Goal: Task Accomplishment & Management: Manage account settings

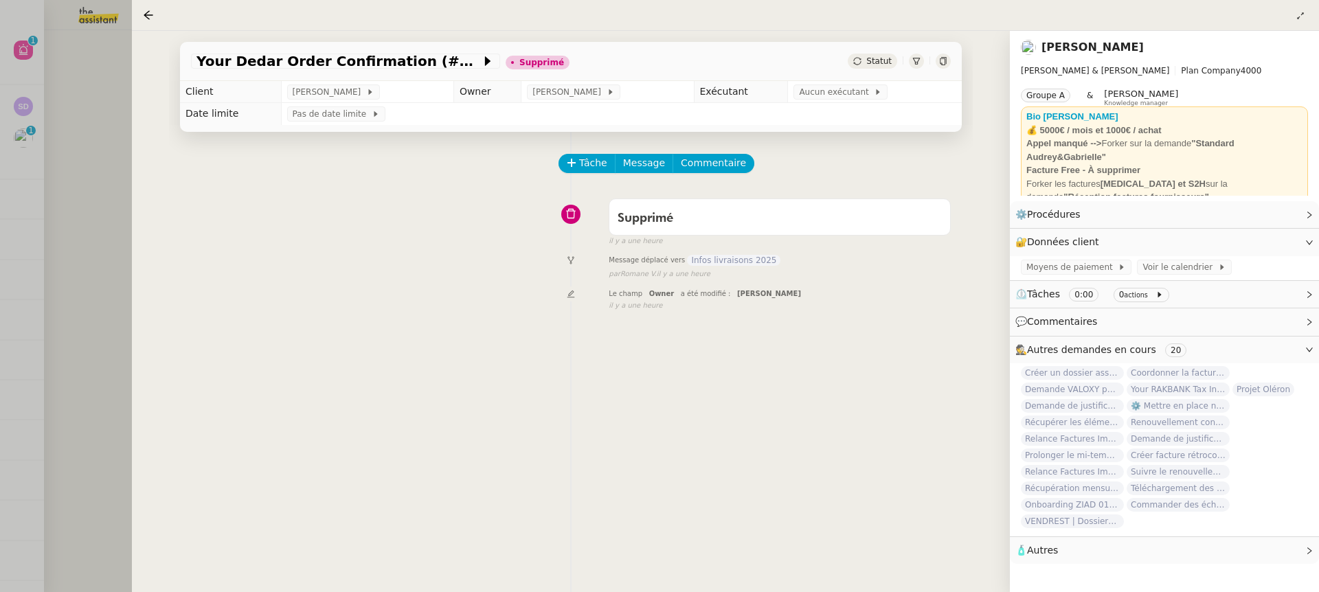
scroll to position [176, 0]
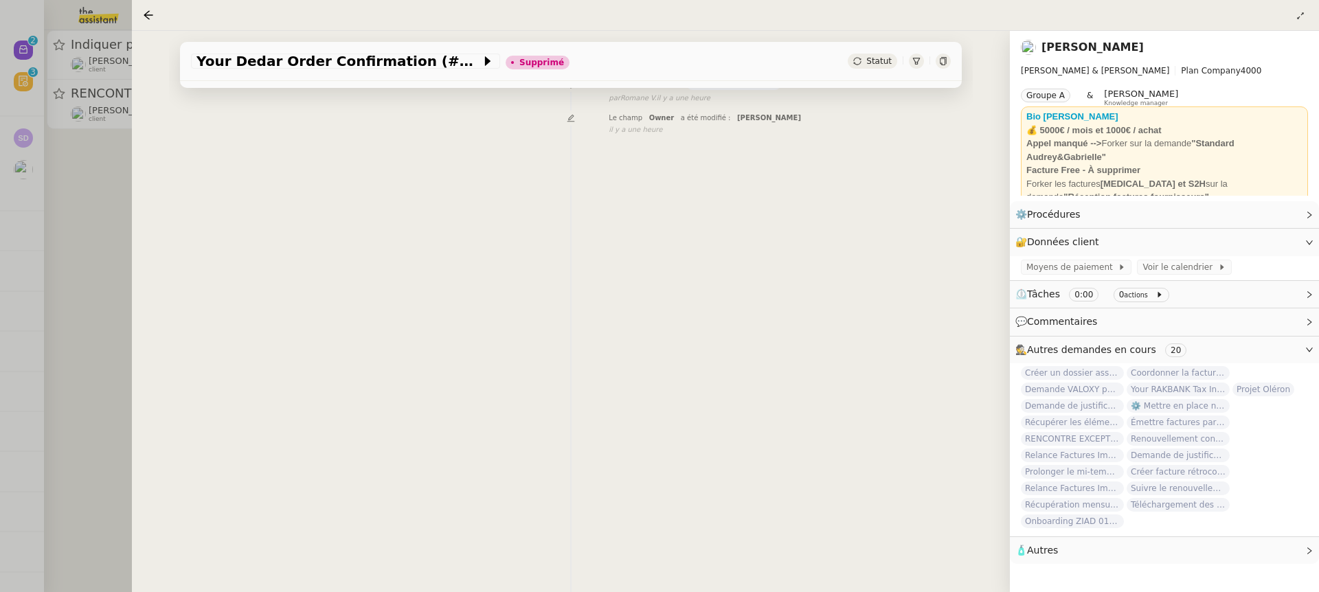
click at [118, 30] on div at bounding box center [659, 296] width 1319 height 592
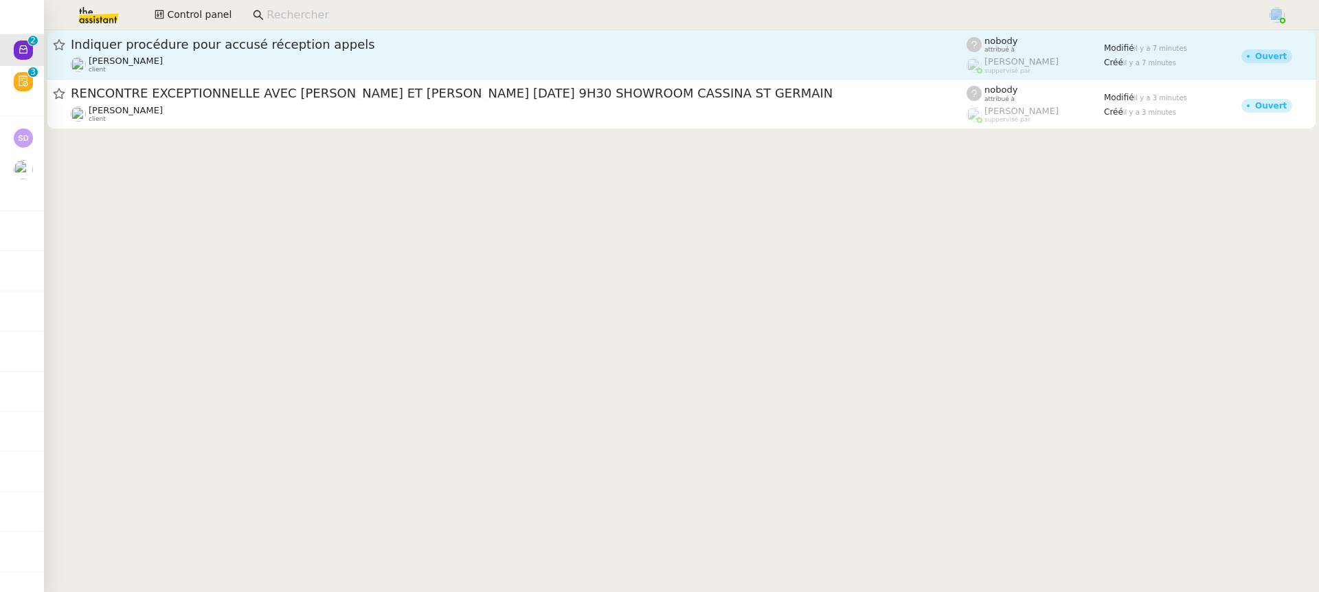
click at [172, 30] on nz-layout "Control panel Indiquer procédure pour accusé réception appels [PERSON_NAME] cli…" at bounding box center [659, 296] width 1319 height 592
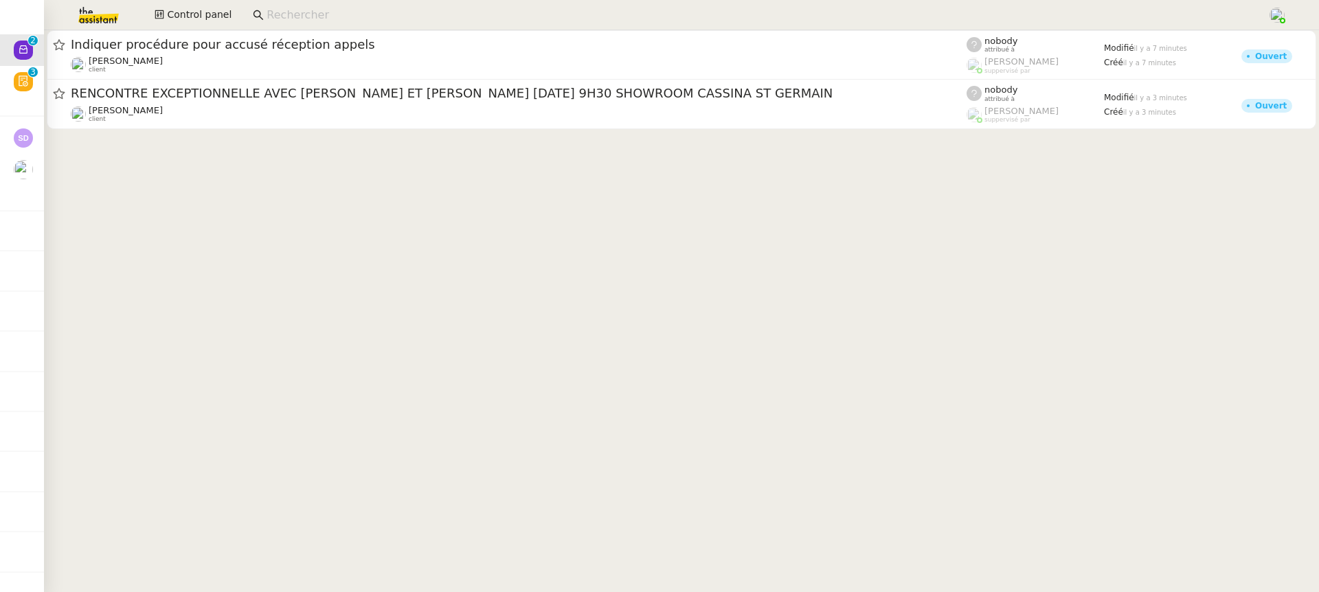
click at [182, 2] on div "Control panel" at bounding box center [659, 15] width 1251 height 30
click at [183, 14] on span "Control panel" at bounding box center [199, 15] width 65 height 16
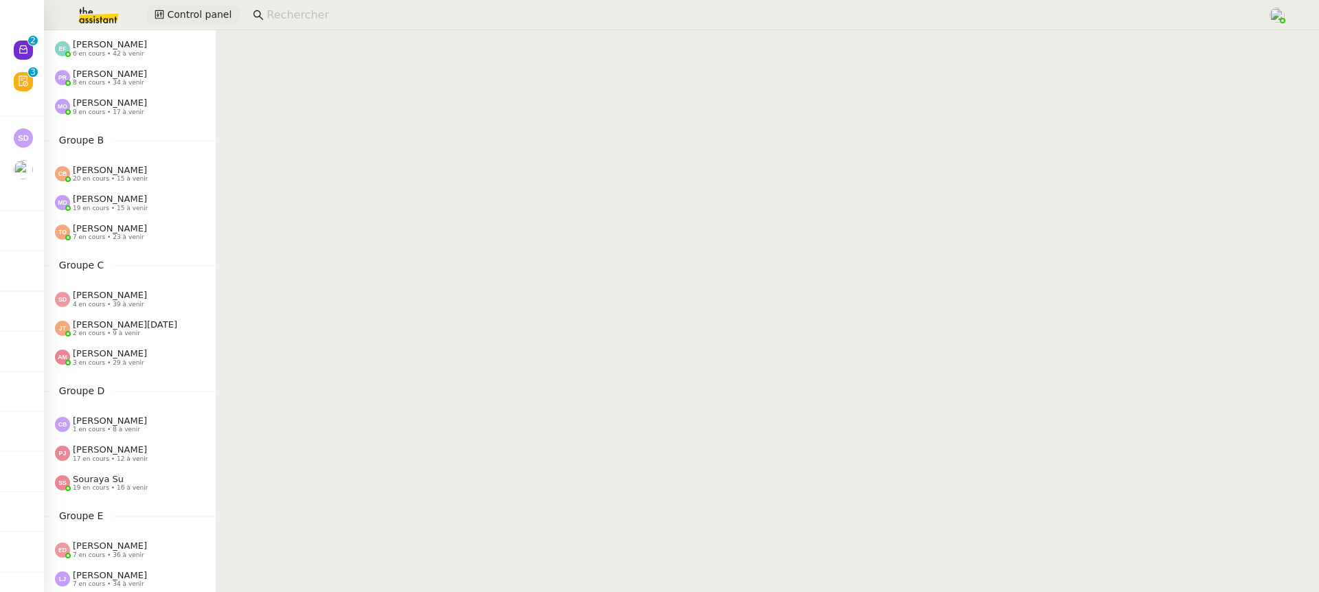
scroll to position [60, 0]
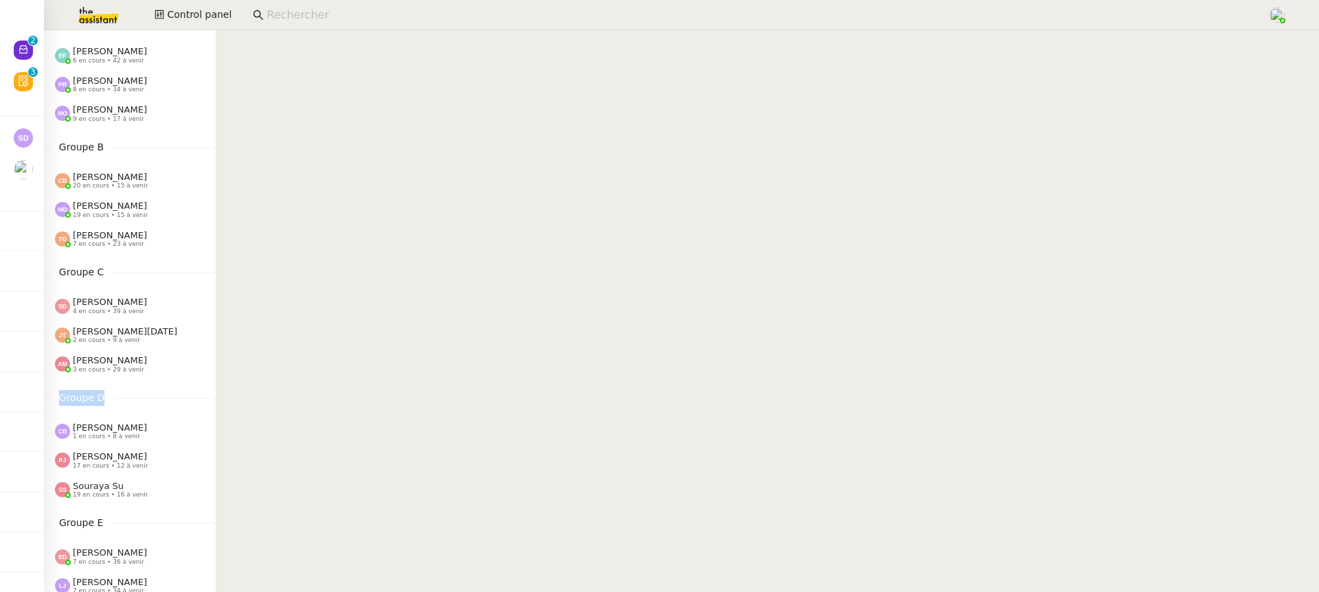
drag, startPoint x: 116, startPoint y: 399, endPoint x: 58, endPoint y: 393, distance: 58.1
click at [58, 393] on nz-divider "Groupe D" at bounding box center [130, 398] width 172 height 16
drag, startPoint x: 112, startPoint y: 154, endPoint x: 56, endPoint y: 148, distance: 56.6
click at [56, 149] on nz-divider "Groupe B" at bounding box center [130, 147] width 172 height 16
click at [214, 366] on div "[PERSON_NAME] 3 en cours • 29 à venir" at bounding box center [135, 364] width 161 height 18
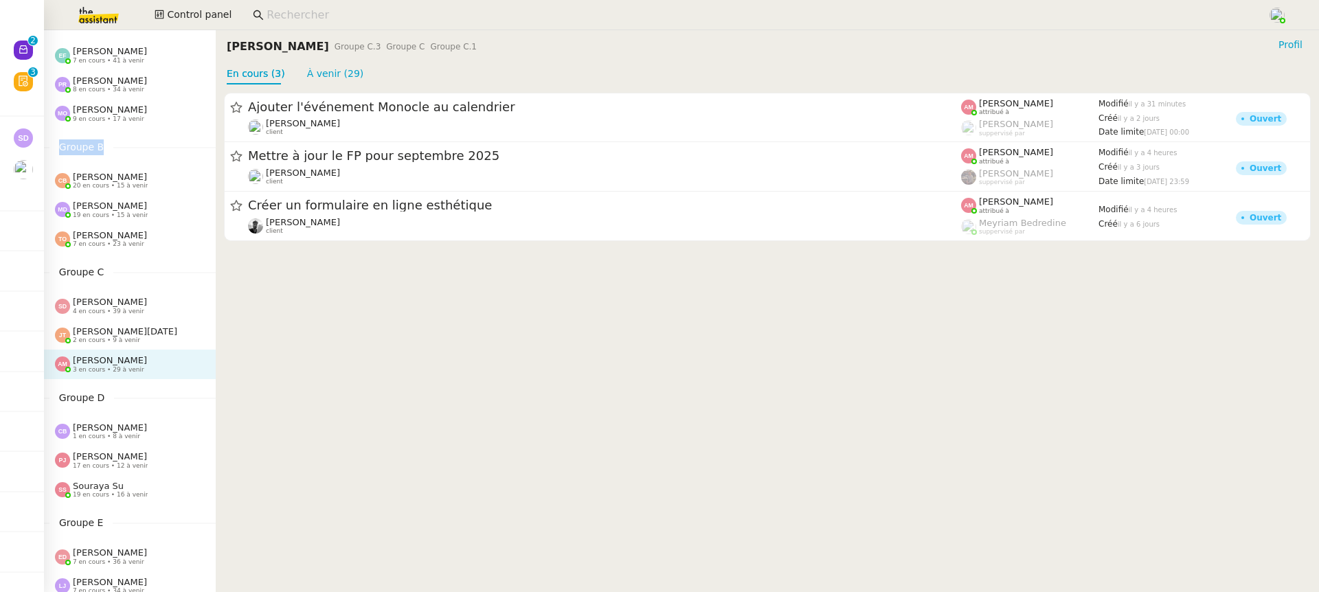
click at [192, 419] on div "[PERSON_NAME] 1 en cours • 8 à venir" at bounding box center [130, 431] width 172 height 29
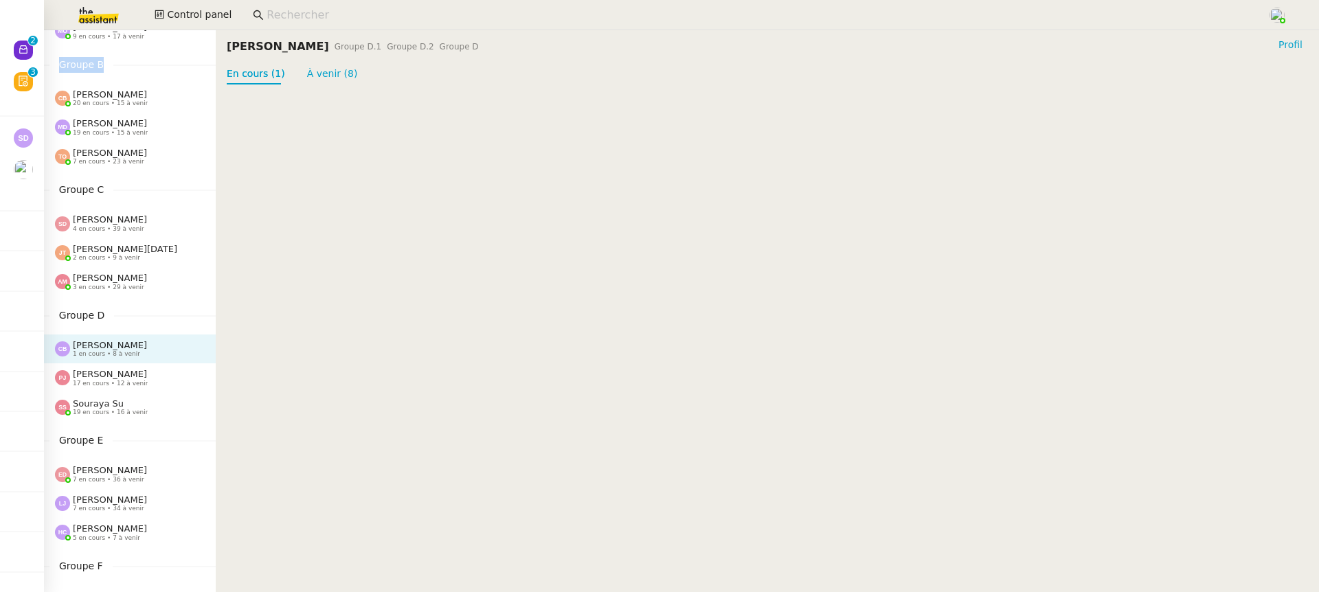
scroll to position [147, 0]
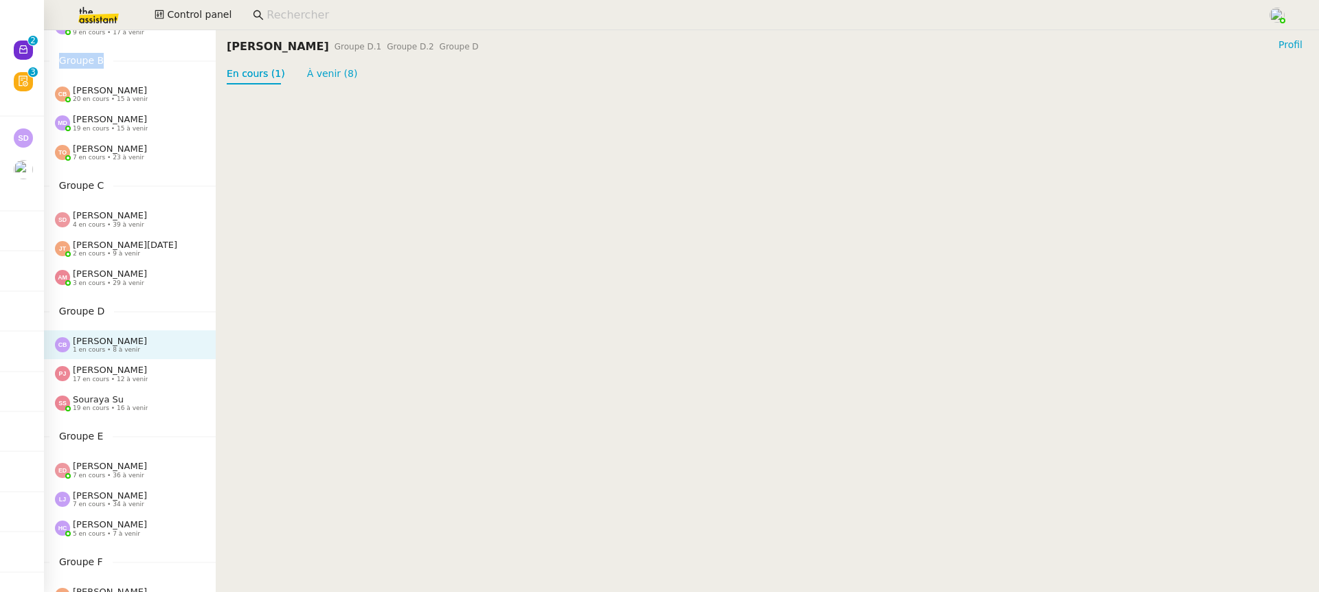
click at [165, 406] on div "Souraya Su 19 en cours • 16 à venir" at bounding box center [135, 403] width 161 height 18
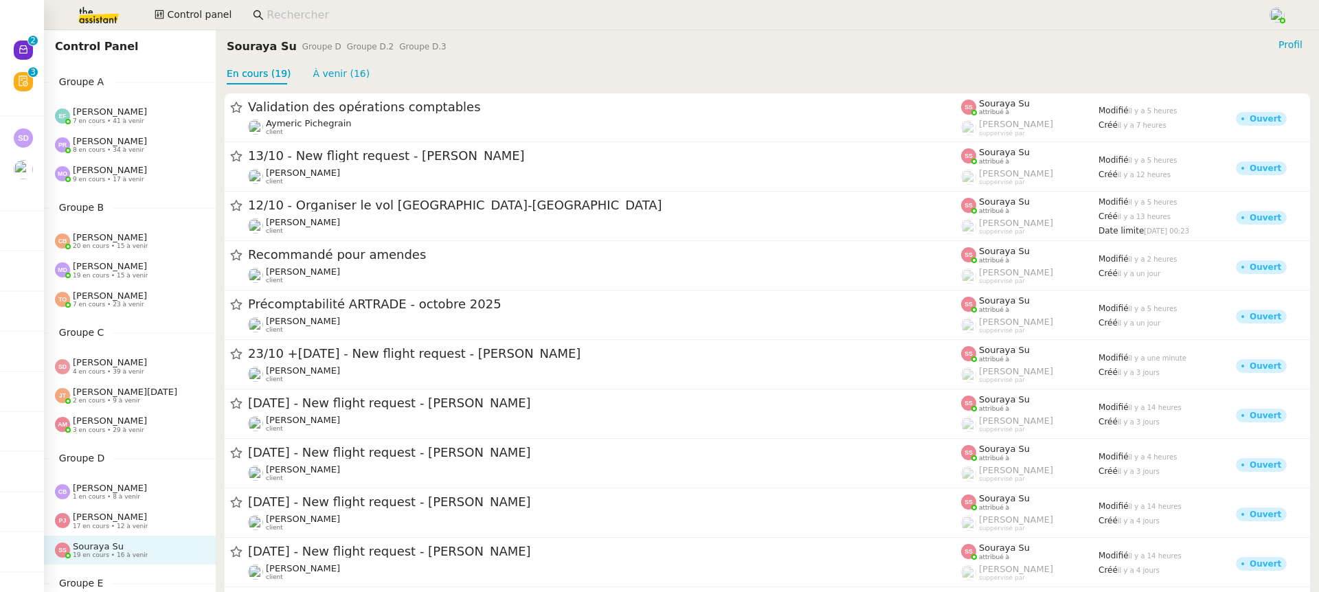
click at [271, 13] on input at bounding box center [760, 15] width 987 height 19
click at [230, 15] on button "Control panel" at bounding box center [192, 14] width 93 height 19
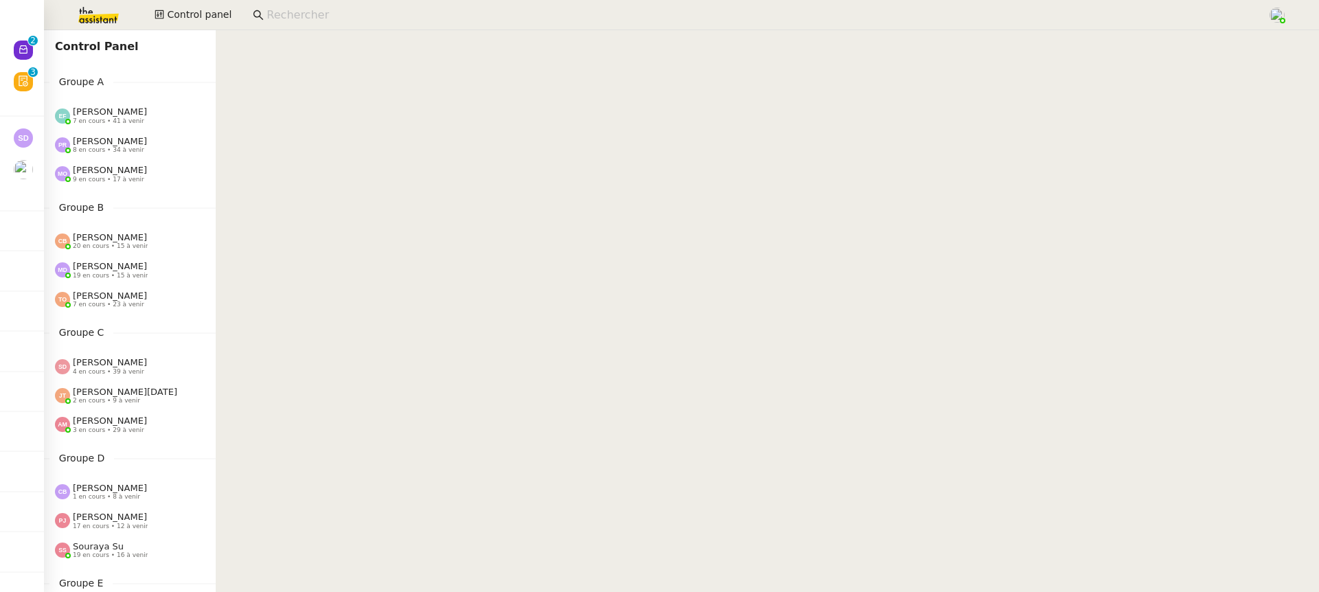
click at [301, 18] on input at bounding box center [760, 15] width 987 height 19
click at [232, 12] on button "Control panel" at bounding box center [192, 14] width 93 height 19
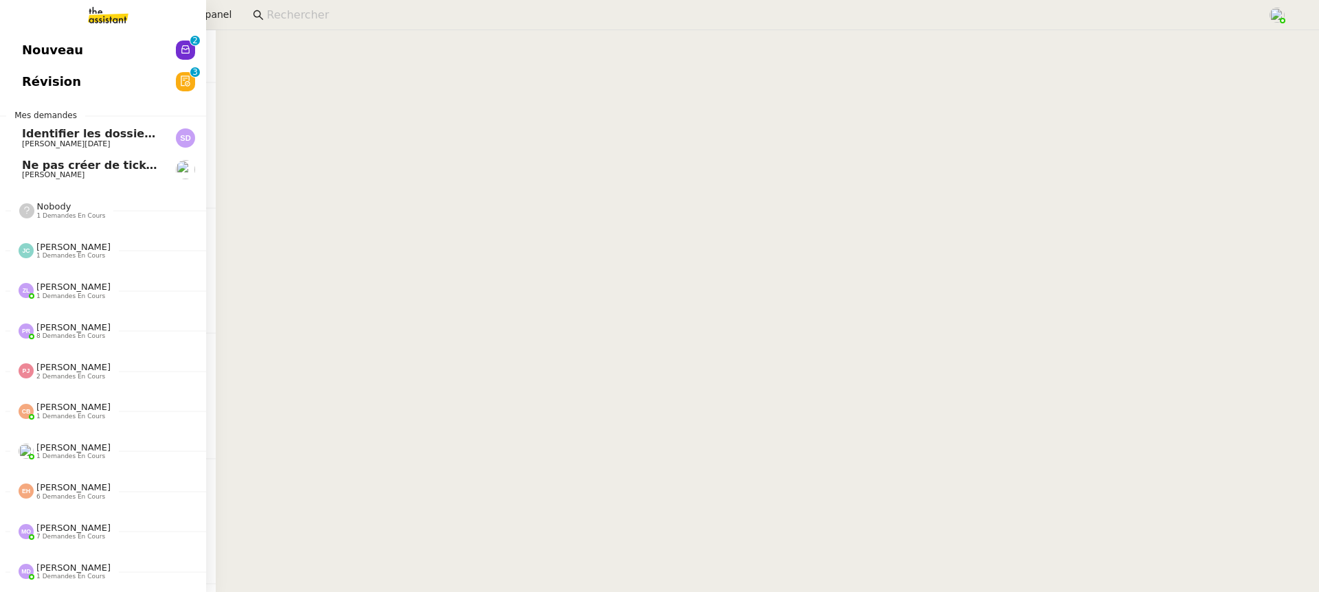
click at [32, 45] on span "Nouveau" at bounding box center [52, 50] width 61 height 21
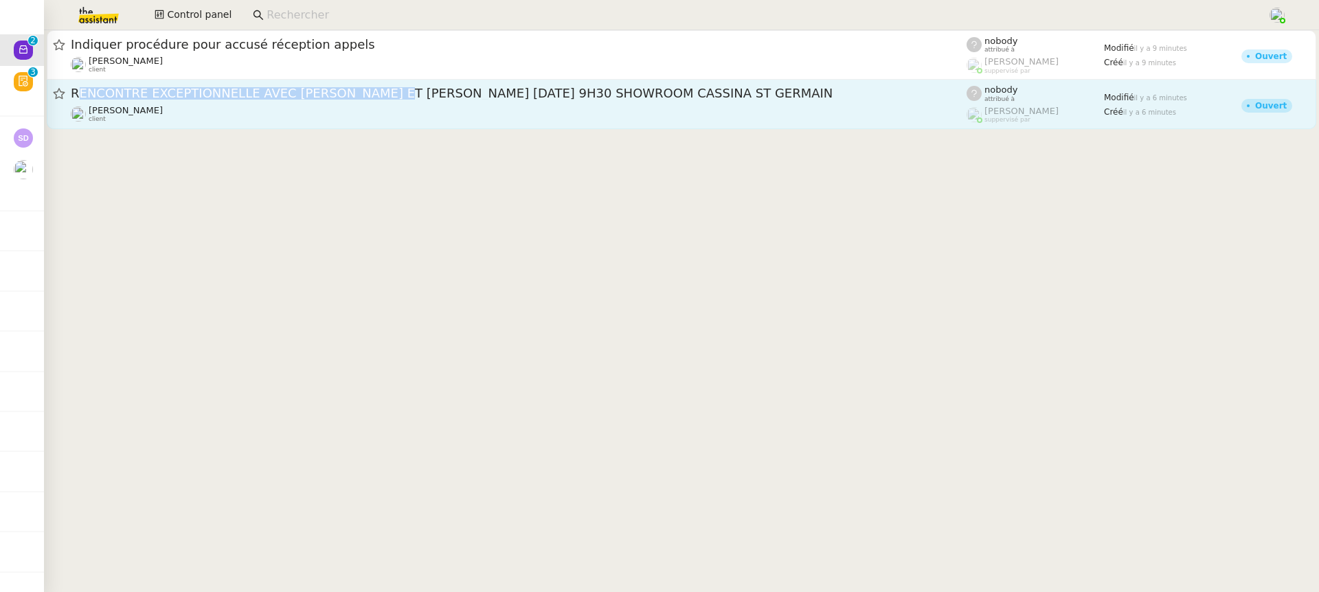
click at [389, 87] on div "RENCONTRE EXCEPTIONNELLE AVEC [PERSON_NAME] ET [PERSON_NAME] [DATE] 9H30 SHOWRO…" at bounding box center [519, 93] width 896 height 17
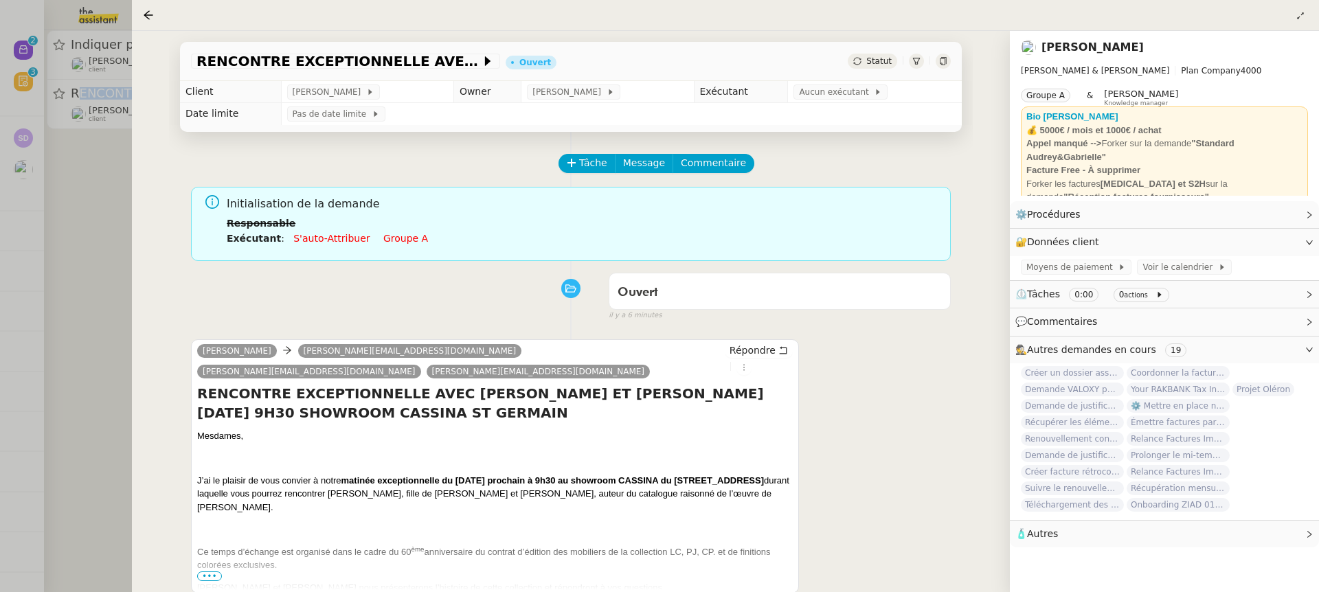
scroll to position [177, 0]
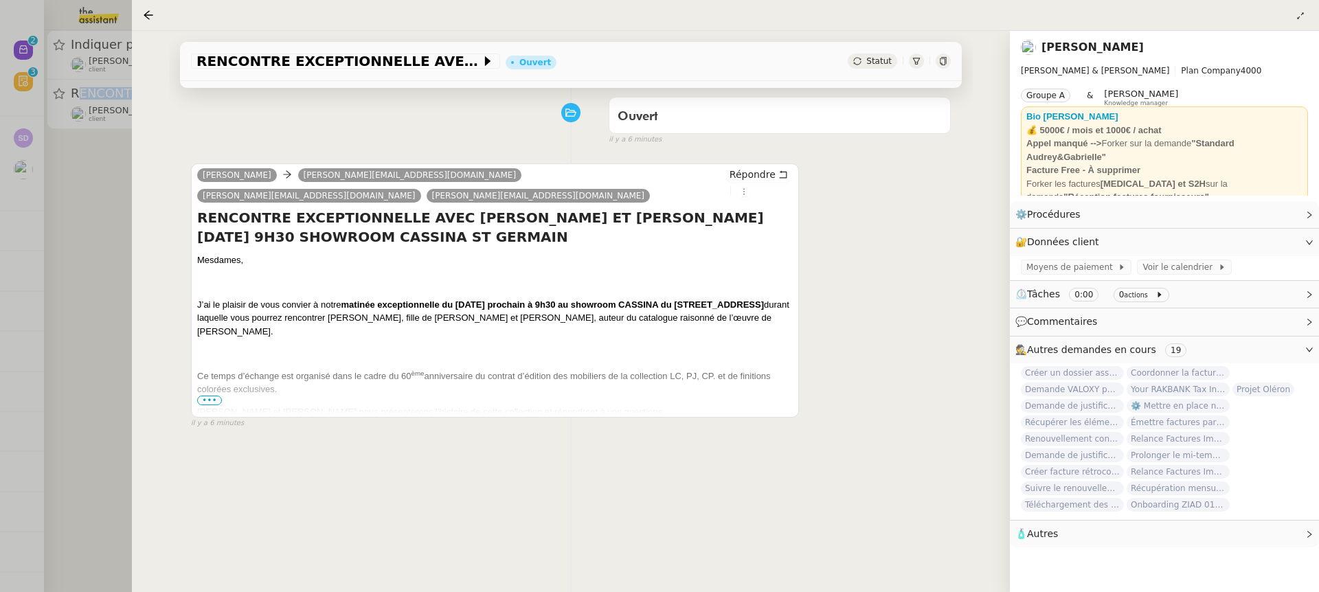
click at [156, 137] on div "RENCONTRE EXCEPTIONNELLE AVEC [PERSON_NAME] ET [PERSON_NAME] [DATE] 9H30 SHOWRO…" at bounding box center [571, 311] width 878 height 561
click at [104, 102] on div at bounding box center [659, 296] width 1319 height 592
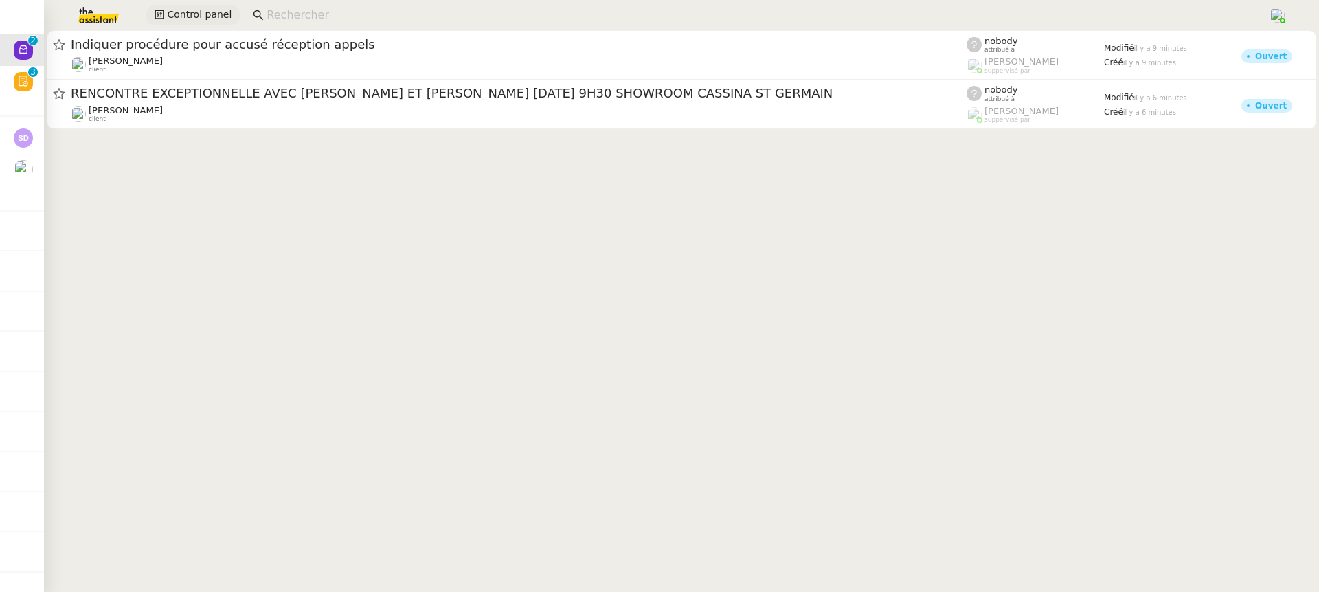
click at [199, 17] on span "Control panel" at bounding box center [199, 15] width 65 height 16
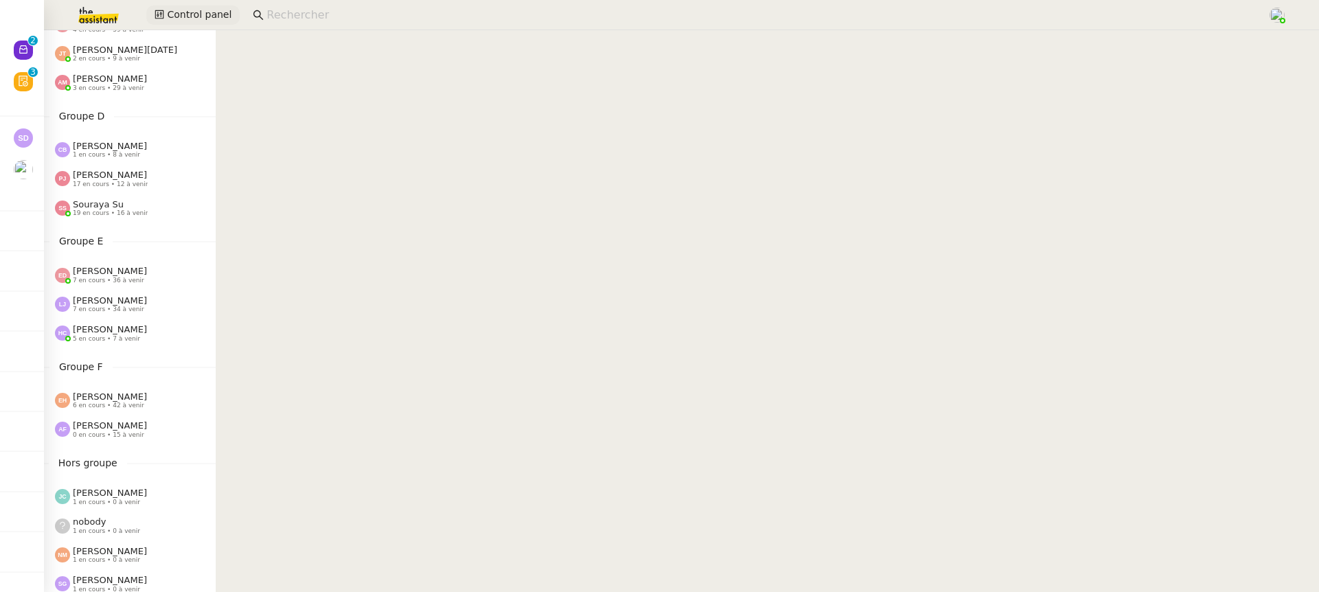
scroll to position [234, 0]
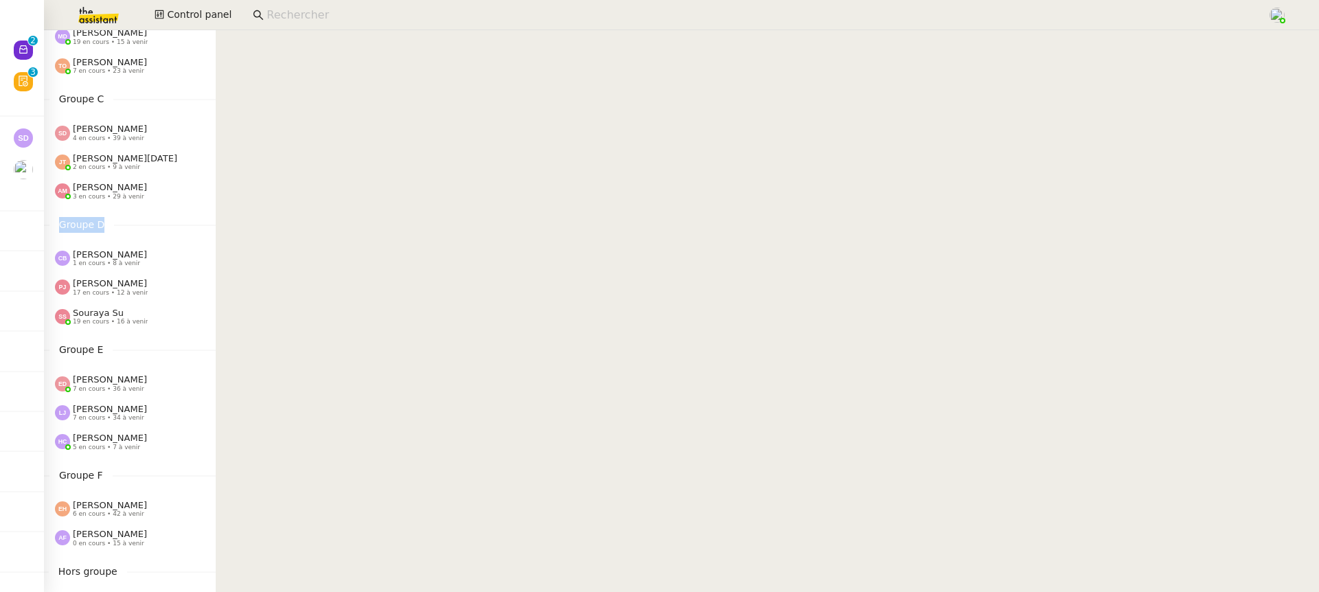
drag, startPoint x: 109, startPoint y: 227, endPoint x: 60, endPoint y: 218, distance: 49.7
click at [60, 219] on span "Groupe D" at bounding box center [81, 225] width 65 height 16
click at [84, 229] on span "Groupe D" at bounding box center [81, 225] width 65 height 16
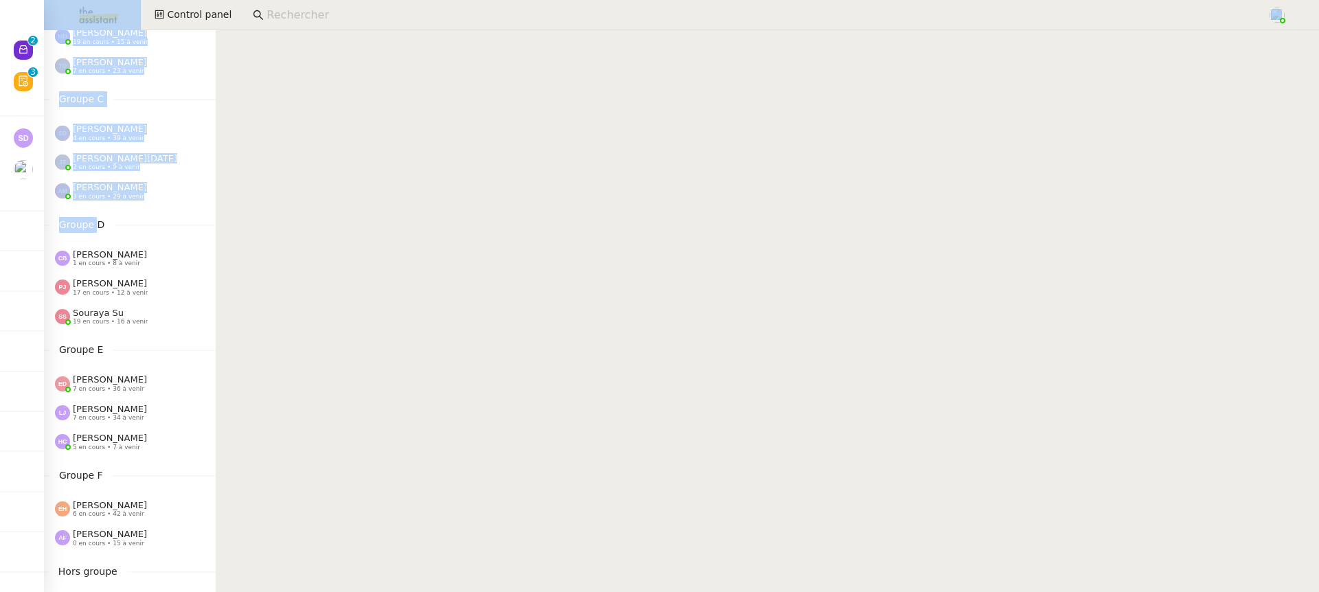
drag, startPoint x: 94, startPoint y: 227, endPoint x: 43, endPoint y: 222, distance: 51.1
click at [43, 223] on nz-layout "Nouveau 0 1 2 3 4 5 6 7 8 9 Révision 0 1 2 3 4 5 6 7 8 9 Mes demandes Identifie…" at bounding box center [659, 296] width 1319 height 592
click at [221, 9] on span "Control panel" at bounding box center [199, 15] width 65 height 16
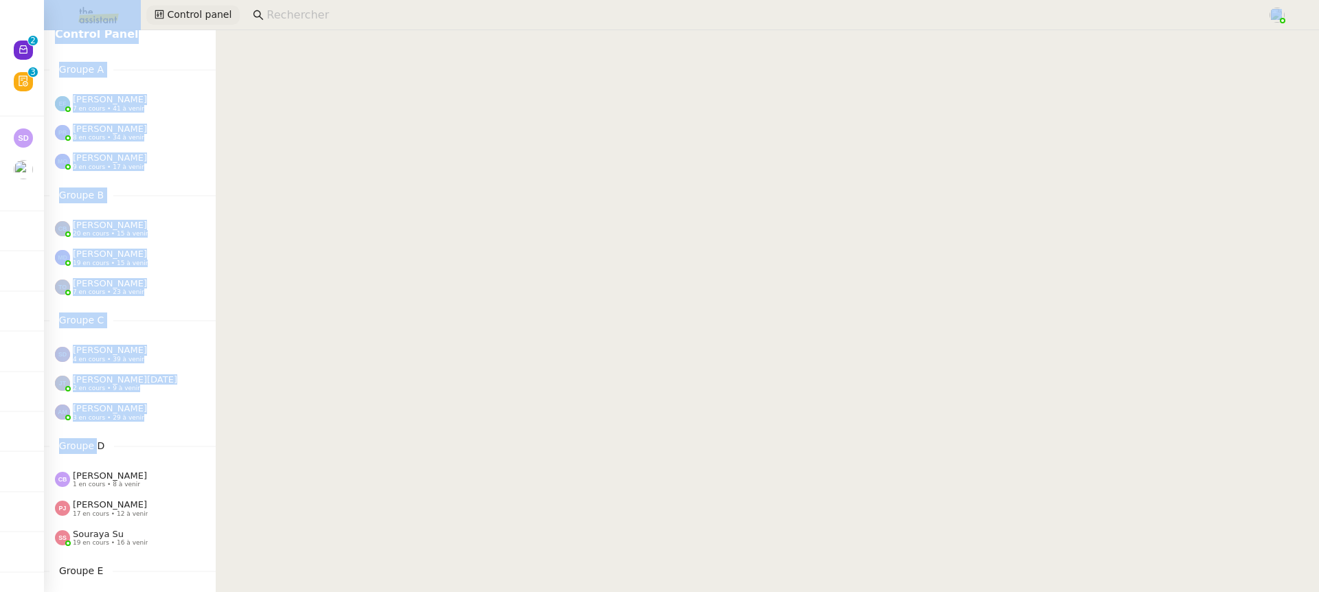
scroll to position [0, 0]
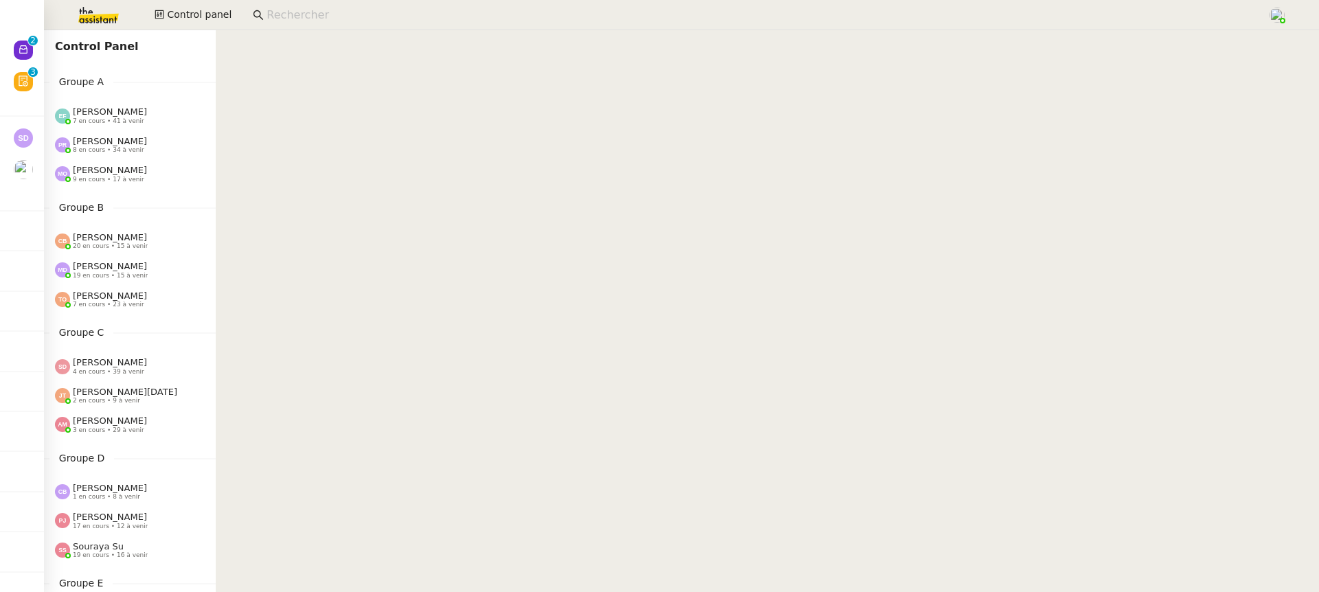
click at [277, 150] on nz-content at bounding box center [768, 311] width 1104 height 562
click at [144, 126] on div "[PERSON_NAME] 7 en cours • 41 à venir" at bounding box center [130, 115] width 172 height 29
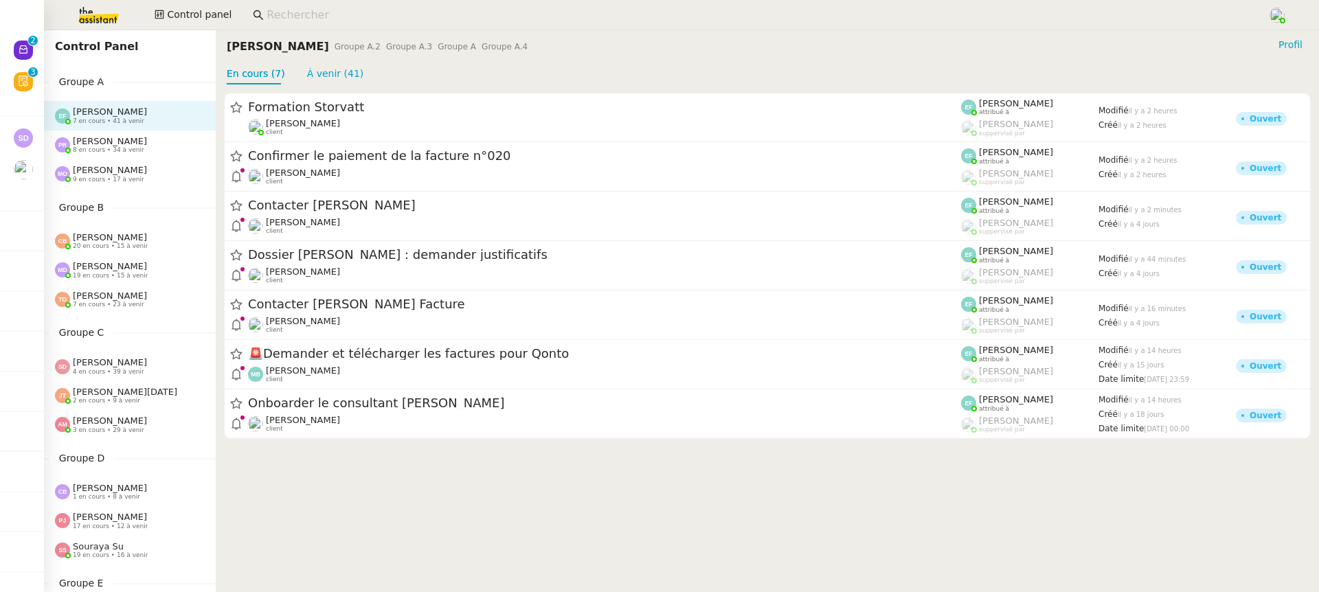
click at [113, 176] on span "9 en cours • 17 à venir" at bounding box center [108, 180] width 71 height 8
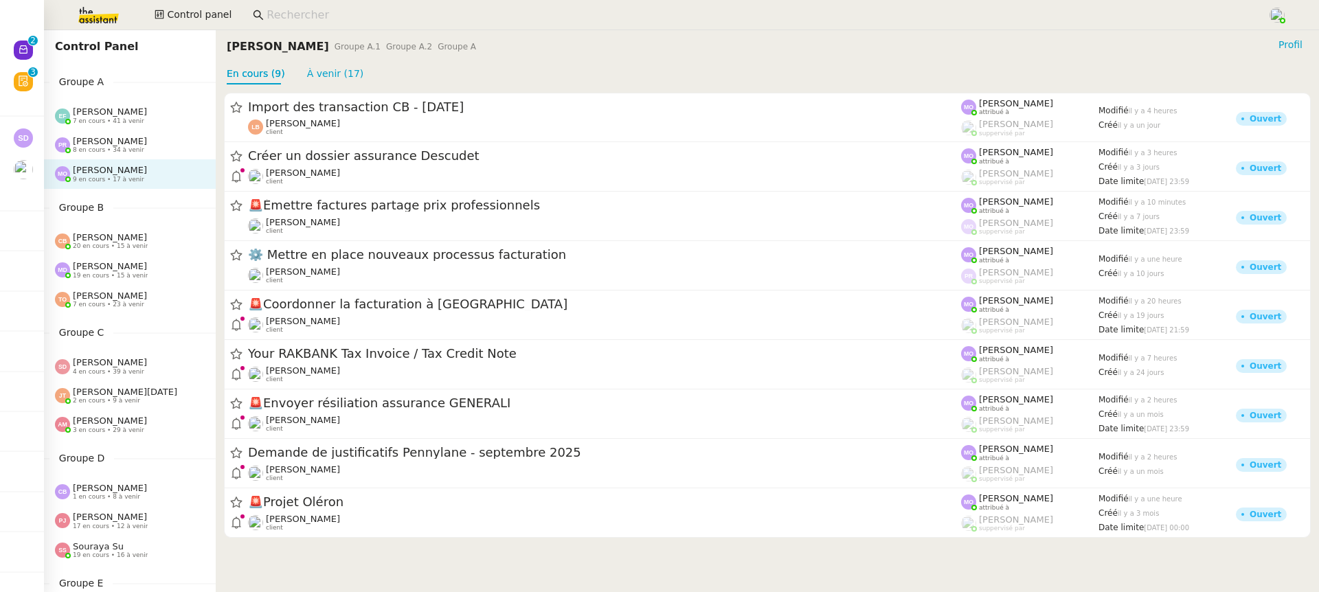
click at [122, 141] on span "[PERSON_NAME]" at bounding box center [110, 141] width 74 height 10
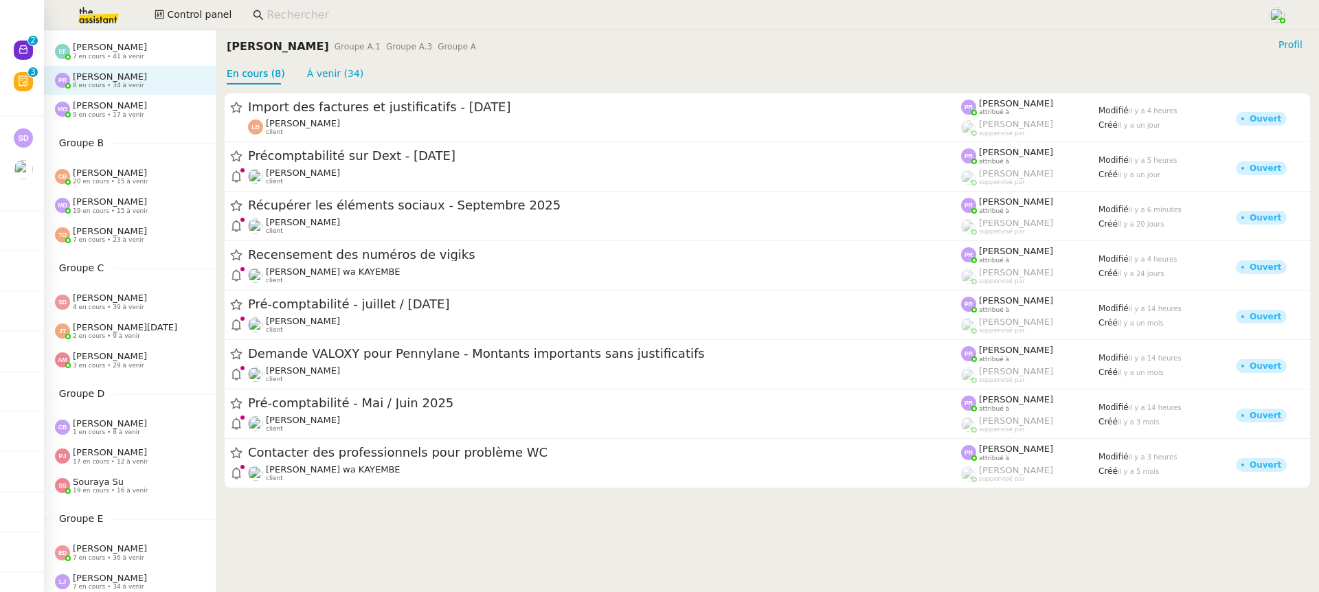
scroll to position [66, 0]
click at [106, 333] on span "2 en cours • 9 à venir" at bounding box center [106, 335] width 67 height 8
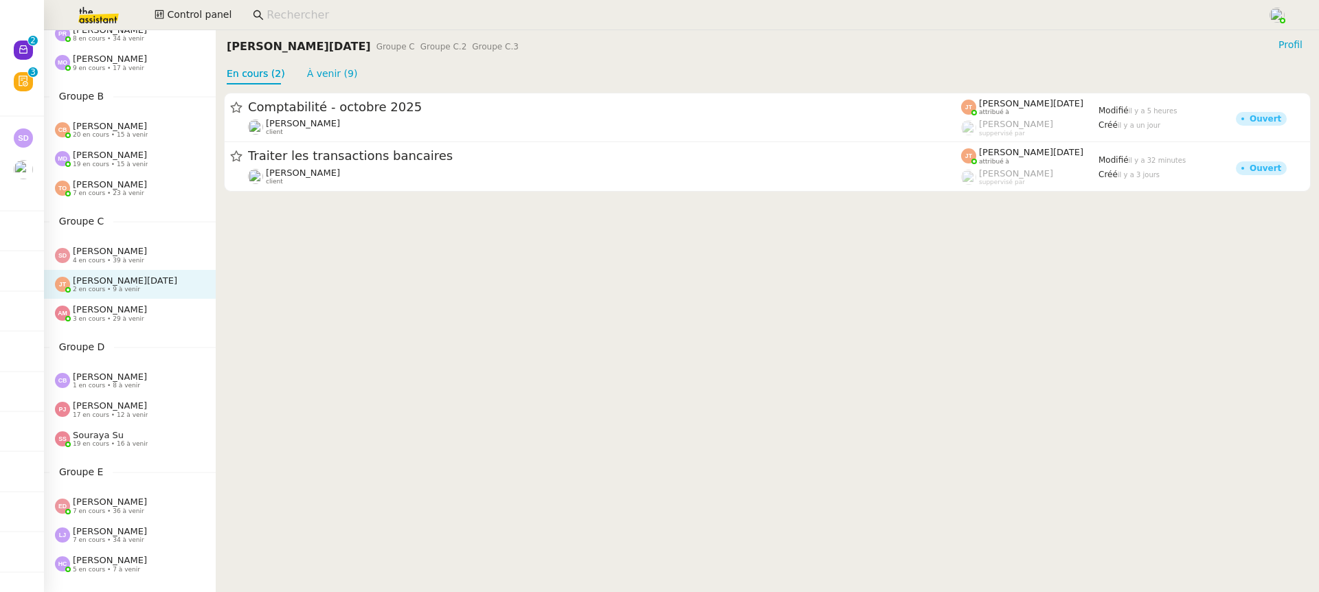
scroll to position [113, 0]
click at [113, 360] on div "Groupe D [PERSON_NAME] 1 en cours • 8 à venir [PERSON_NAME] 17 en cours • 12 à …" at bounding box center [130, 394] width 172 height 115
click at [115, 384] on span "1 en cours • 8 à venir" at bounding box center [106, 384] width 67 height 8
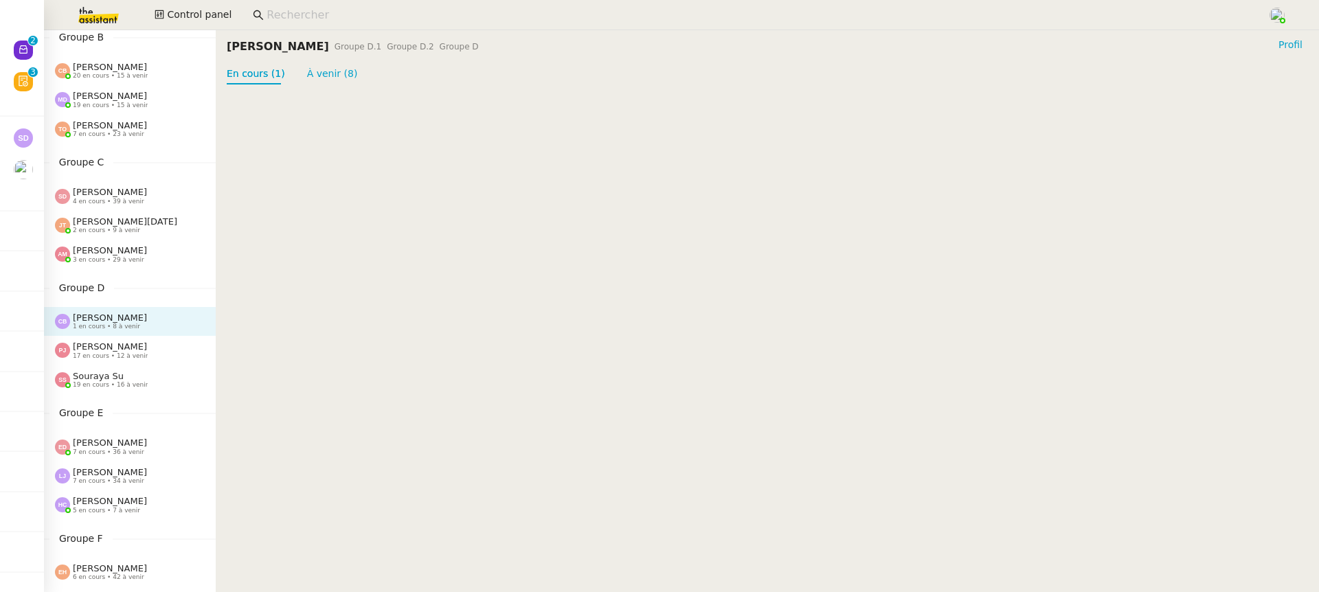
scroll to position [177, 0]
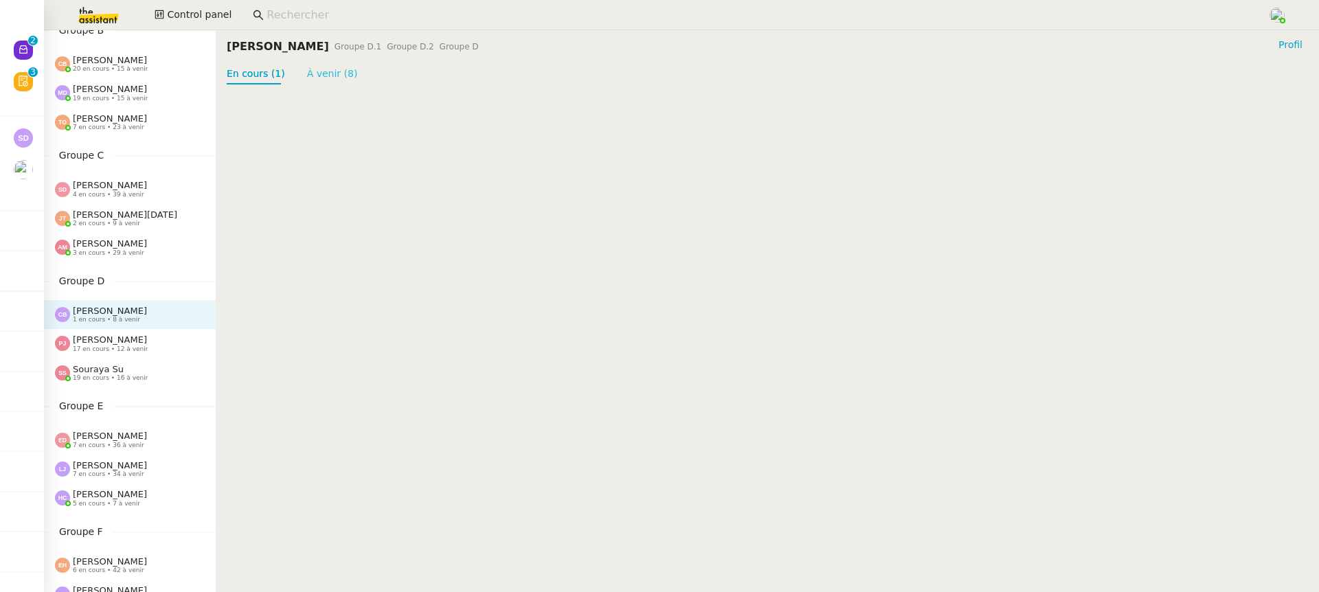
click at [342, 68] on link "À venir (8)" at bounding box center [332, 73] width 51 height 11
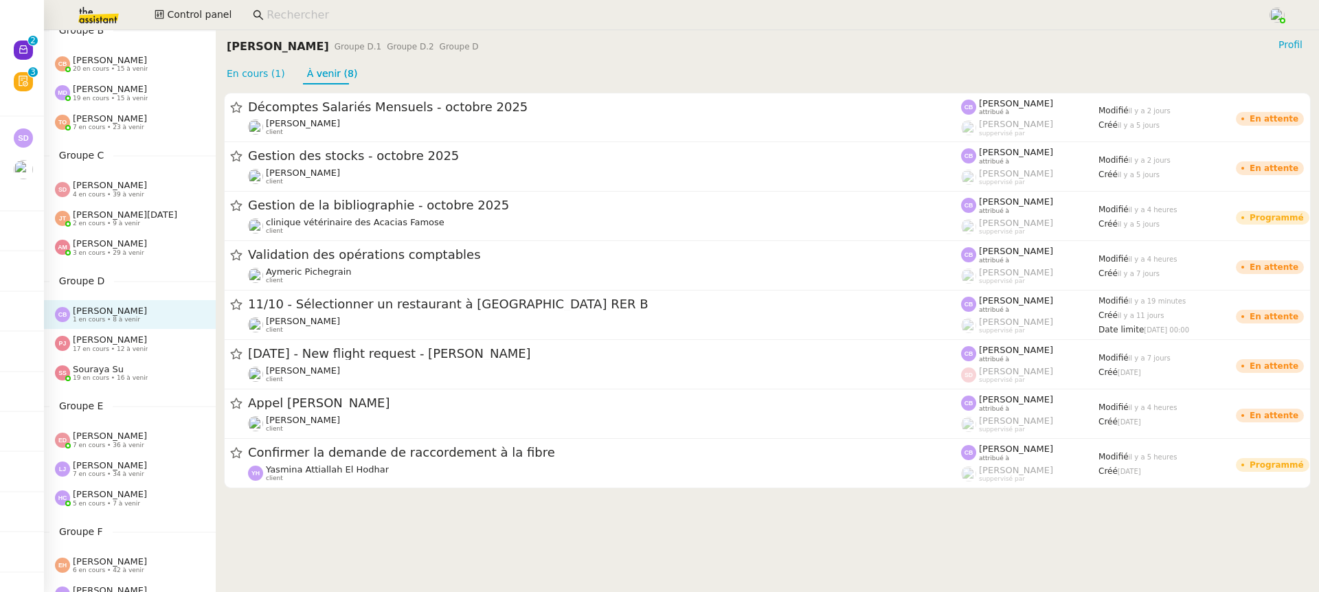
click at [123, 365] on div "Souraya Su 19 en cours • 16 à venir" at bounding box center [110, 373] width 75 height 18
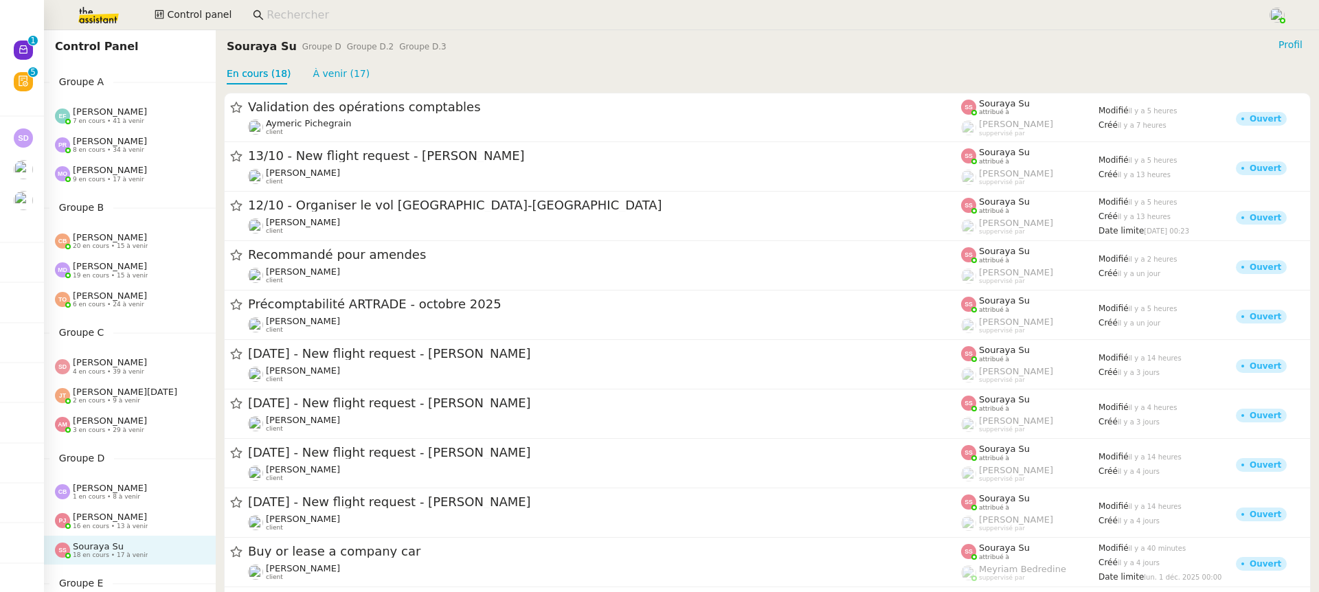
click at [103, 198] on div "Control Panel Groupe A [PERSON_NAME] 7 en cours • 41 à venir [PERSON_NAME] 8 en…" at bounding box center [130, 311] width 172 height 562
click at [100, 175] on span "[PERSON_NAME]" at bounding box center [110, 170] width 74 height 10
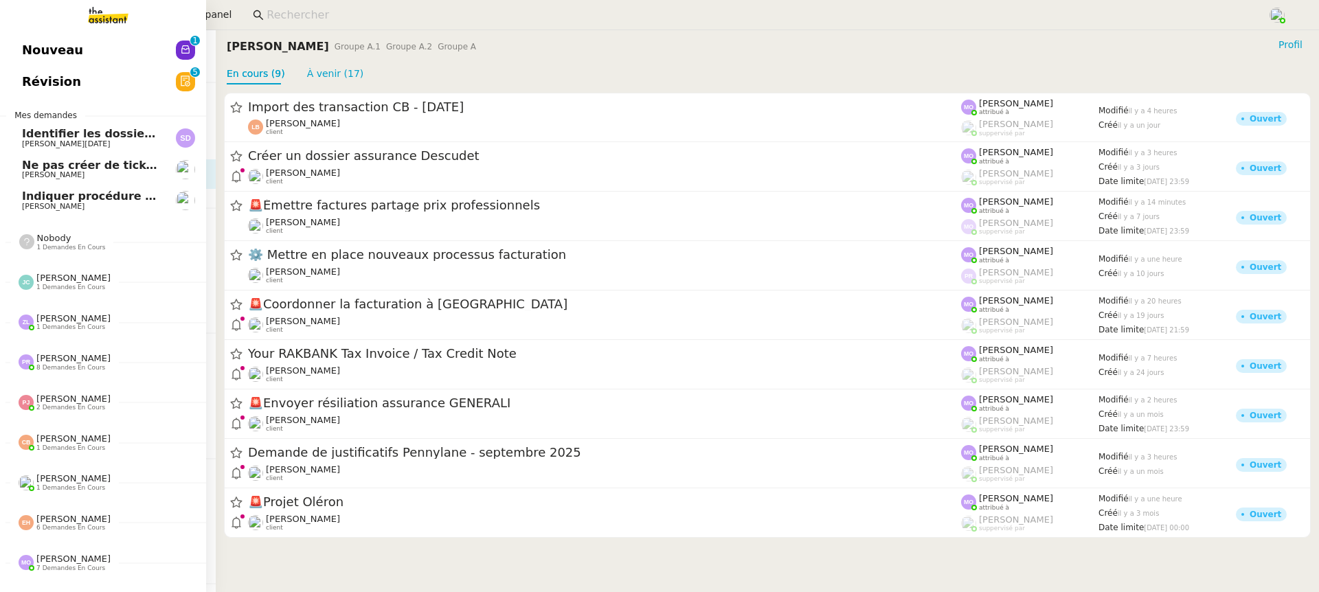
click at [31, 37] on link "Nouveau 0 1 2 3 4 5 6 7 8 9" at bounding box center [103, 50] width 206 height 32
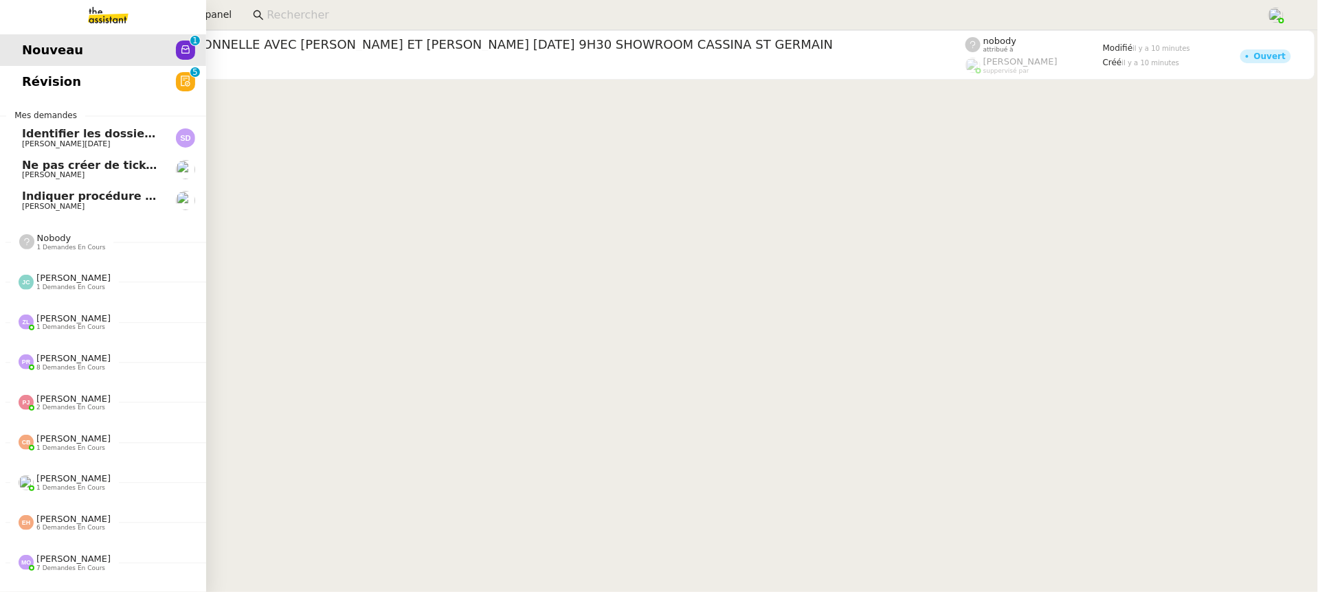
click at [18, 82] on link "Révision 0 1 2 3 4 5 6 7 8 9" at bounding box center [103, 82] width 206 height 32
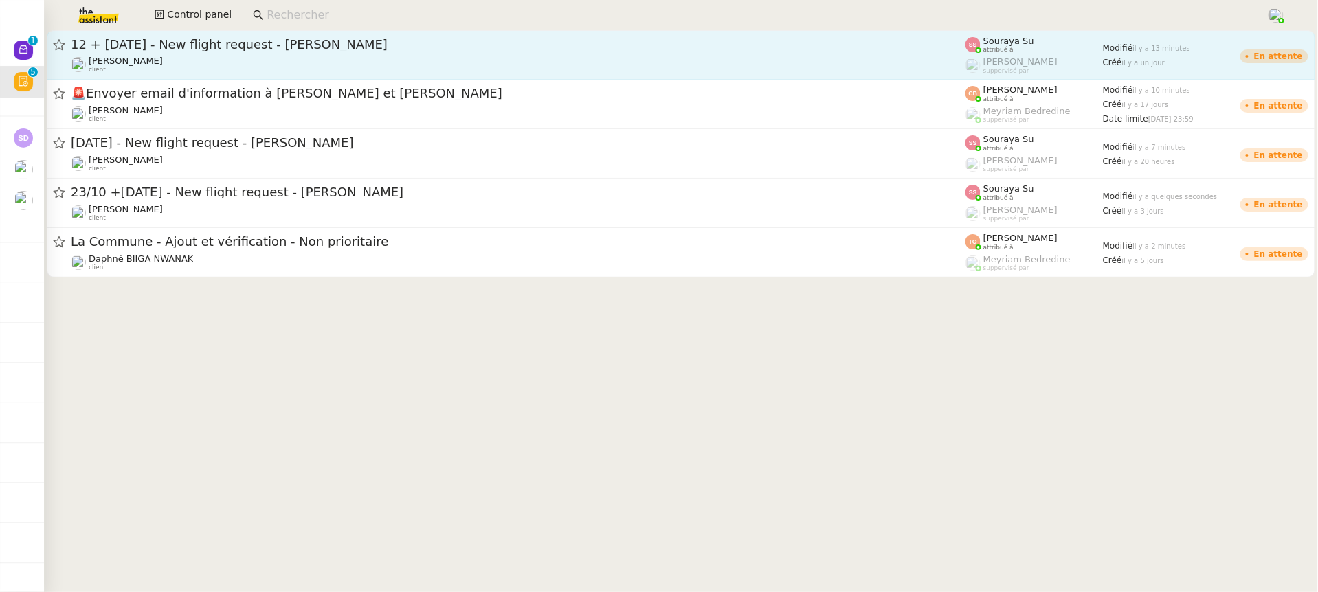
click at [278, 66] on div "[PERSON_NAME] client" at bounding box center [518, 65] width 895 height 18
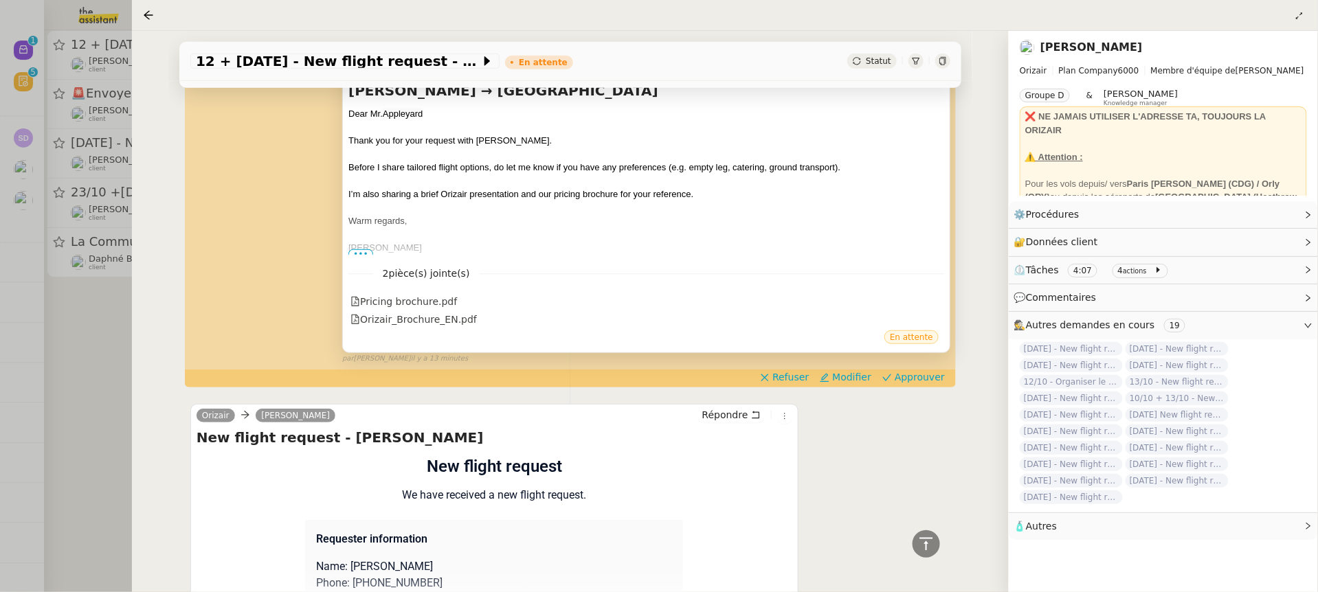
scroll to position [212, 0]
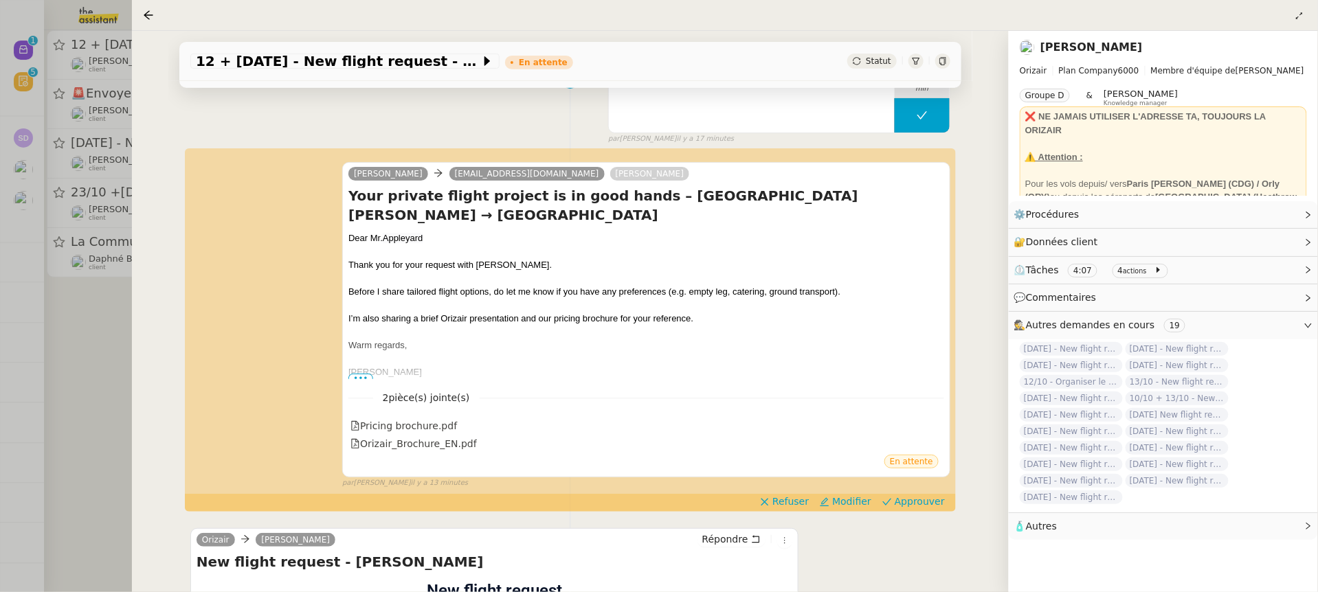
click at [930, 489] on div "[PERSON_NAME] [EMAIL_ADDRESS][DOMAIN_NAME] [PERSON_NAME] Your private flight pr…" at bounding box center [570, 319] width 760 height 339
click at [928, 500] on span "Approuver" at bounding box center [920, 502] width 50 height 14
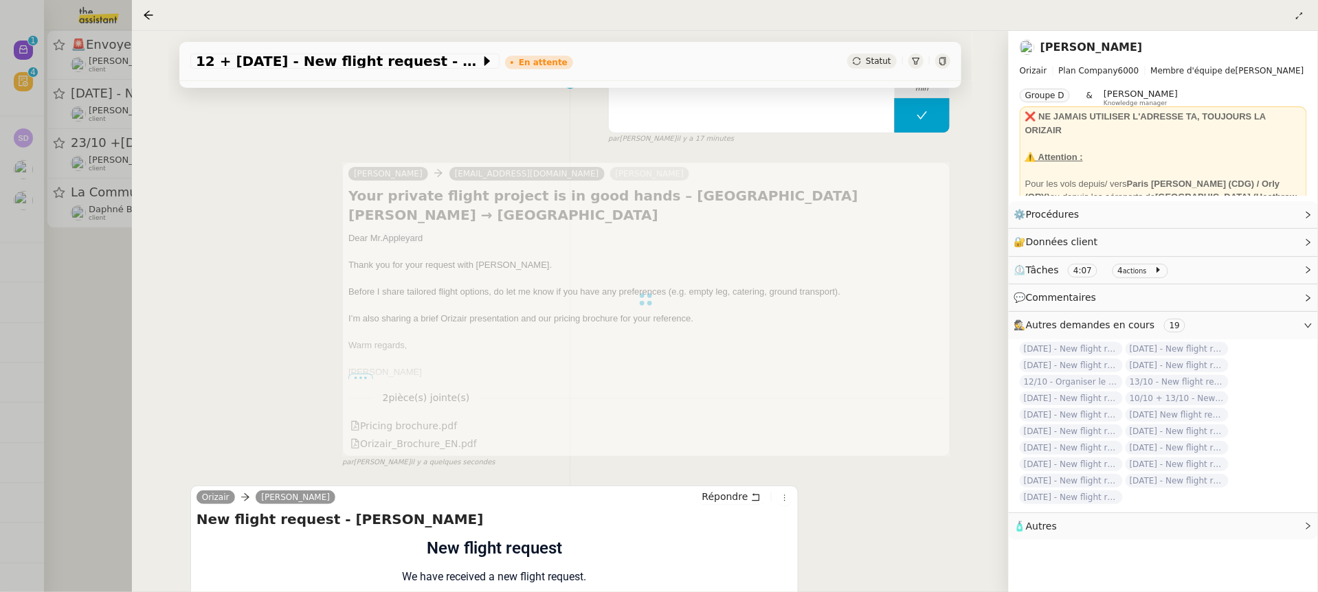
click at [76, 71] on div at bounding box center [659, 296] width 1318 height 592
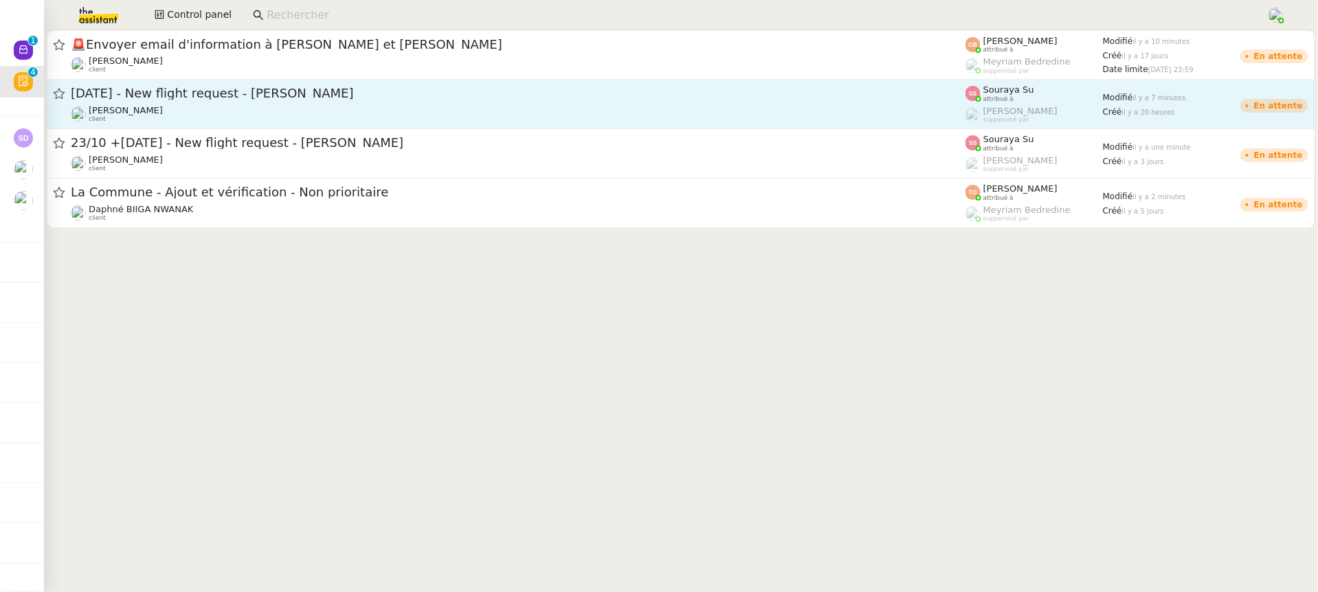
click at [114, 105] on span "[PERSON_NAME]" at bounding box center [126, 110] width 74 height 10
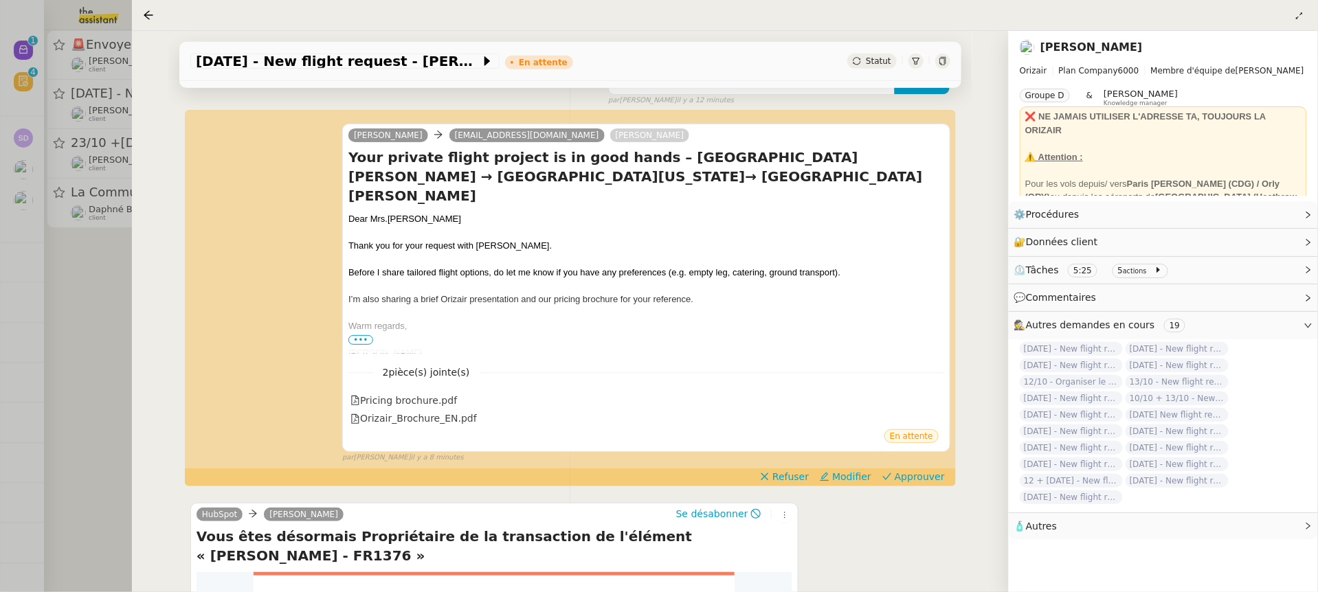
scroll to position [268, 0]
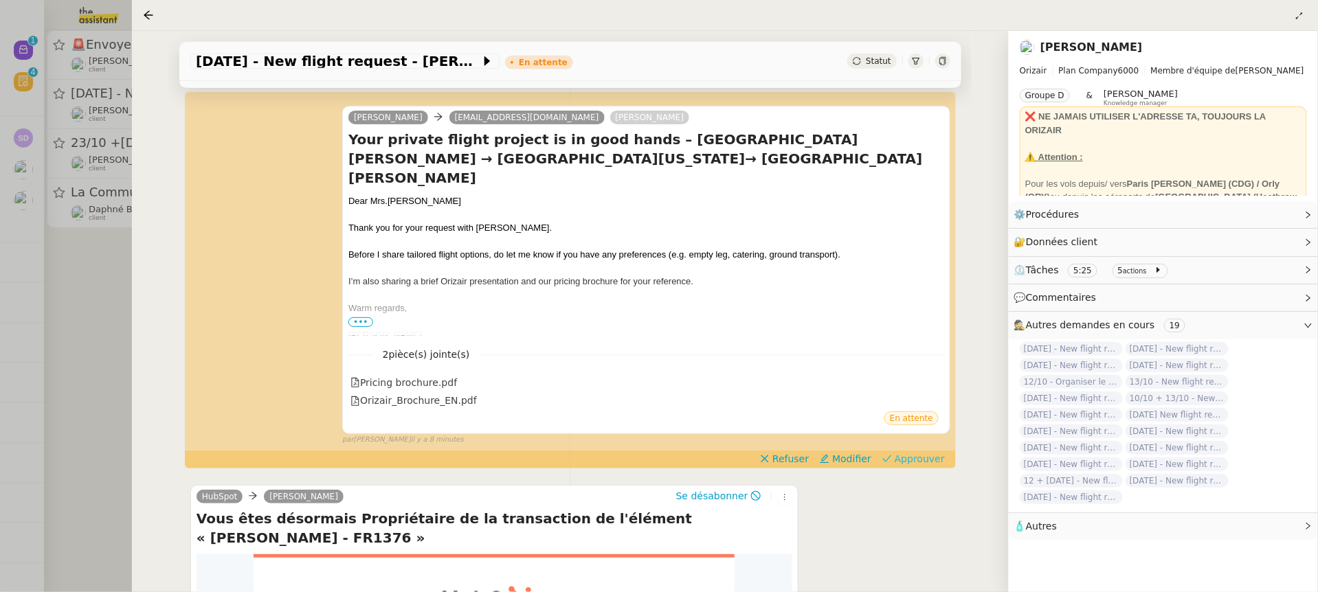
click at [926, 452] on span "Approuver" at bounding box center [920, 459] width 50 height 14
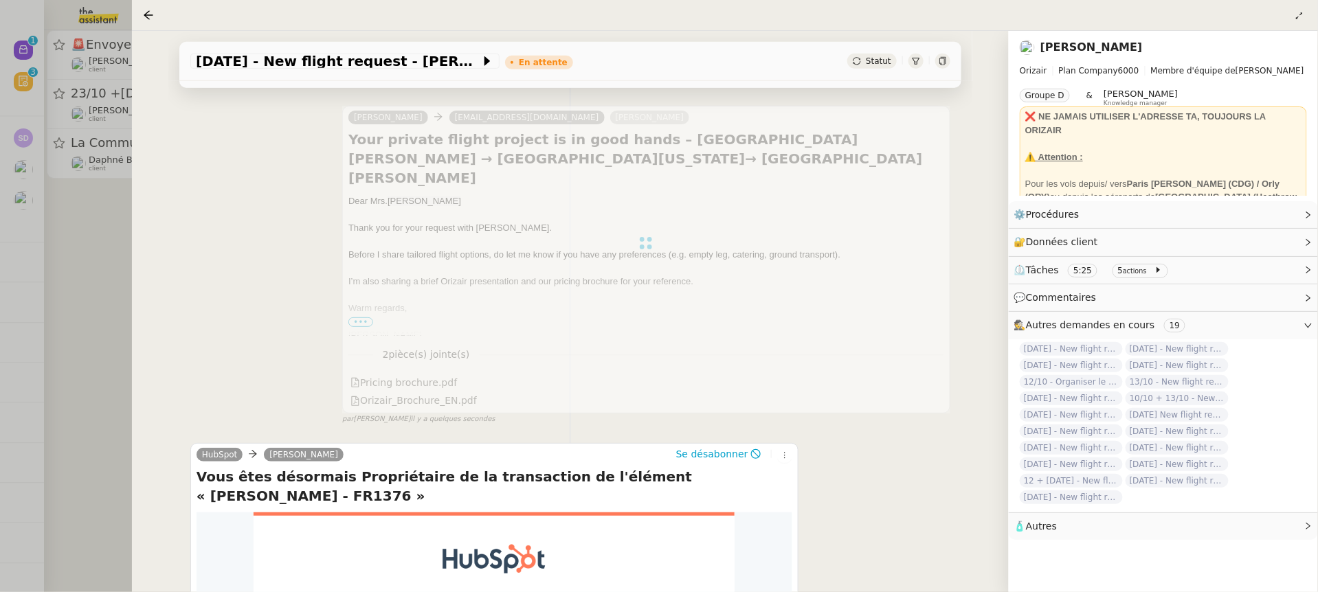
click at [102, 65] on div at bounding box center [659, 296] width 1318 height 592
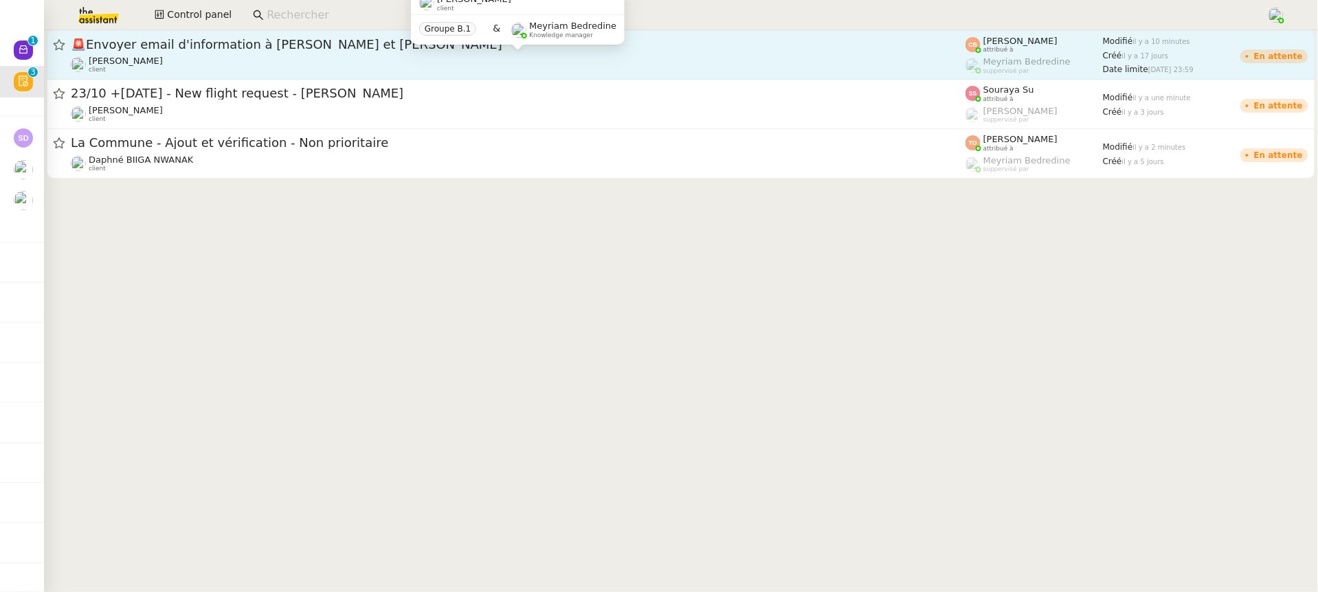
click at [224, 63] on div "[PERSON_NAME] client" at bounding box center [518, 65] width 895 height 18
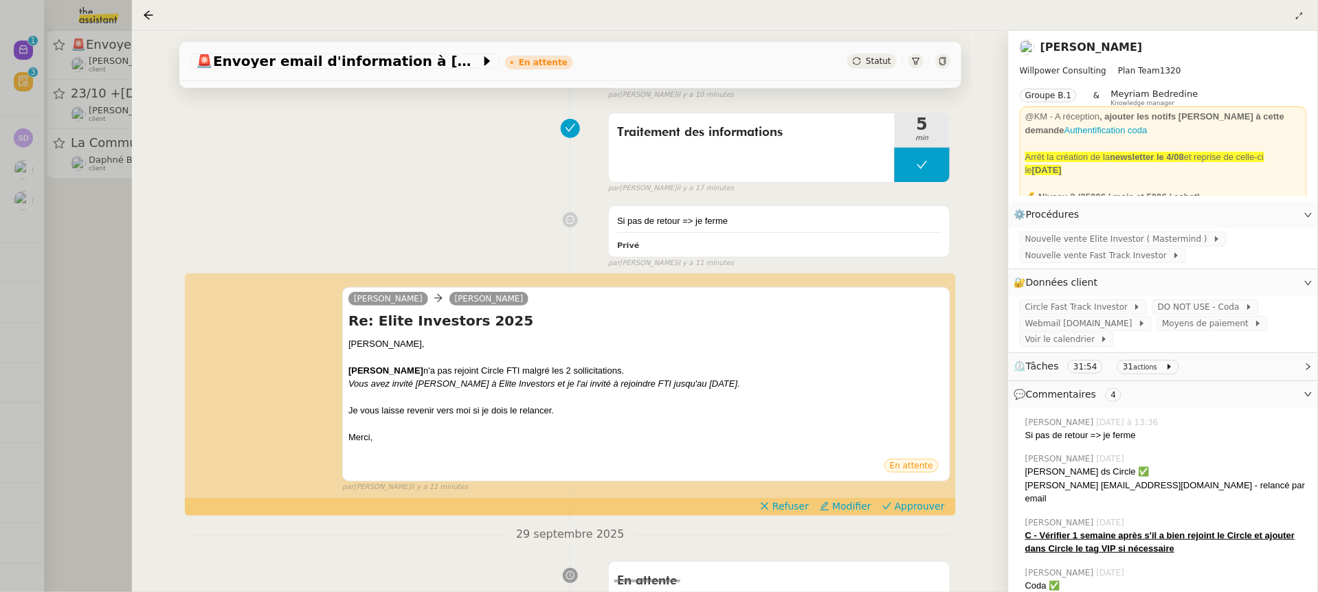
scroll to position [180, 0]
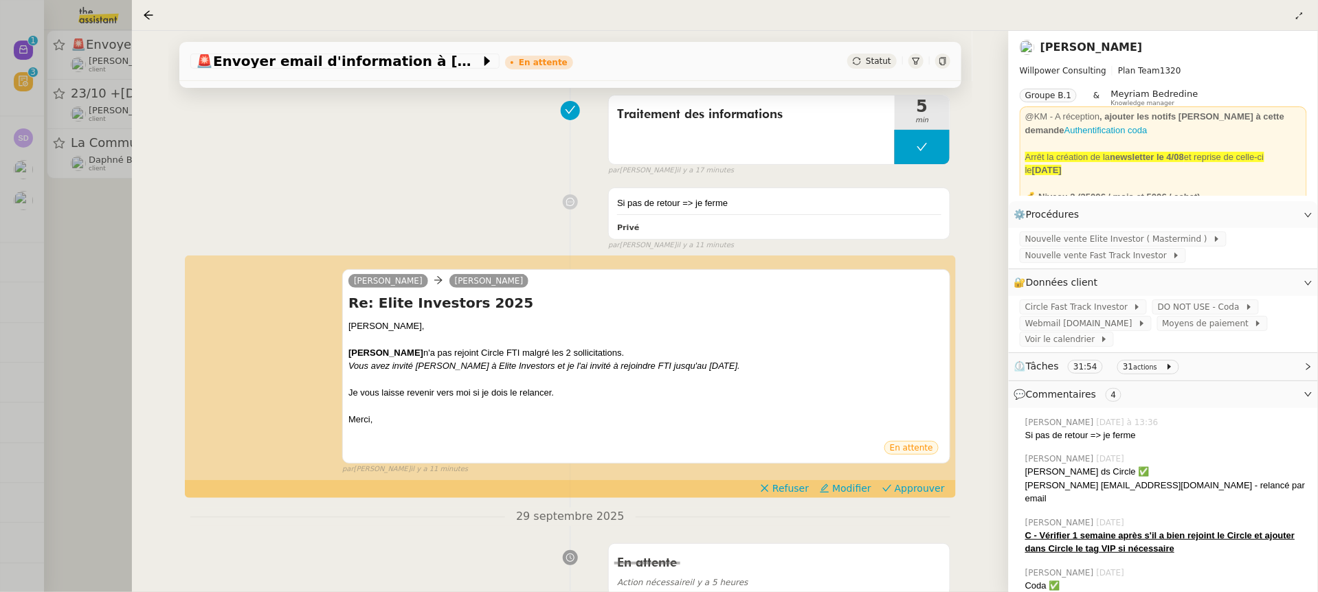
click at [911, 494] on span "Approuver" at bounding box center [920, 489] width 50 height 14
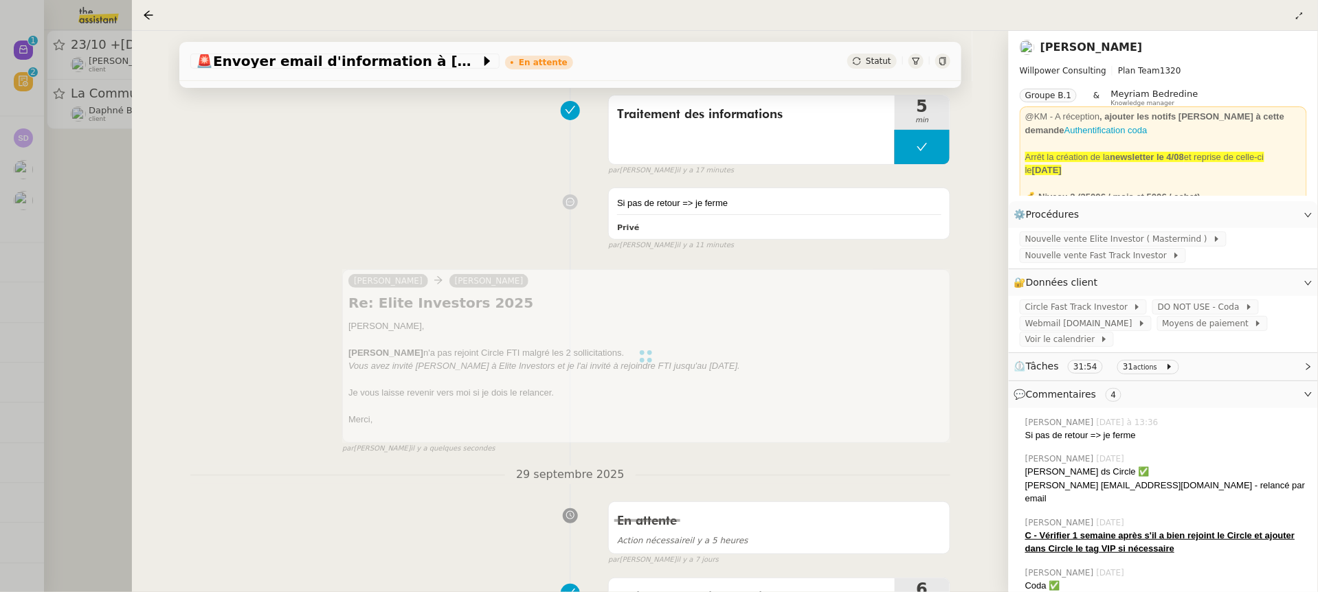
click at [109, 91] on div at bounding box center [659, 296] width 1318 height 592
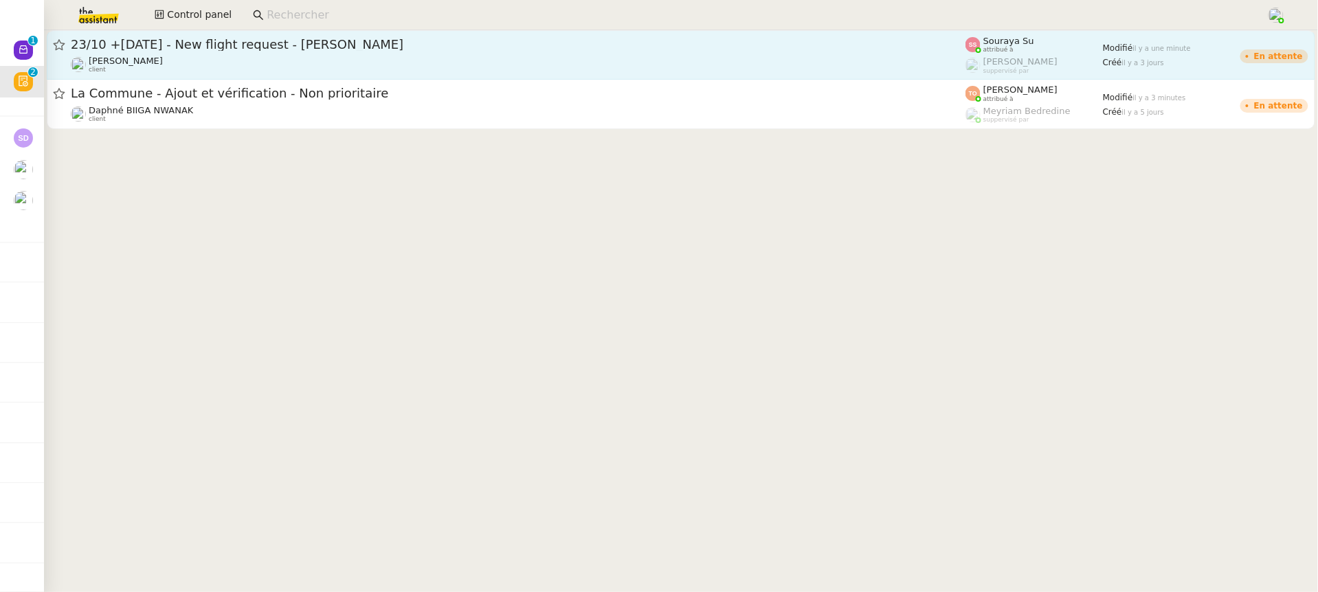
click at [223, 42] on span "23/10 +[DATE] - New flight request - [PERSON_NAME]" at bounding box center [518, 44] width 895 height 12
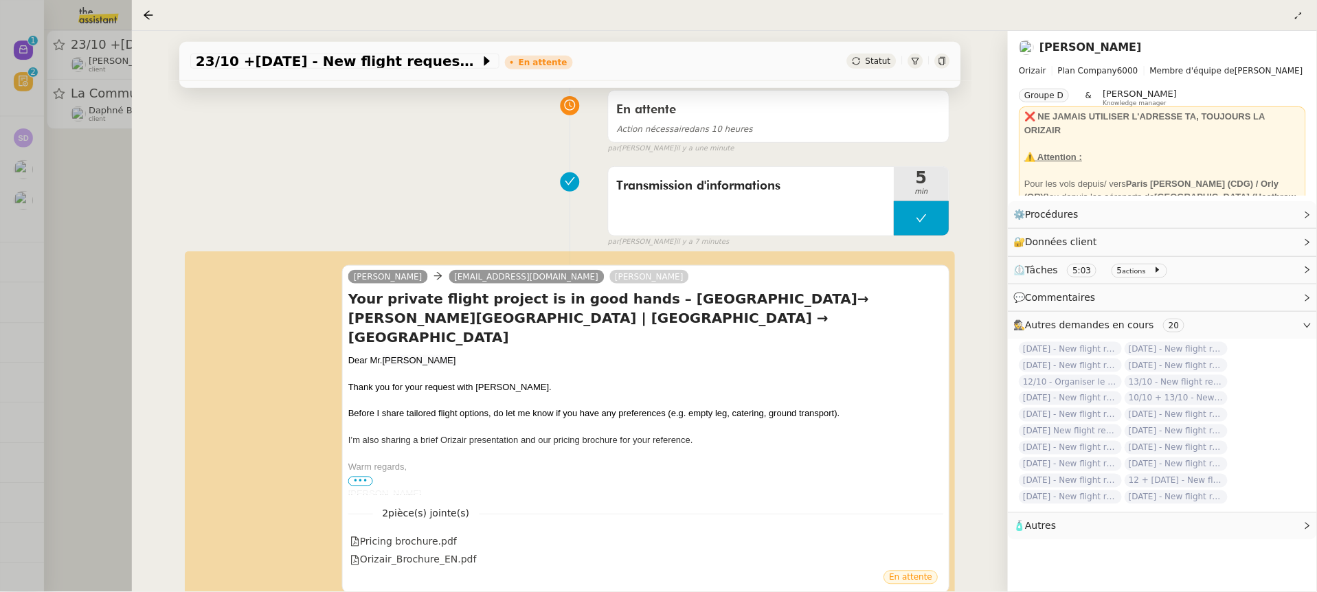
scroll to position [182, 0]
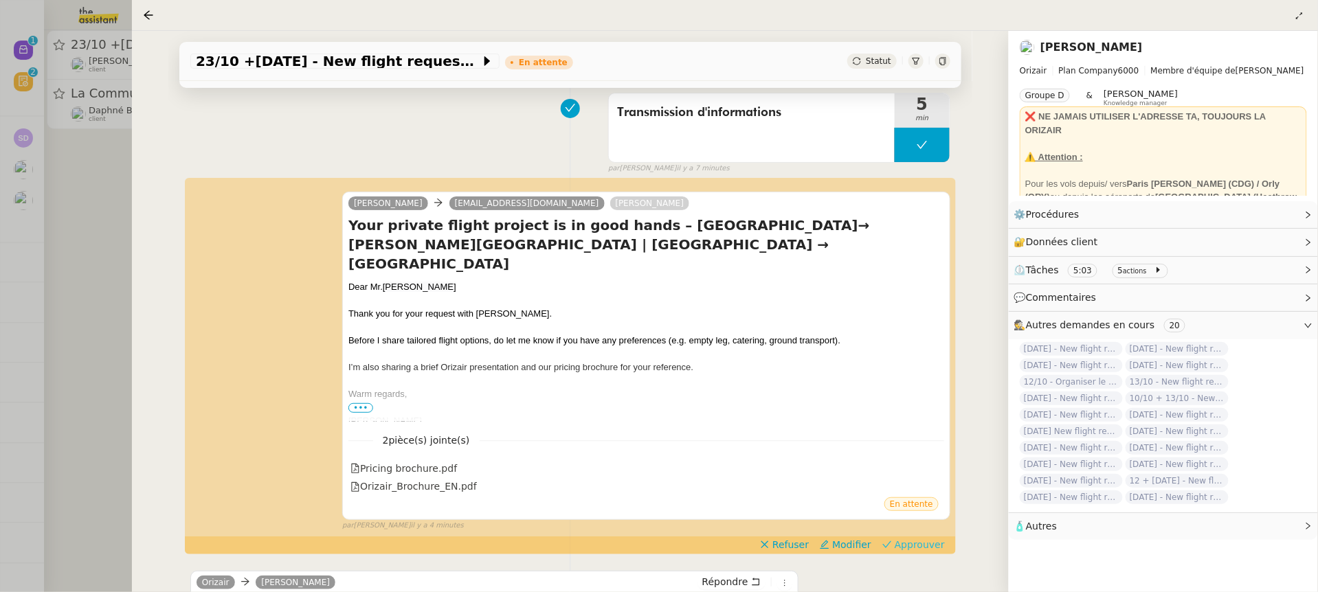
click at [898, 539] on span "Approuver" at bounding box center [920, 545] width 50 height 14
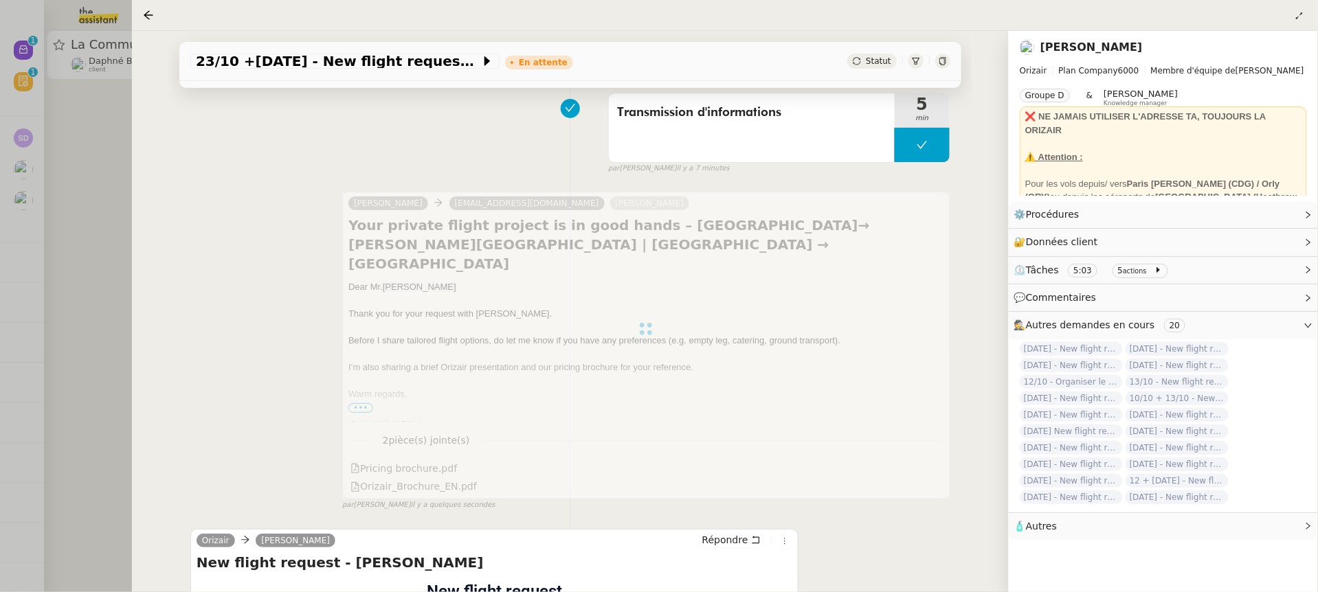
click at [60, 128] on div at bounding box center [659, 296] width 1318 height 592
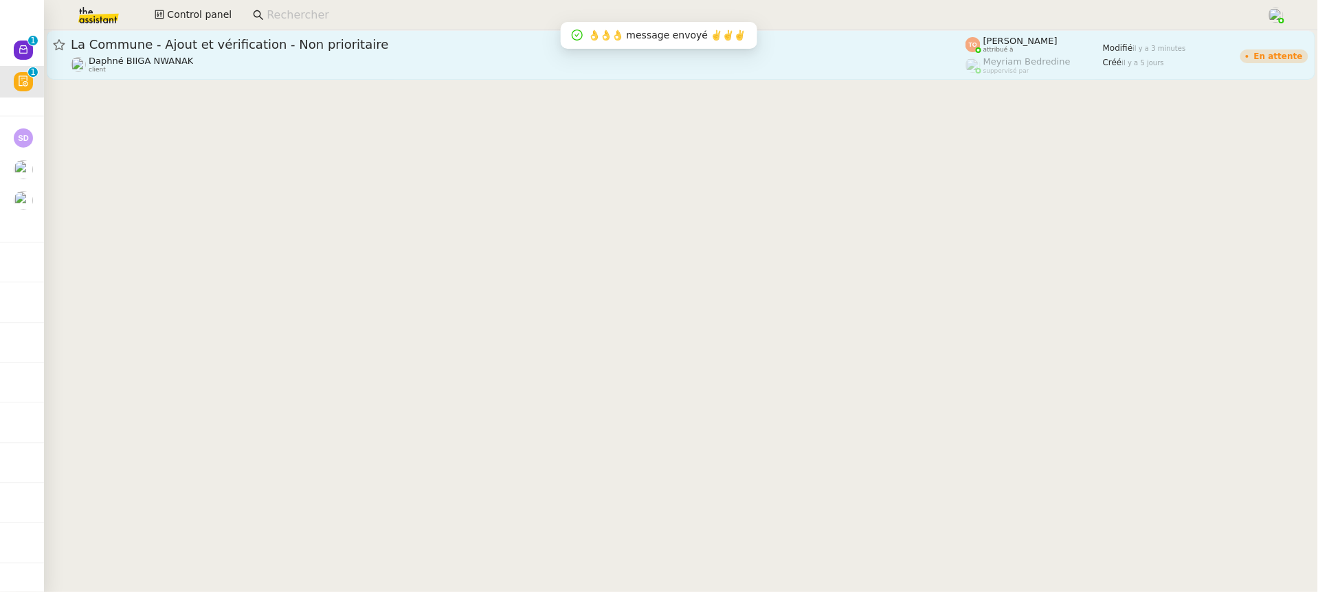
click at [176, 56] on span "Daphné BIIGA NWANAK" at bounding box center [141, 61] width 104 height 10
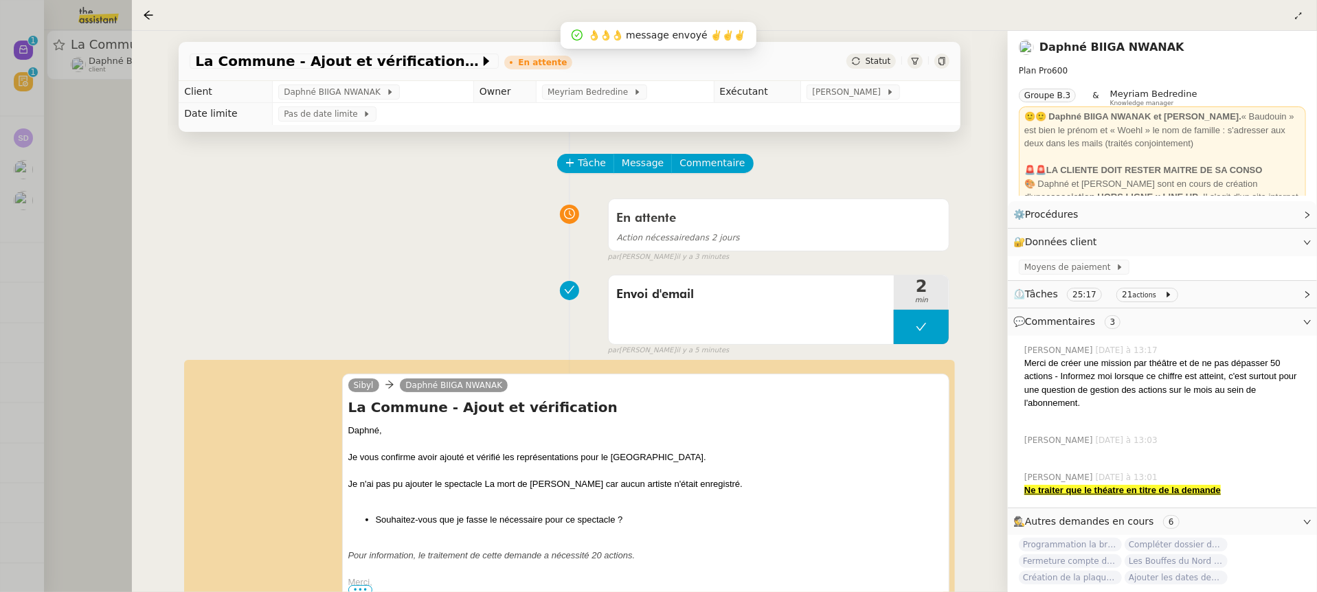
click at [90, 83] on div at bounding box center [658, 296] width 1317 height 592
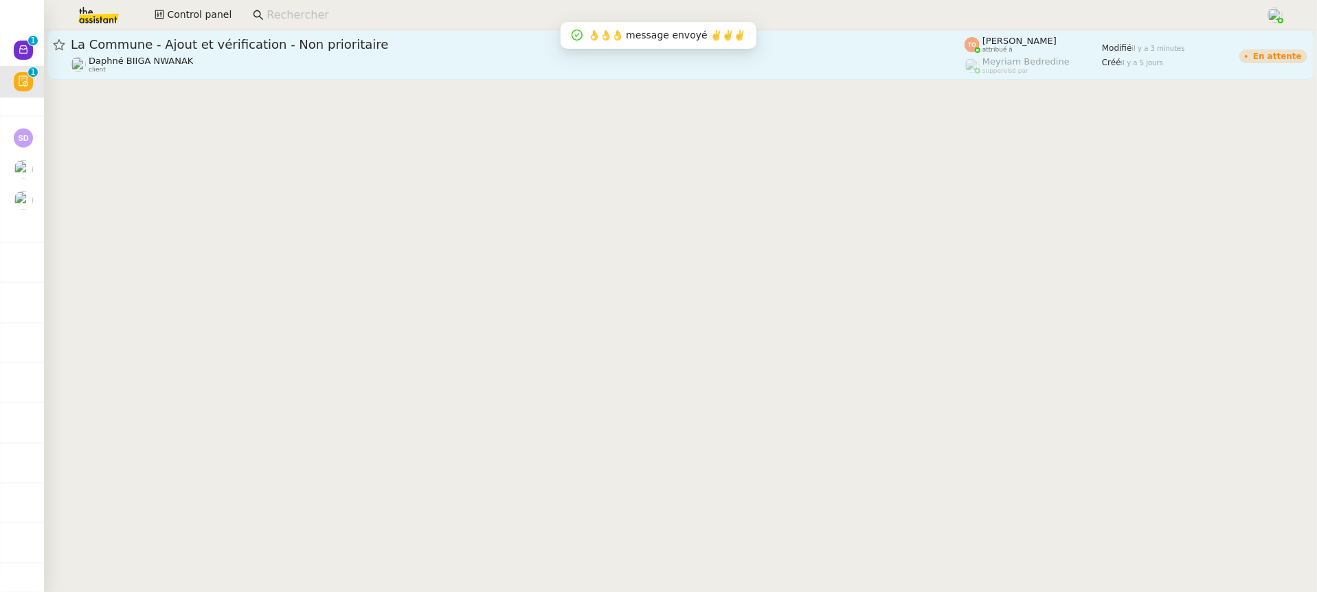
click at [52, 56] on link "La Commune - Ajout et vérification - Non prioritaire Daphné BIIGA NWANAK client…" at bounding box center [681, 54] width 1268 height 49
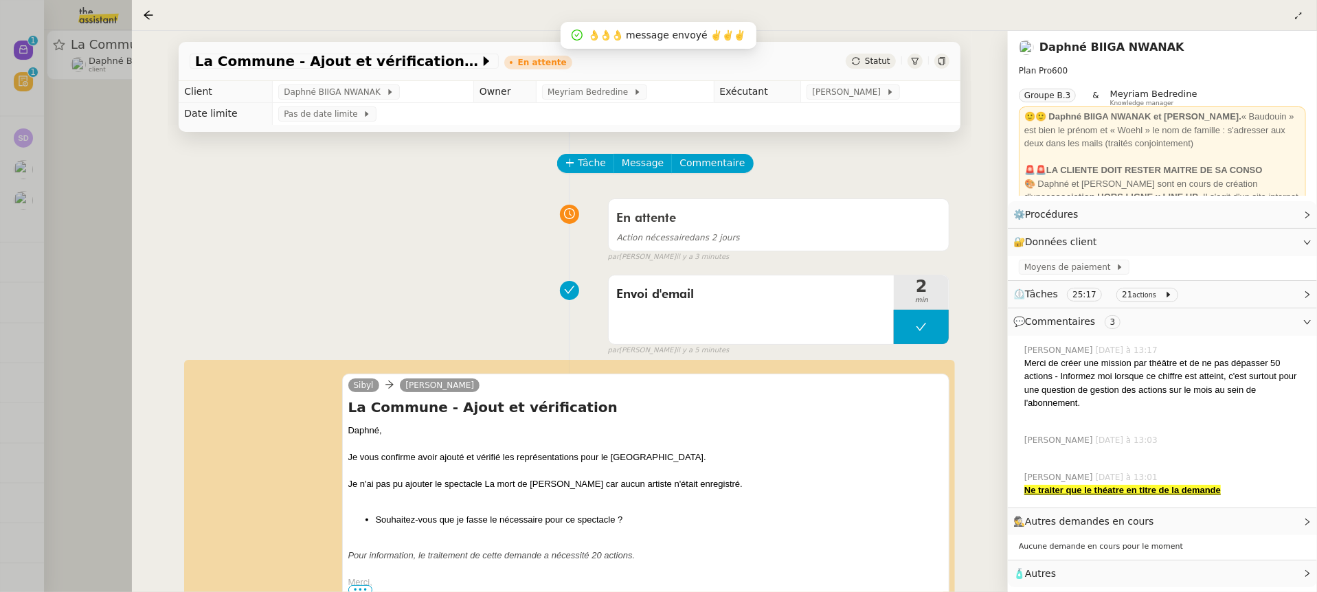
click at [26, 51] on div at bounding box center [658, 296] width 1317 height 592
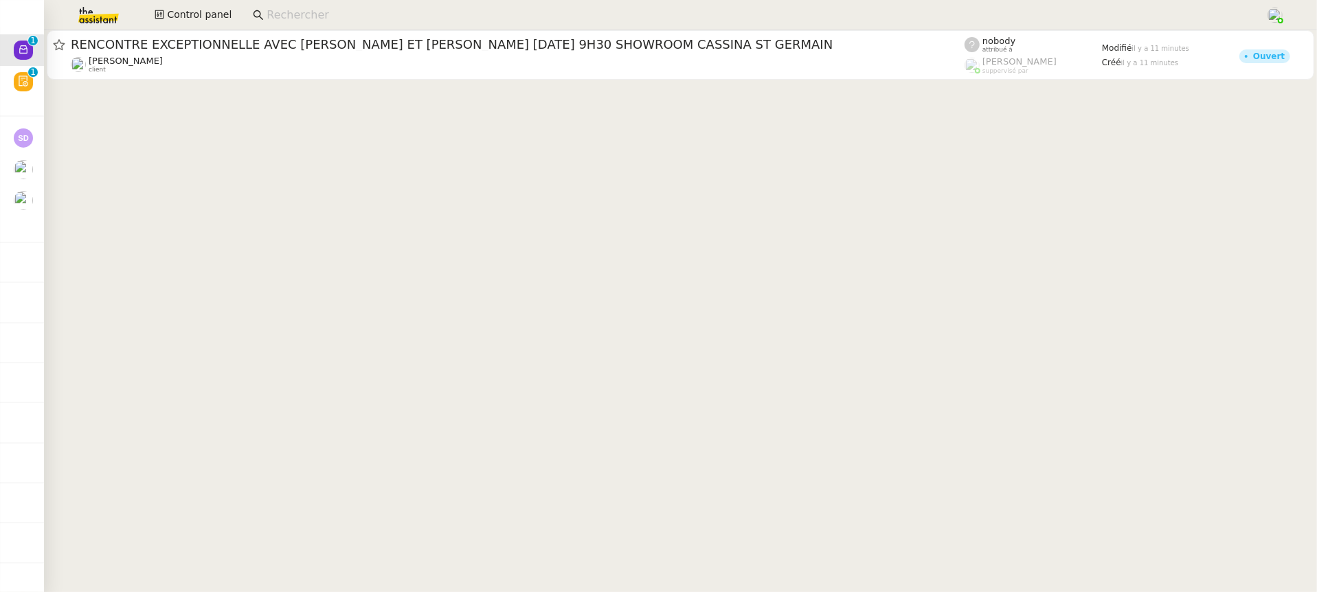
click at [332, 102] on cdk-virtual-scroll-viewport "RENCONTRE EXCEPTIONNELLE AVEC [PERSON_NAME] ET [PERSON_NAME] [DATE] 9H30 SHOWRO…" at bounding box center [680, 311] width 1273 height 562
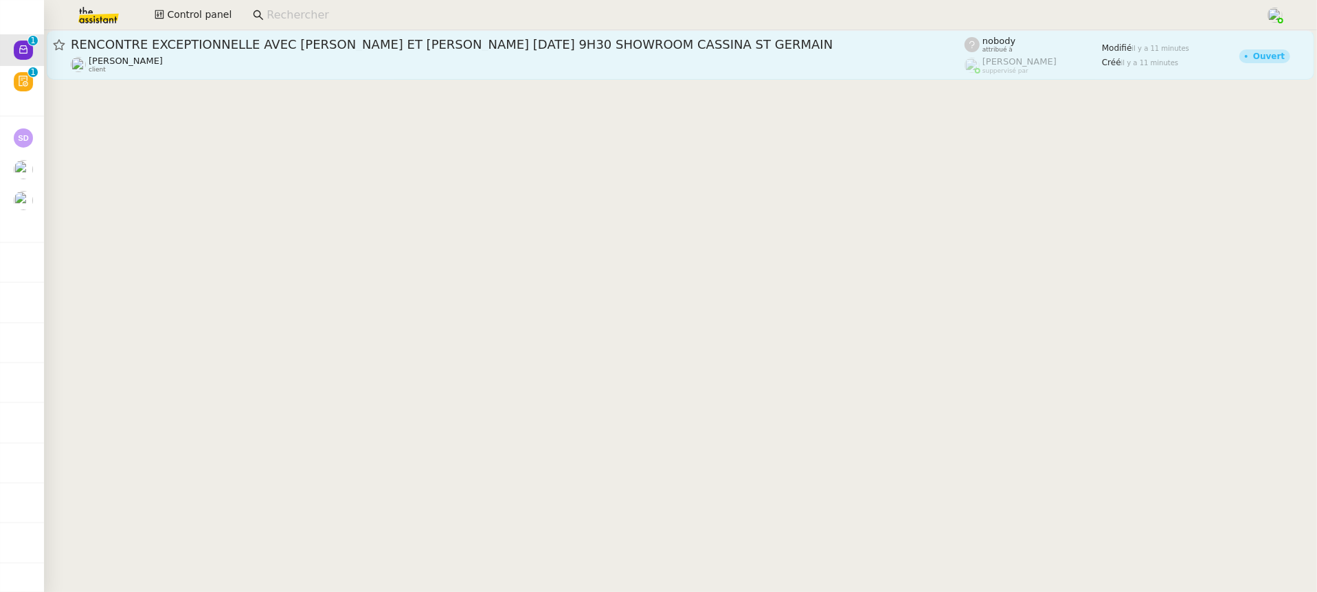
click at [294, 60] on div "[PERSON_NAME] client" at bounding box center [518, 65] width 894 height 18
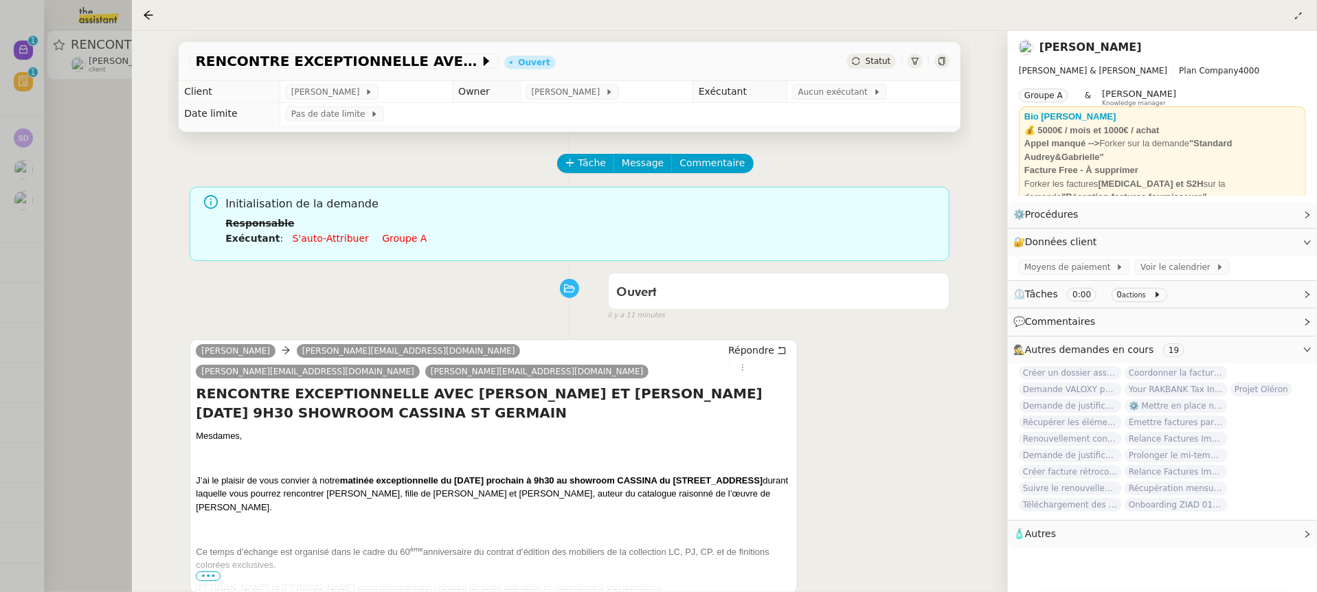
click at [412, 232] on li "Exécutant : S'auto-attribuer Groupe a" at bounding box center [581, 238] width 713 height 15
click at [401, 238] on link "Groupe a" at bounding box center [404, 238] width 45 height 11
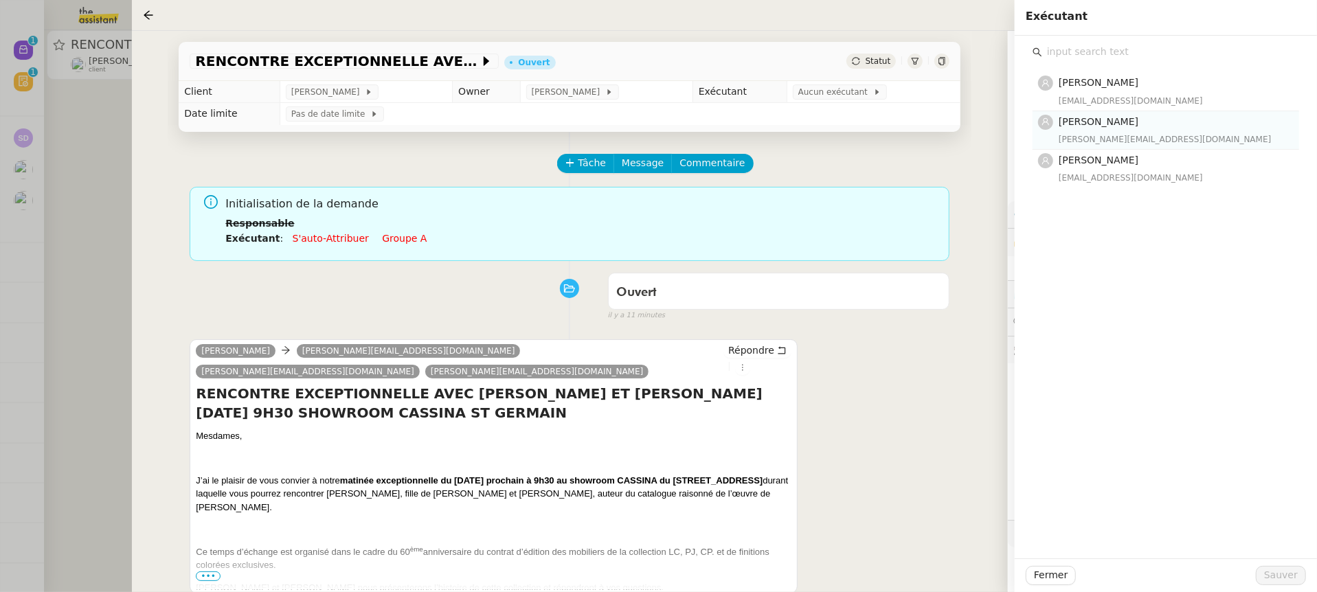
click at [1111, 125] on span "[PERSON_NAME]" at bounding box center [1099, 121] width 80 height 11
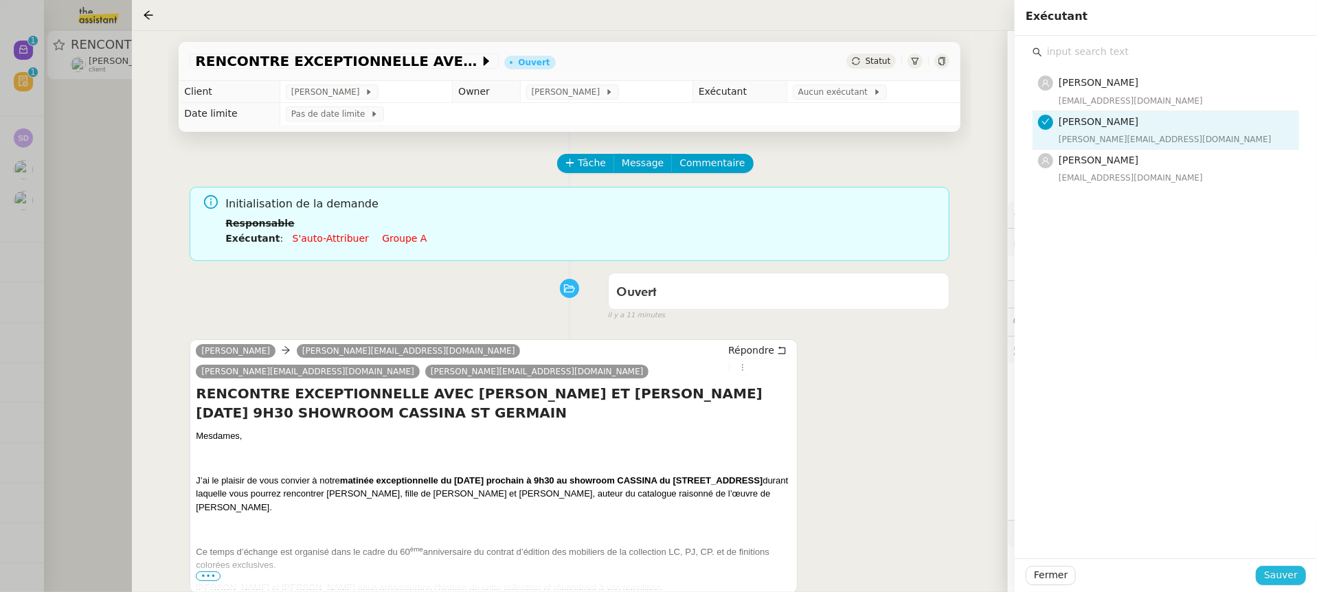
click at [1277, 583] on span "Sauver" at bounding box center [1281, 576] width 34 height 16
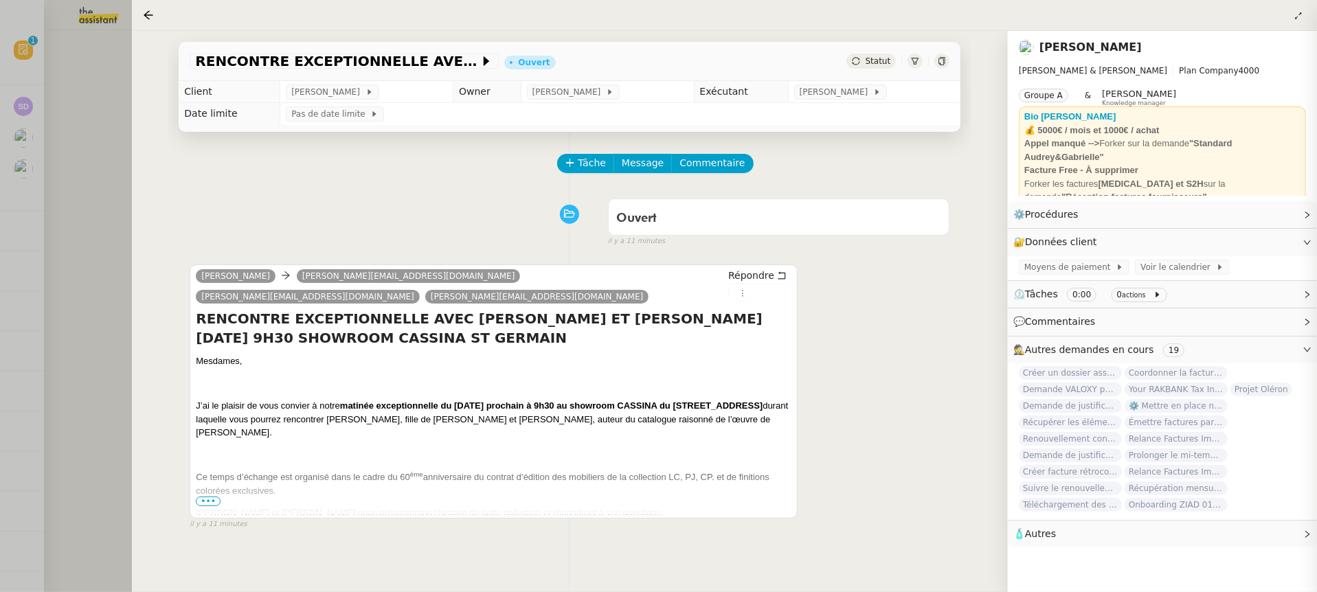
click at [132, 149] on div "RENCONTRE EXCEPTIONNELLE AVEC [PERSON_NAME] ET [PERSON_NAME] [DATE] 9H30 SHOWRO…" at bounding box center [570, 311] width 876 height 561
click at [92, 120] on div at bounding box center [658, 296] width 1317 height 592
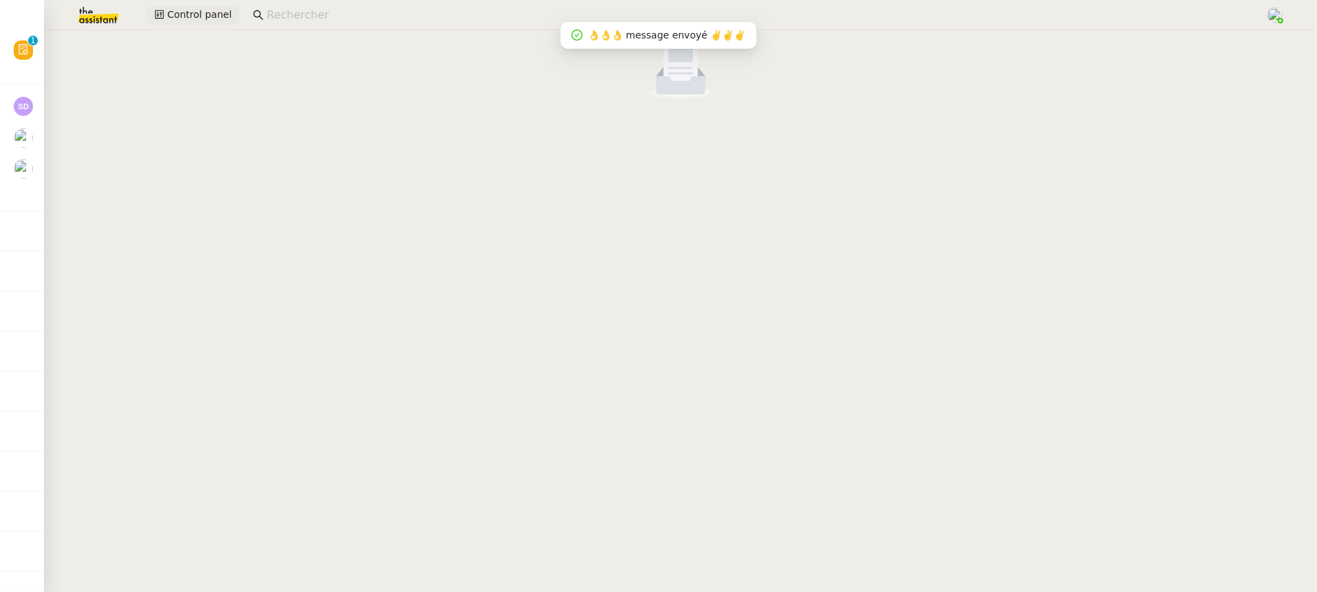
click at [197, 14] on span "Control panel" at bounding box center [199, 15] width 65 height 16
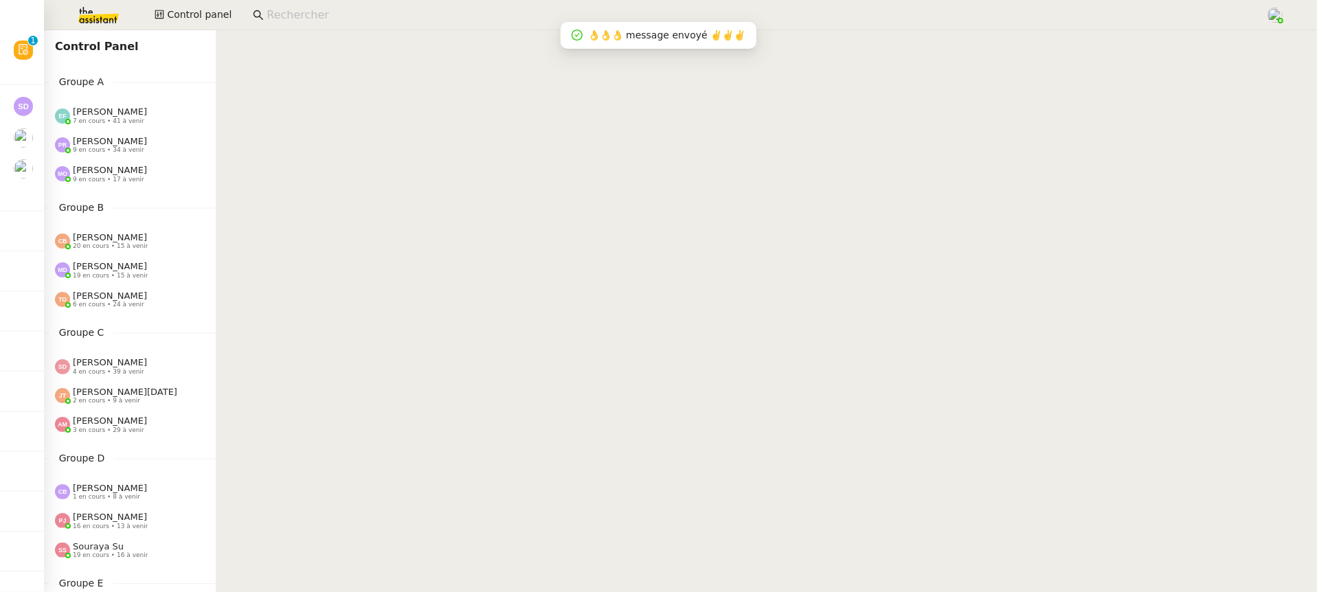
click at [107, 111] on span "[PERSON_NAME]" at bounding box center [110, 112] width 74 height 10
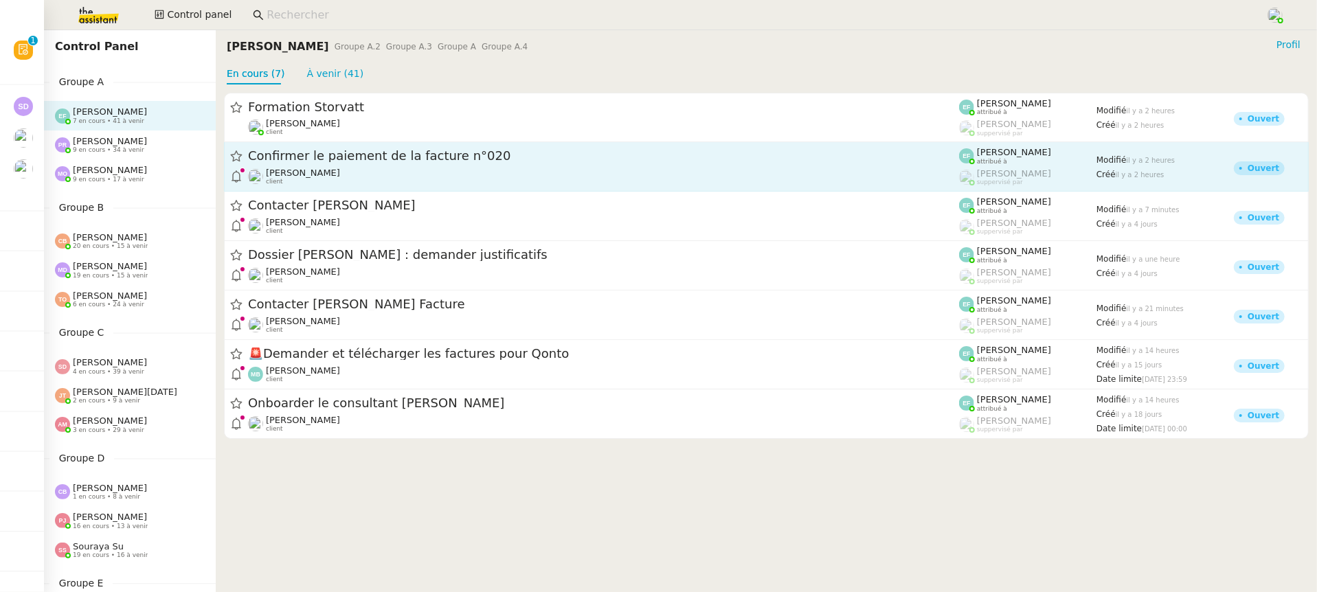
click at [603, 146] on link "Confirmer le paiement de la facture n°020 [PERSON_NAME] client [PERSON_NAME] at…" at bounding box center [766, 166] width 1085 height 49
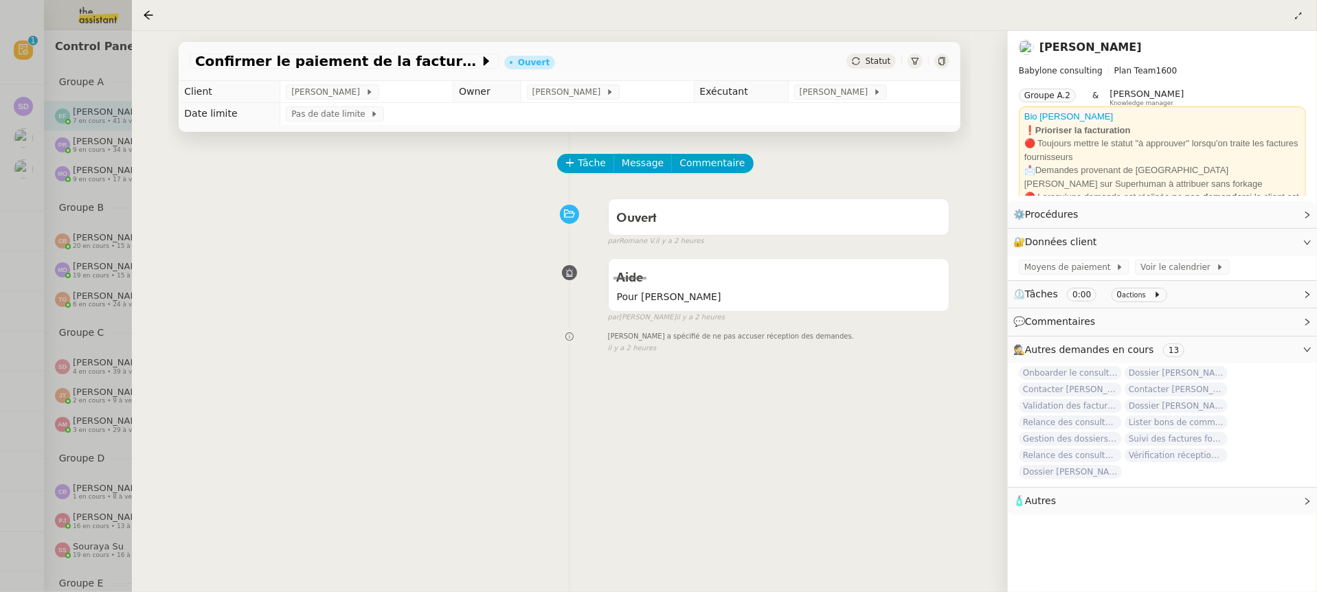
click at [127, 124] on div at bounding box center [658, 296] width 1317 height 592
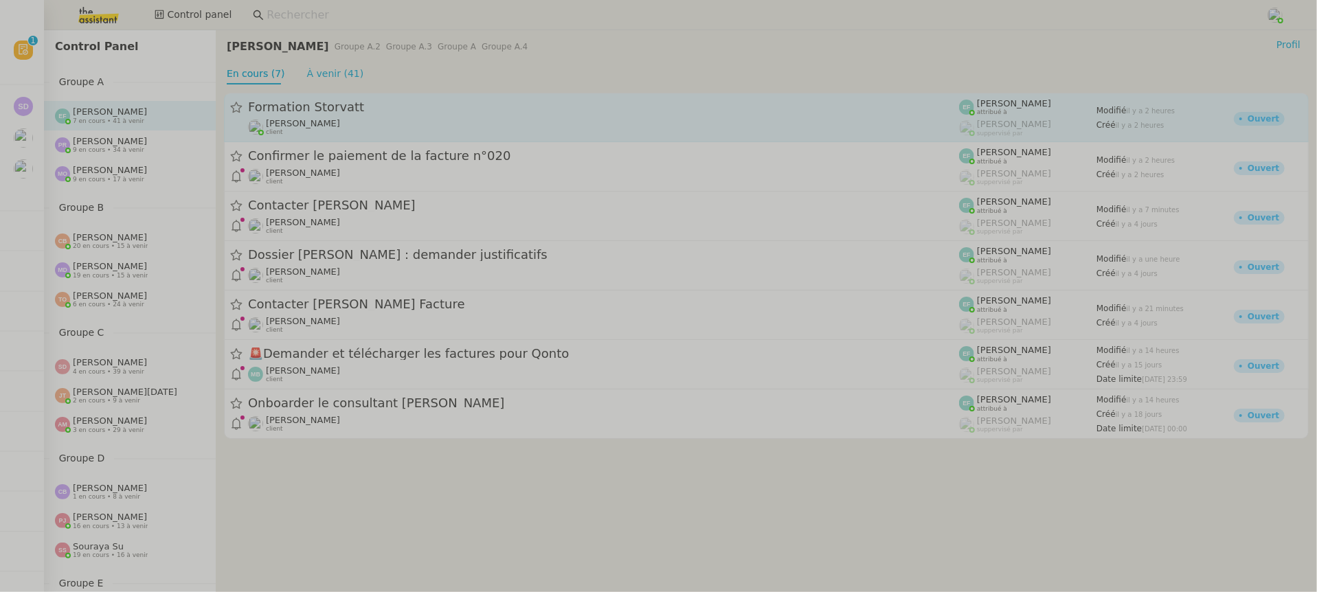
click at [502, 134] on div "[PERSON_NAME] client" at bounding box center [603, 127] width 711 height 18
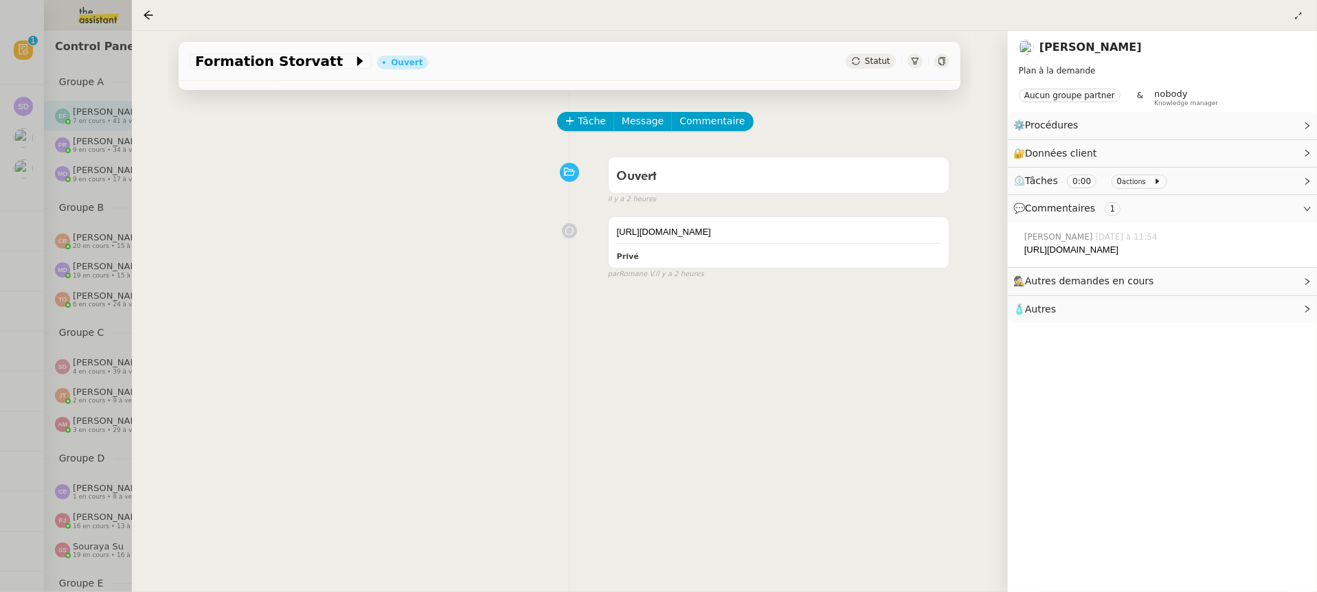
scroll to position [47, 0]
click at [104, 212] on div at bounding box center [658, 296] width 1317 height 592
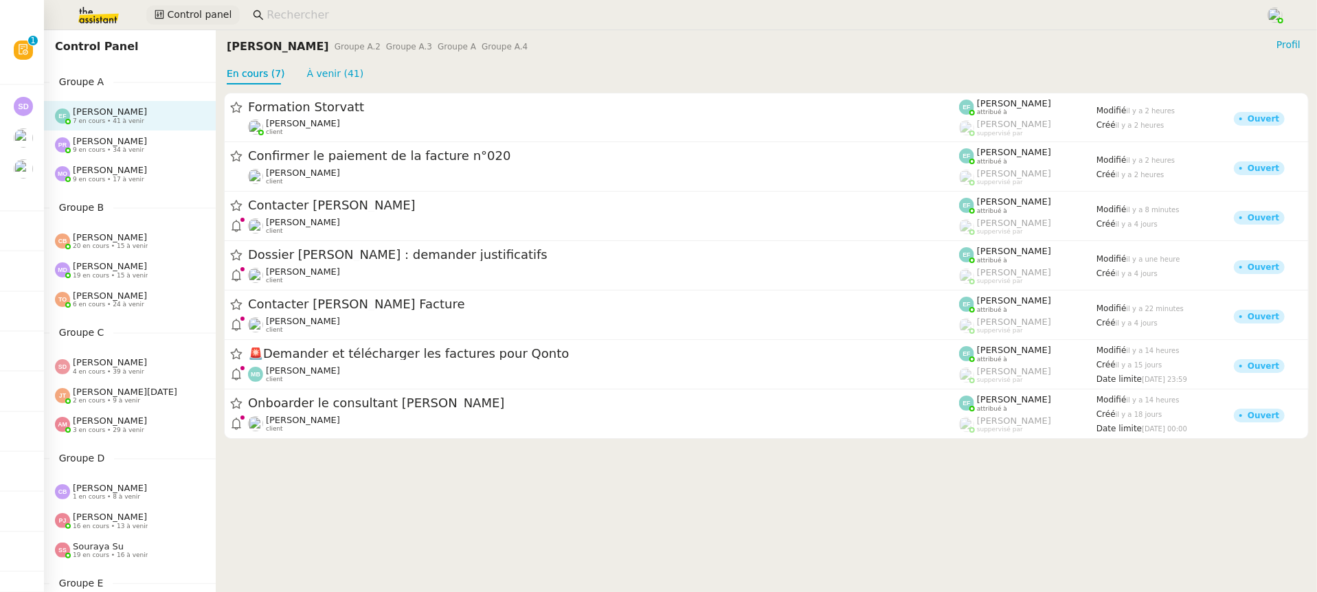
click at [188, 23] on span "Control panel" at bounding box center [199, 15] width 65 height 16
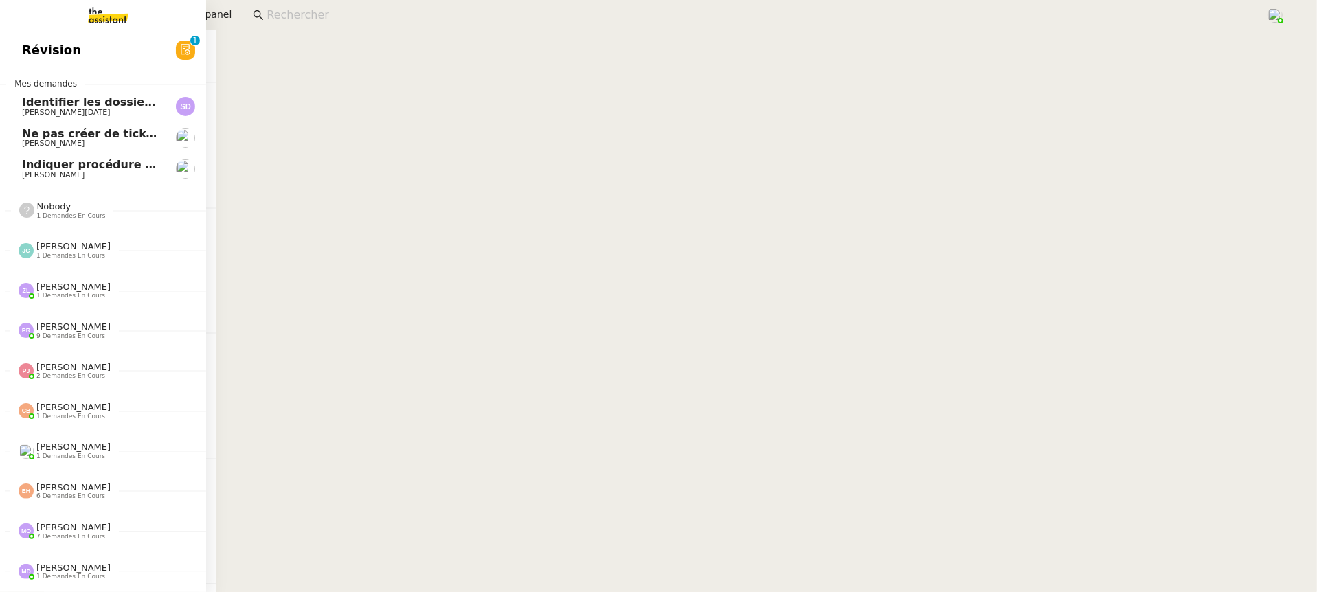
click at [36, 37] on link "Révision 0 1 2 3 4 5 6 7 8 9" at bounding box center [103, 50] width 206 height 32
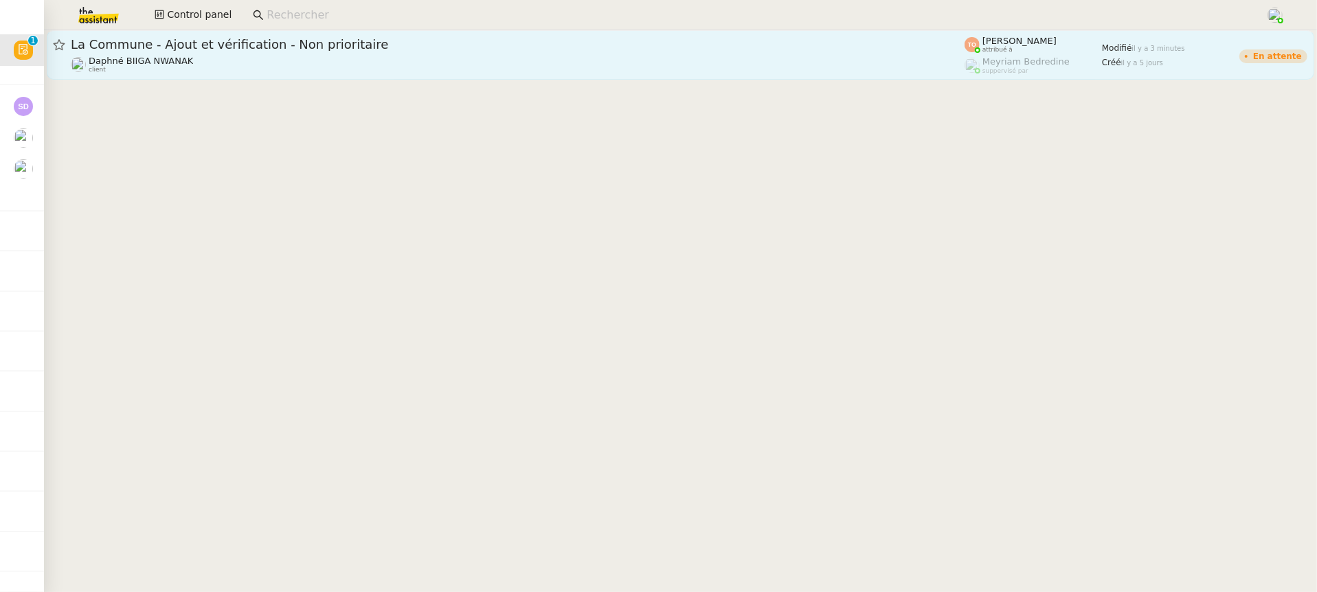
click at [179, 63] on span "Daphné BIIGA NWANAK" at bounding box center [141, 61] width 104 height 10
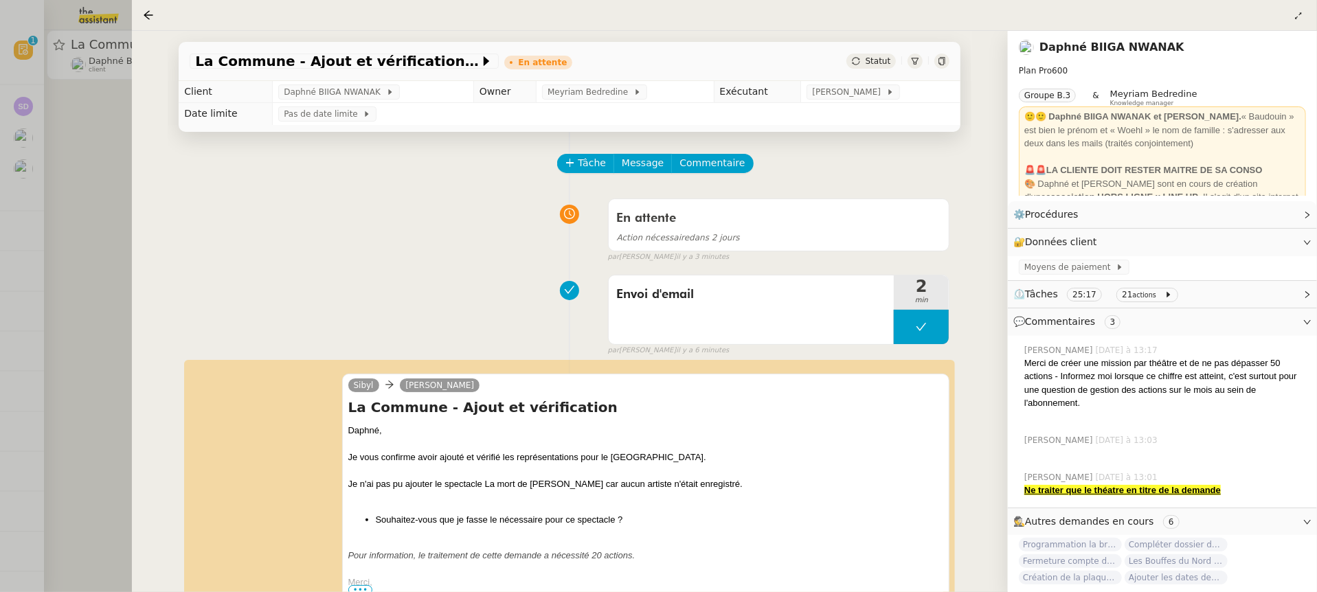
click at [10, 91] on div at bounding box center [658, 296] width 1317 height 592
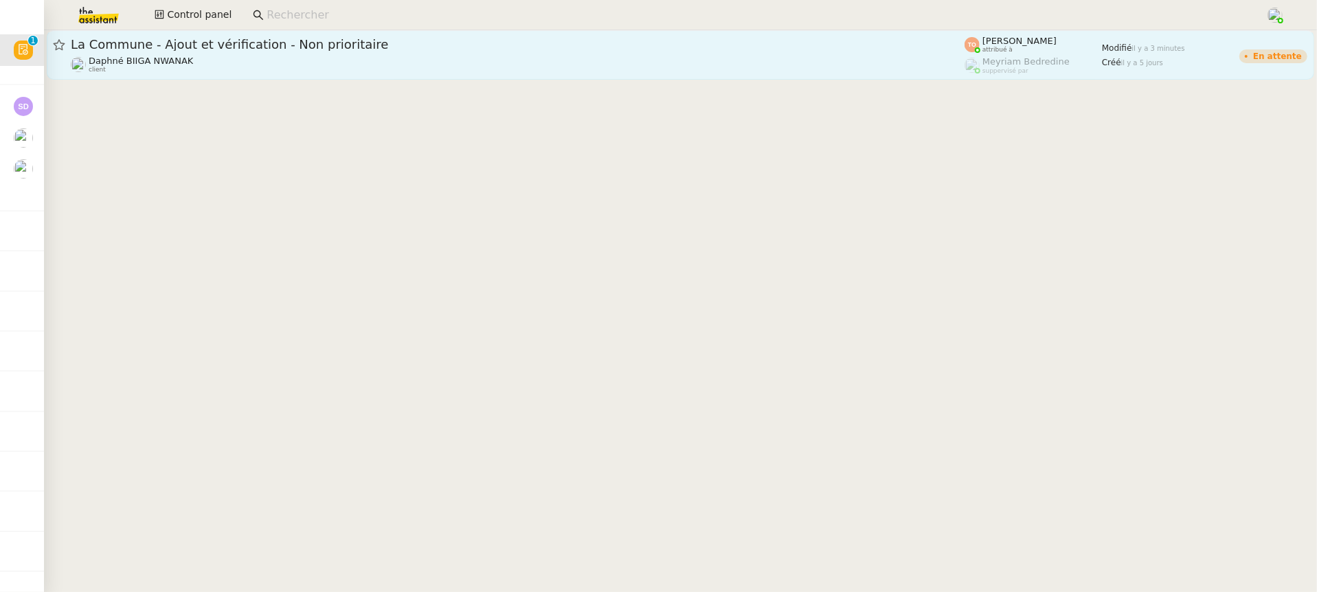
click at [175, 34] on link "La Commune - Ajout et vérification - Non prioritaire Daphné BIIGA NWANAK client…" at bounding box center [681, 54] width 1268 height 49
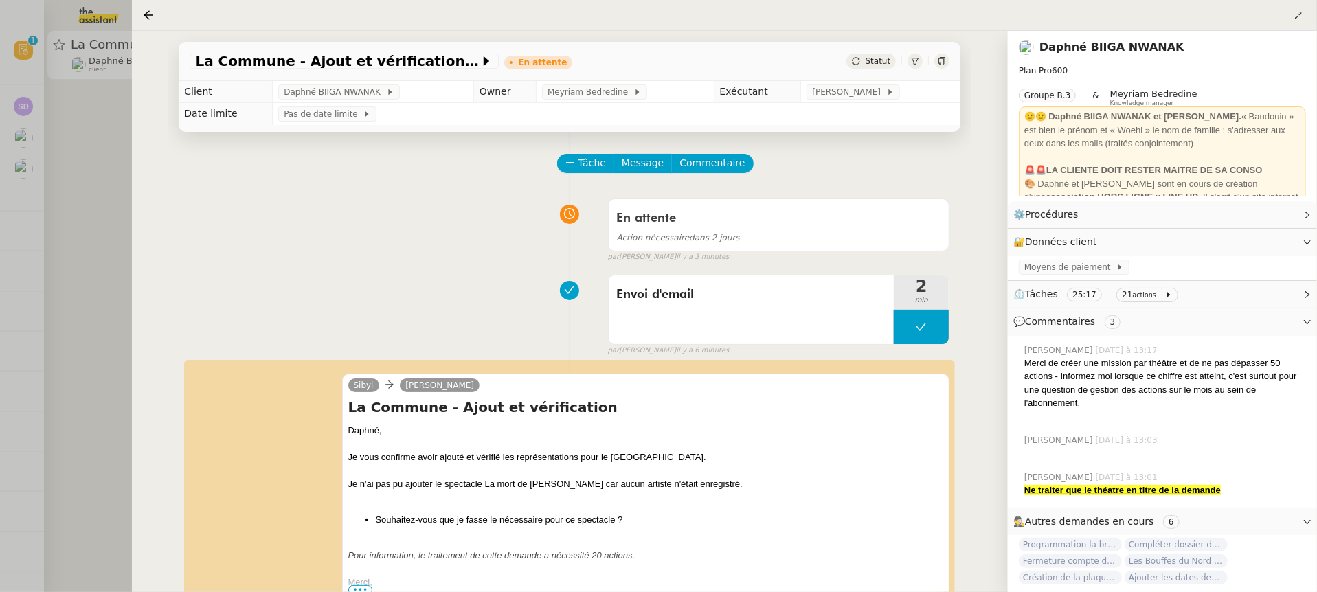
click at [100, 19] on div at bounding box center [658, 296] width 1317 height 592
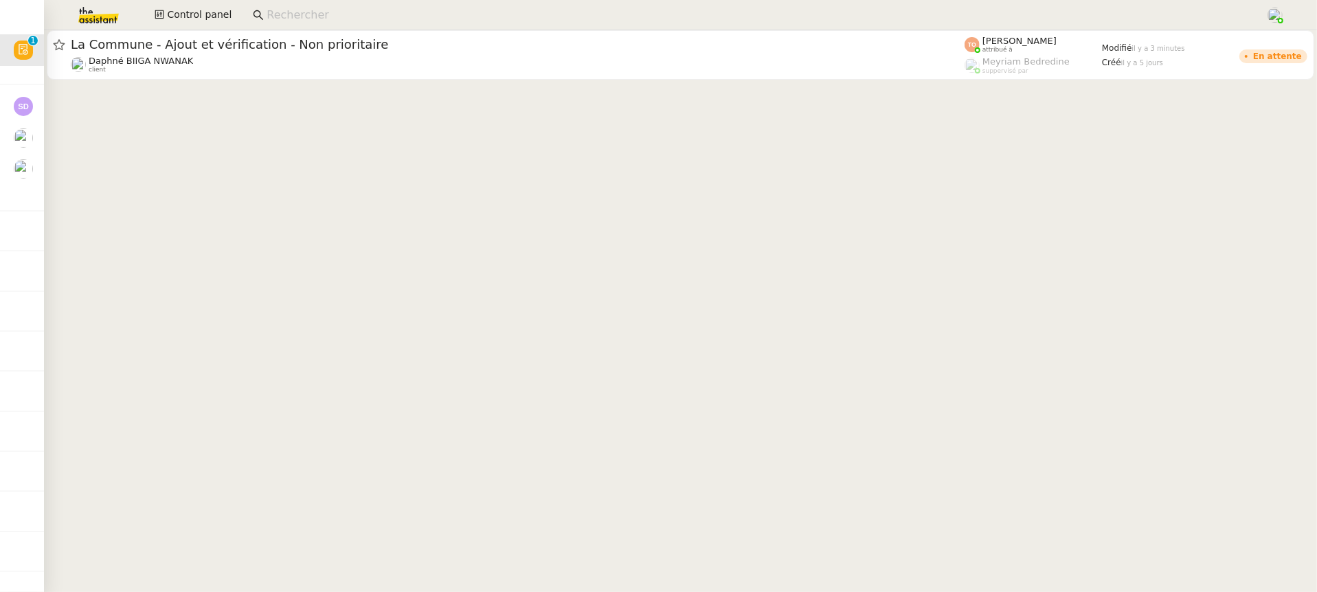
click at [176, 27] on div "Control panel" at bounding box center [658, 15] width 1249 height 30
click at [170, 10] on span "Control panel" at bounding box center [199, 15] width 65 height 16
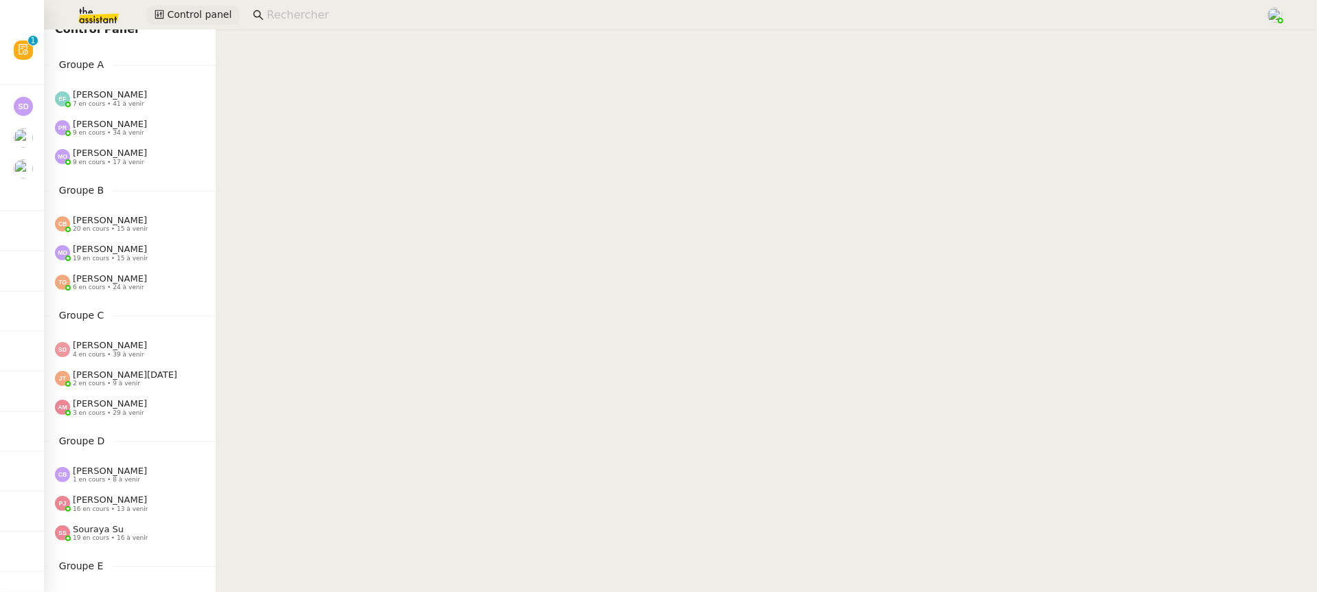
scroll to position [19, 0]
click at [197, 101] on div "[PERSON_NAME] 7 en cours • 41 à venir" at bounding box center [135, 96] width 161 height 18
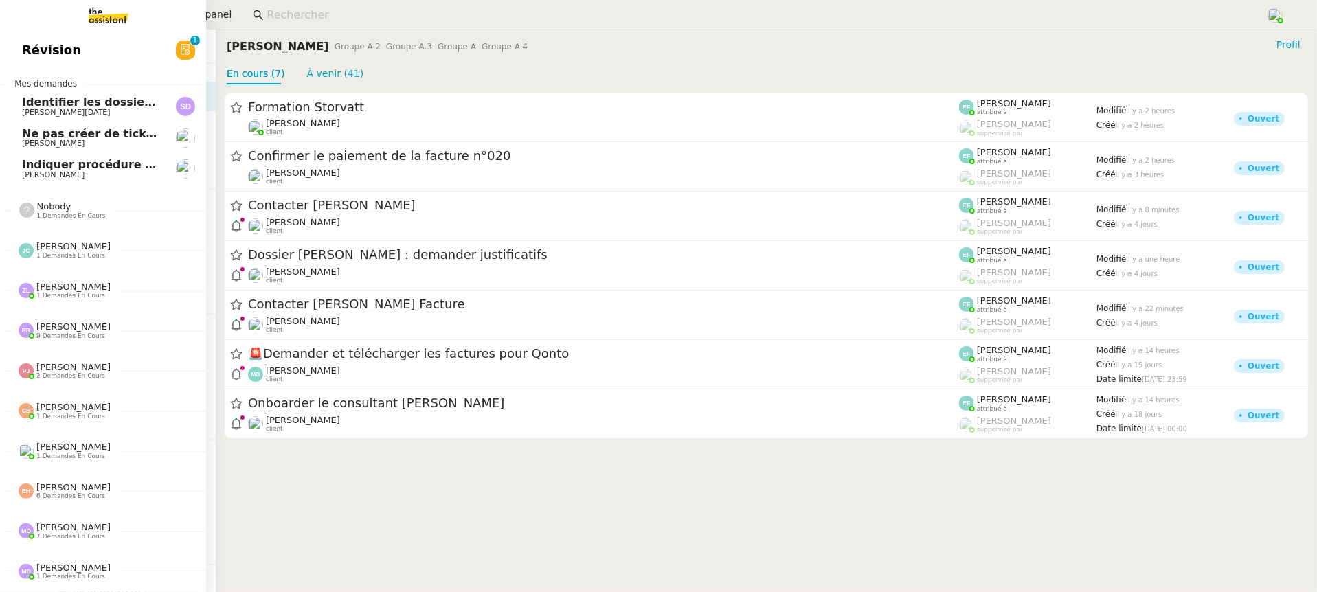
click at [19, 52] on link "Révision 0 1 2 3 4 5 6 7 8 9" at bounding box center [103, 50] width 206 height 32
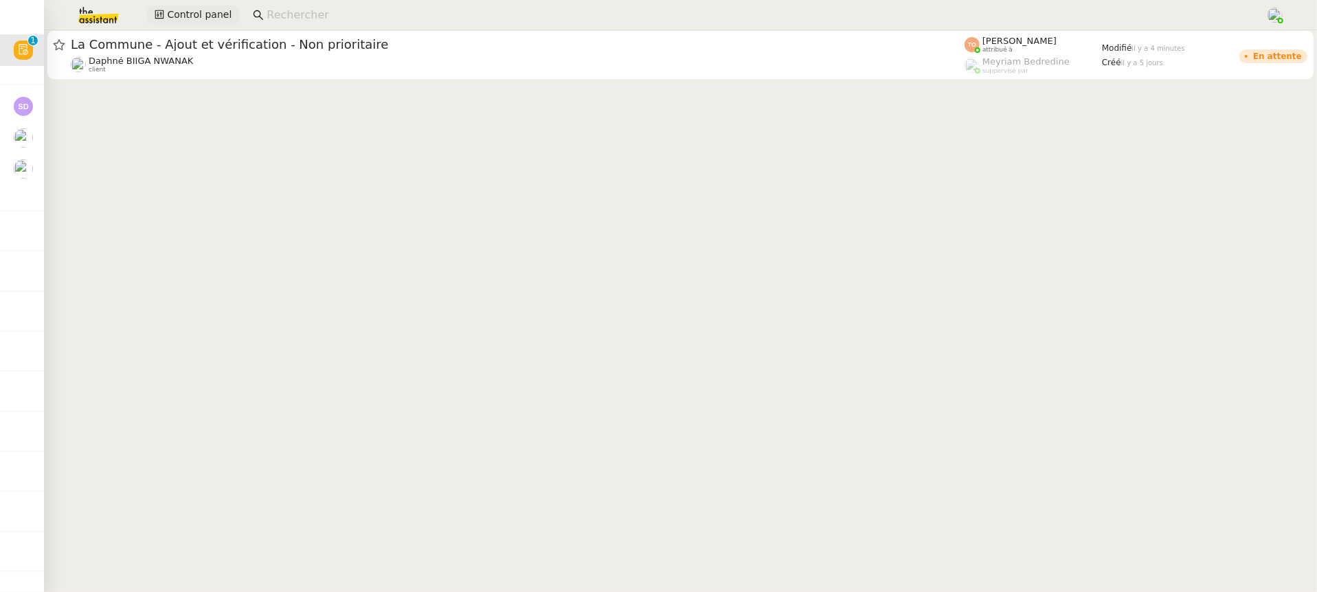
click at [192, 10] on span "Control panel" at bounding box center [199, 15] width 65 height 16
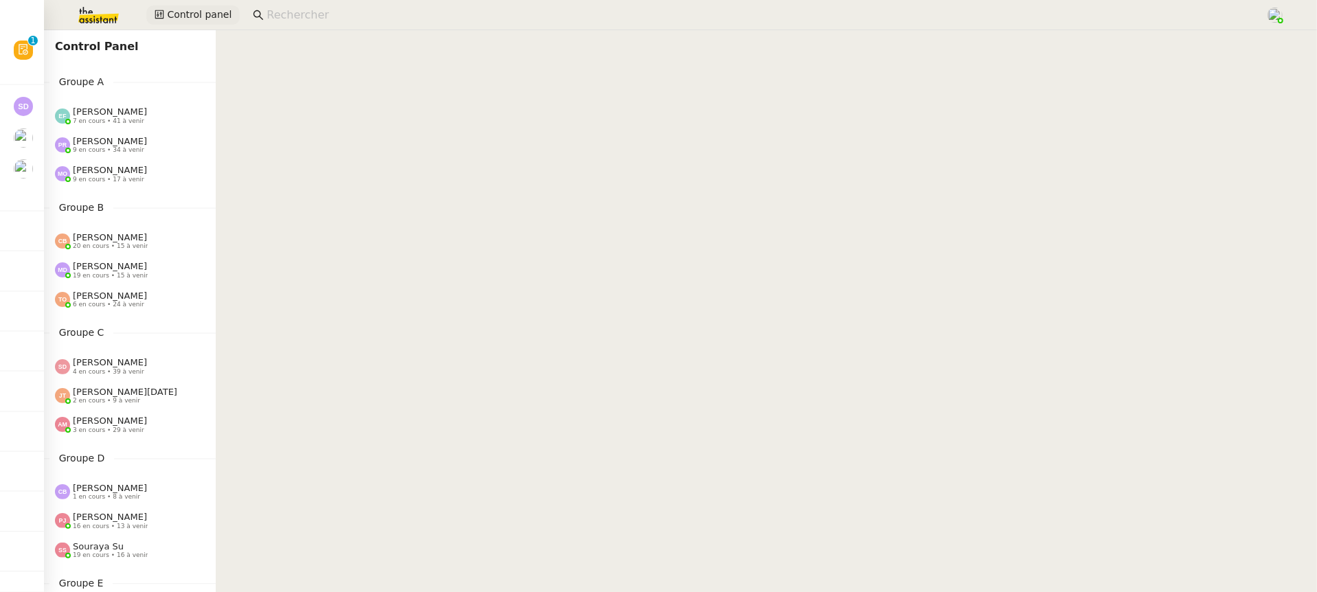
scroll to position [6, 0]
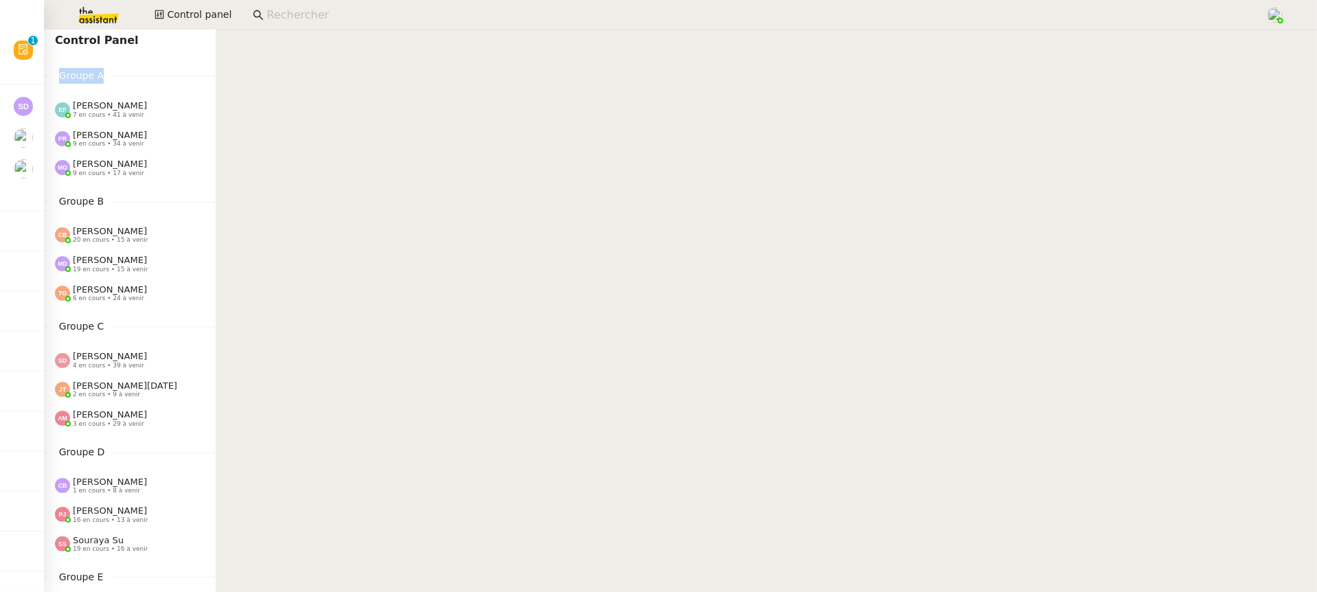
drag, startPoint x: 110, startPoint y: 73, endPoint x: 58, endPoint y: 65, distance: 52.2
click at [58, 65] on div "Control Panel Groupe A [PERSON_NAME] 7 en cours • 41 à venir [PERSON_NAME] 9 en…" at bounding box center [130, 305] width 172 height 562
drag, startPoint x: 57, startPoint y: 70, endPoint x: 102, endPoint y: 74, distance: 44.8
click at [102, 74] on span "Groupe A" at bounding box center [81, 76] width 64 height 16
click at [269, 242] on nz-content at bounding box center [766, 311] width 1101 height 562
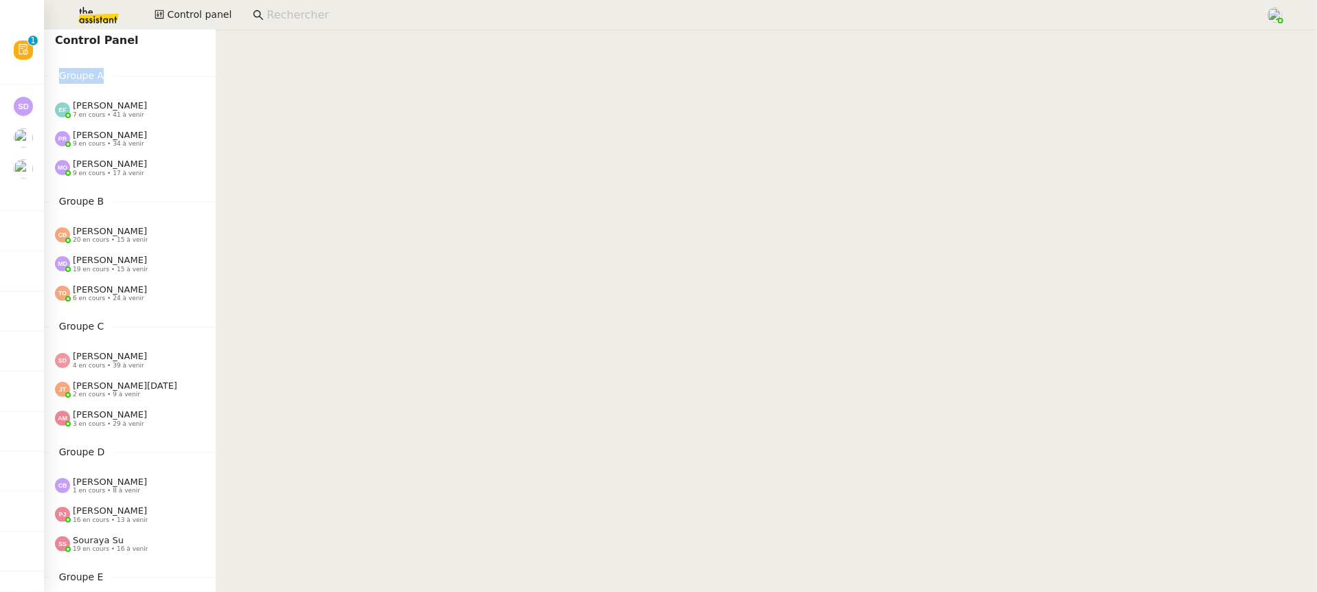
drag, startPoint x: 106, startPoint y: 71, endPoint x: 63, endPoint y: 68, distance: 43.4
click at [63, 68] on span "Groupe A" at bounding box center [81, 76] width 64 height 16
drag, startPoint x: 58, startPoint y: 76, endPoint x: 111, endPoint y: 65, distance: 54.2
click at [114, 69] on nz-divider "Groupe A" at bounding box center [130, 76] width 172 height 16
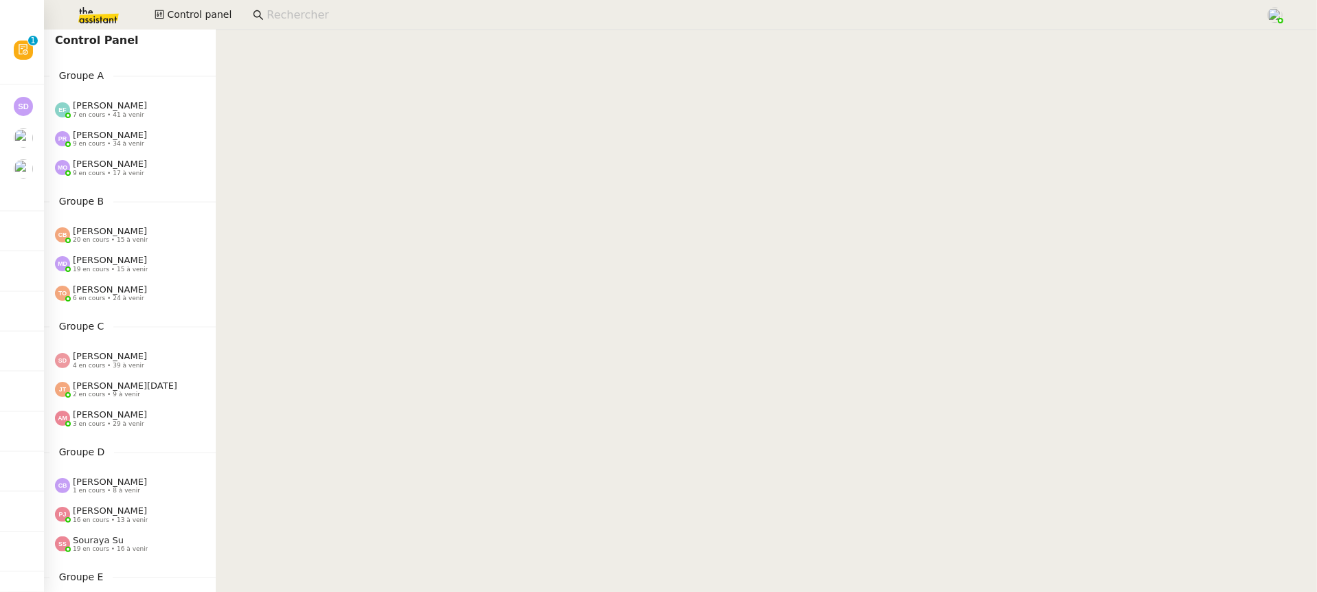
click at [155, 69] on nz-divider "Groupe A" at bounding box center [130, 76] width 172 height 16
drag, startPoint x: 102, startPoint y: 79, endPoint x: 49, endPoint y: 79, distance: 52.9
click at [49, 79] on span "Groupe A" at bounding box center [81, 76] width 64 height 16
click at [110, 117] on span "7 en cours • 41 à venir" at bounding box center [108, 115] width 71 height 8
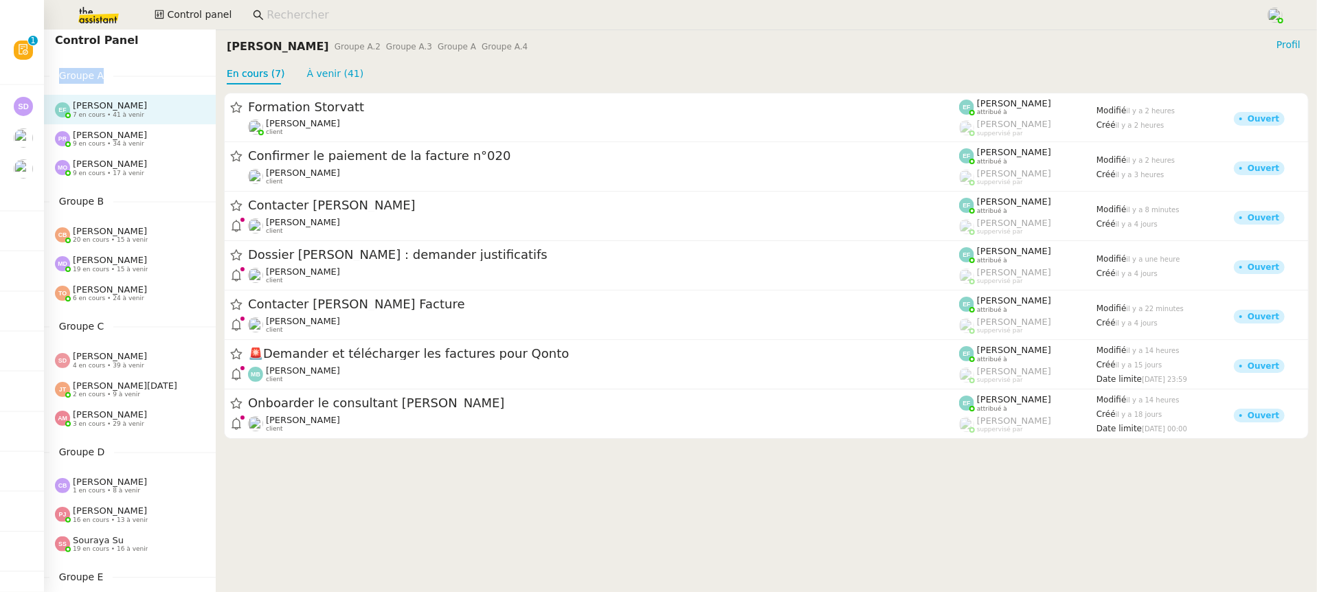
click at [118, 153] on div "[PERSON_NAME] 9 en cours • 17 à venir" at bounding box center [130, 167] width 172 height 29
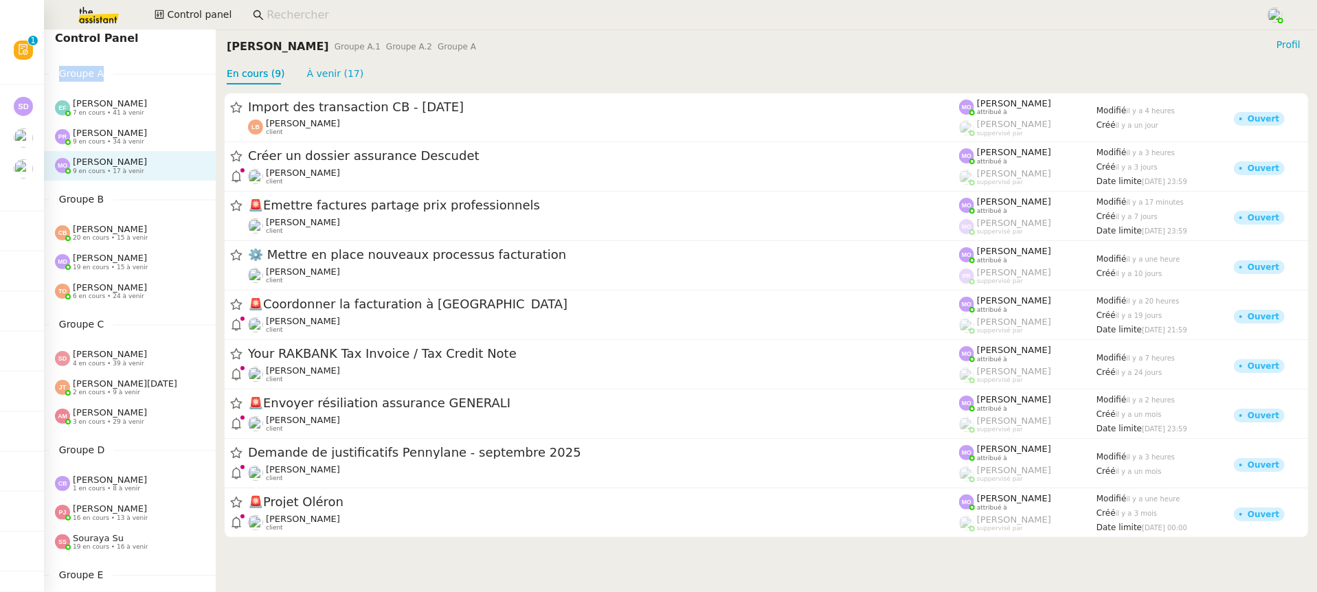
click at [118, 151] on div "[PERSON_NAME] 9 en cours • 17 à venir" at bounding box center [130, 165] width 172 height 29
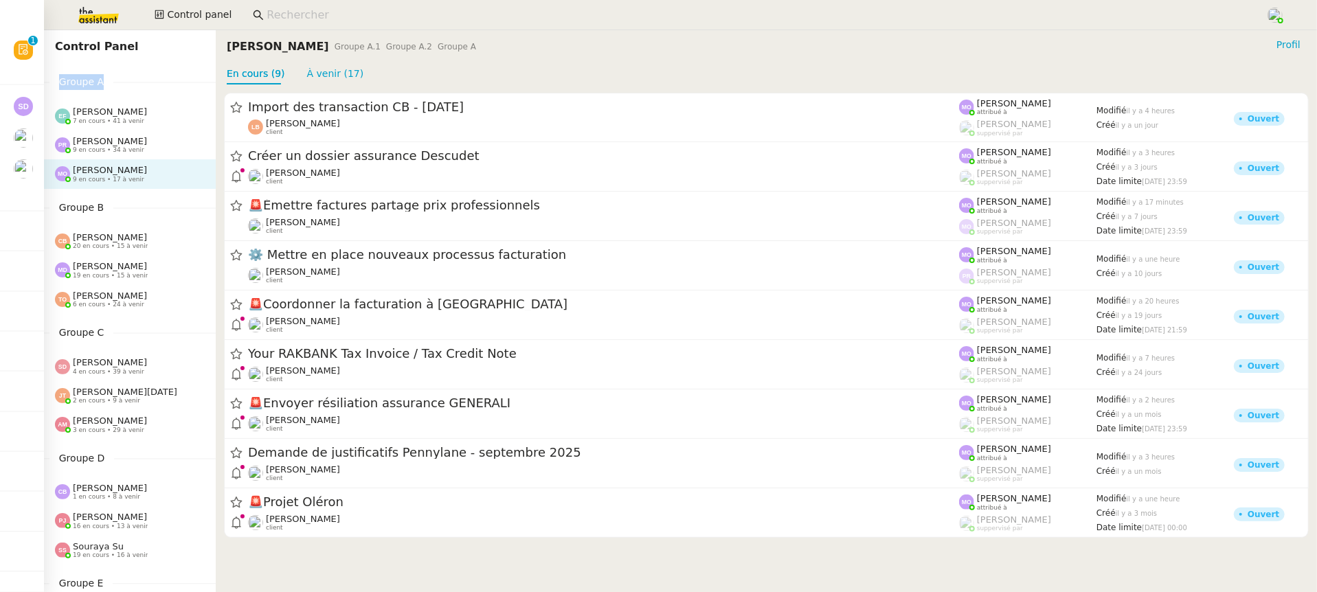
click at [118, 151] on span "9 en cours • 34 à venir" at bounding box center [108, 150] width 71 height 8
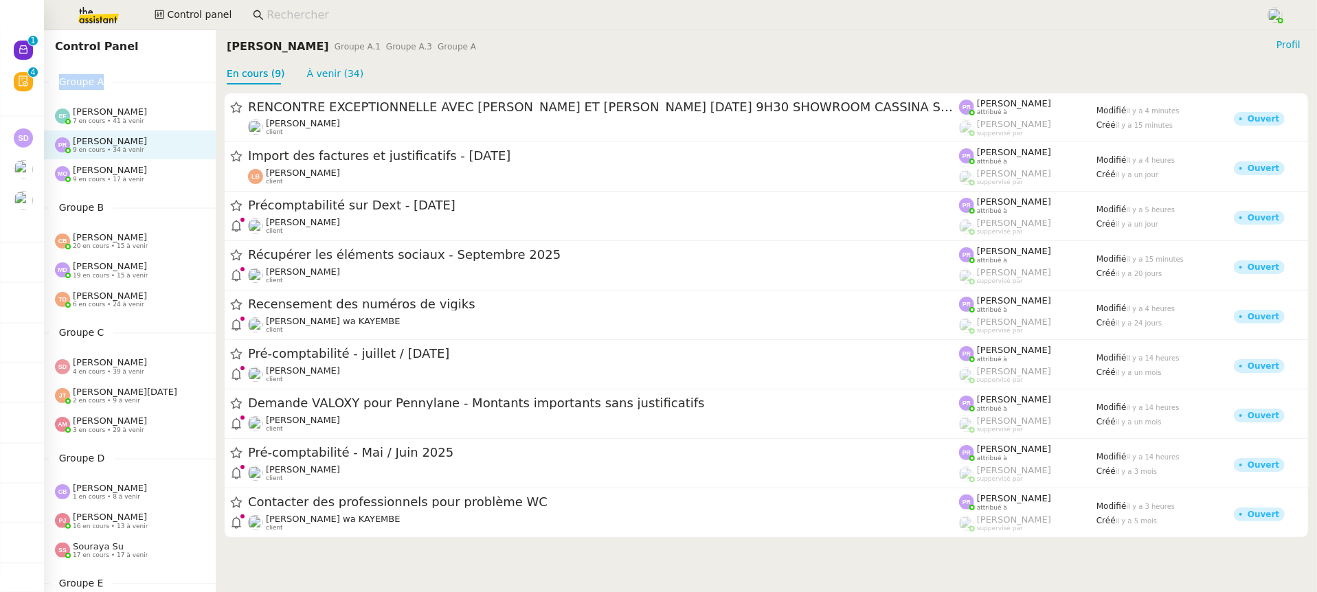
click at [27, 80] on icon at bounding box center [23, 81] width 11 height 11
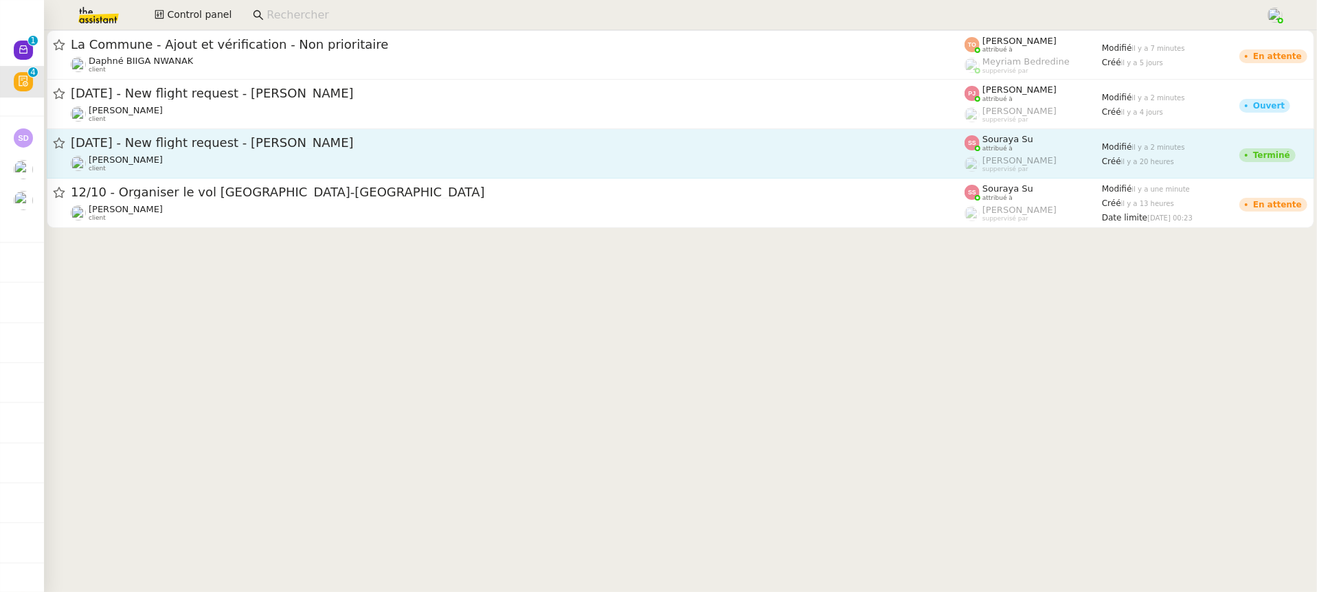
click at [812, 147] on span "[DATE] - New flight request - [PERSON_NAME]" at bounding box center [518, 143] width 894 height 12
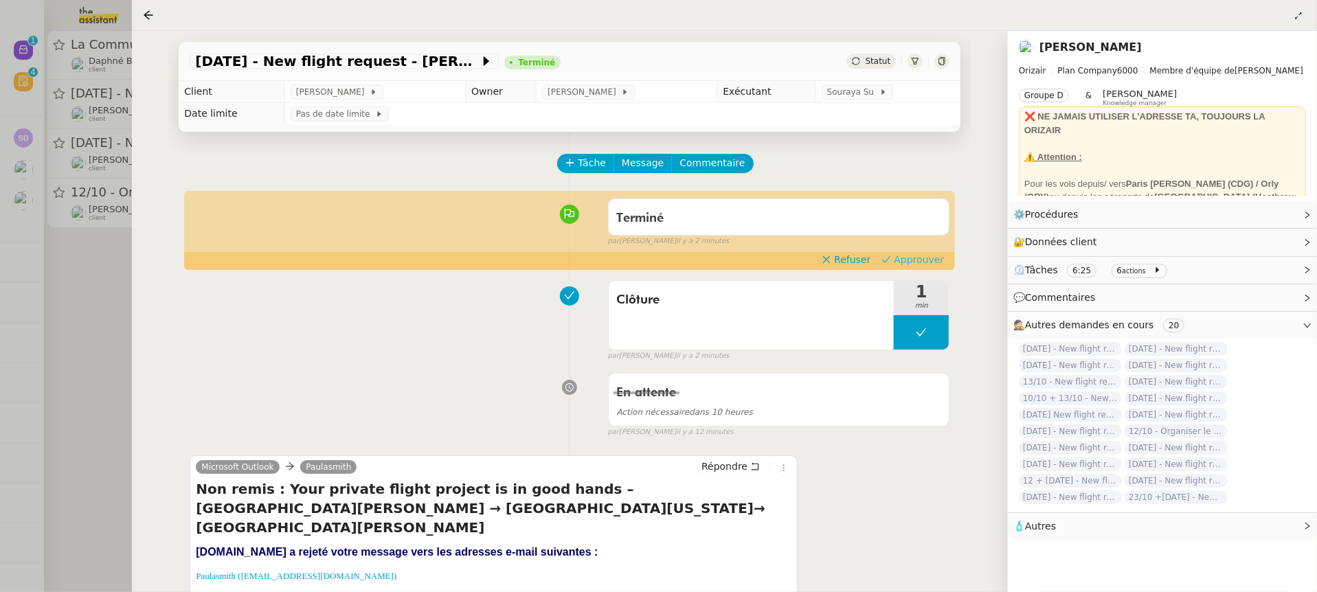
click at [902, 266] on span "Approuver" at bounding box center [919, 260] width 50 height 14
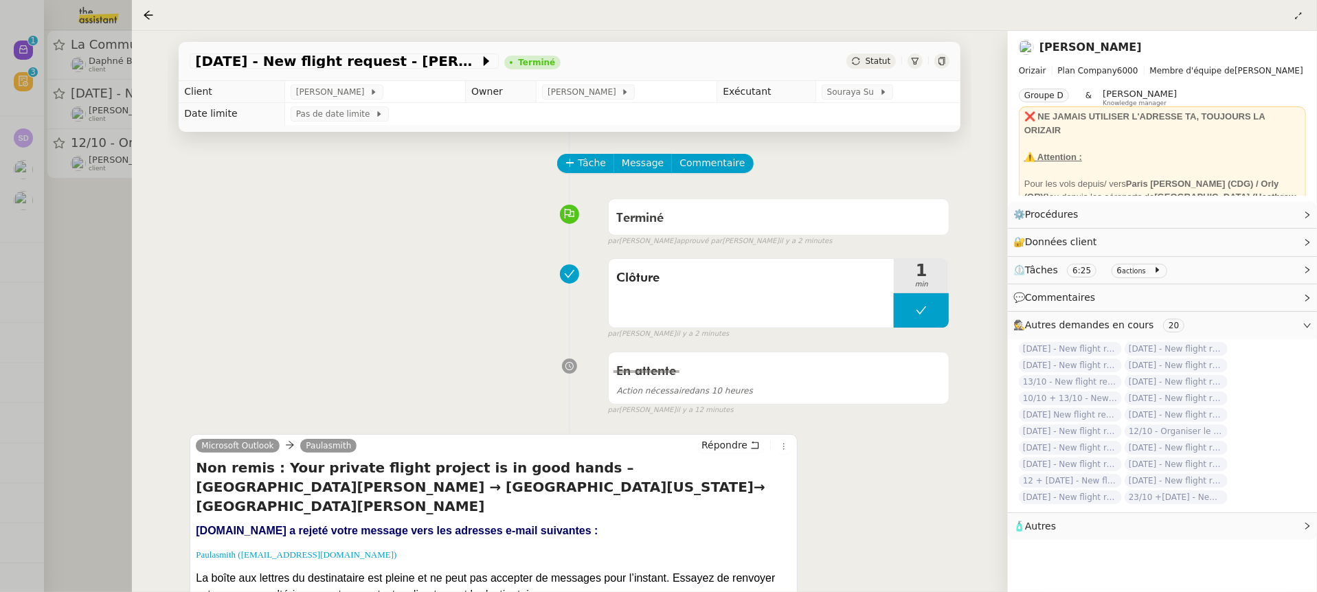
click at [114, 111] on div at bounding box center [658, 296] width 1317 height 592
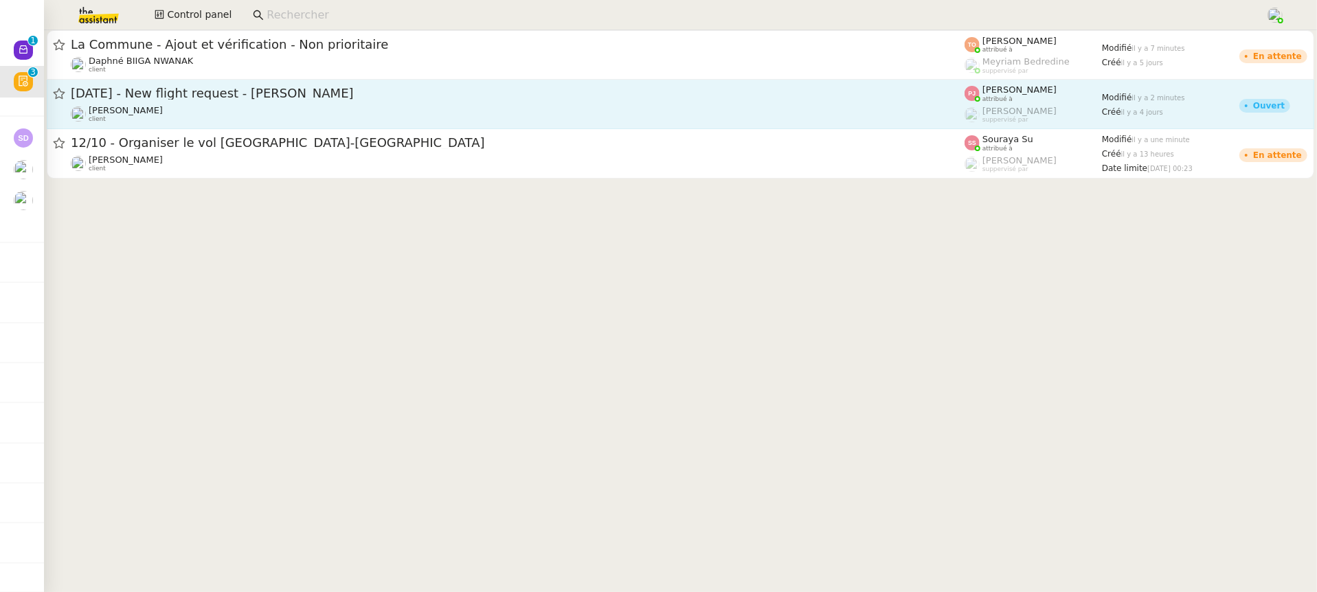
click at [293, 111] on div "[PERSON_NAME] client" at bounding box center [518, 114] width 894 height 18
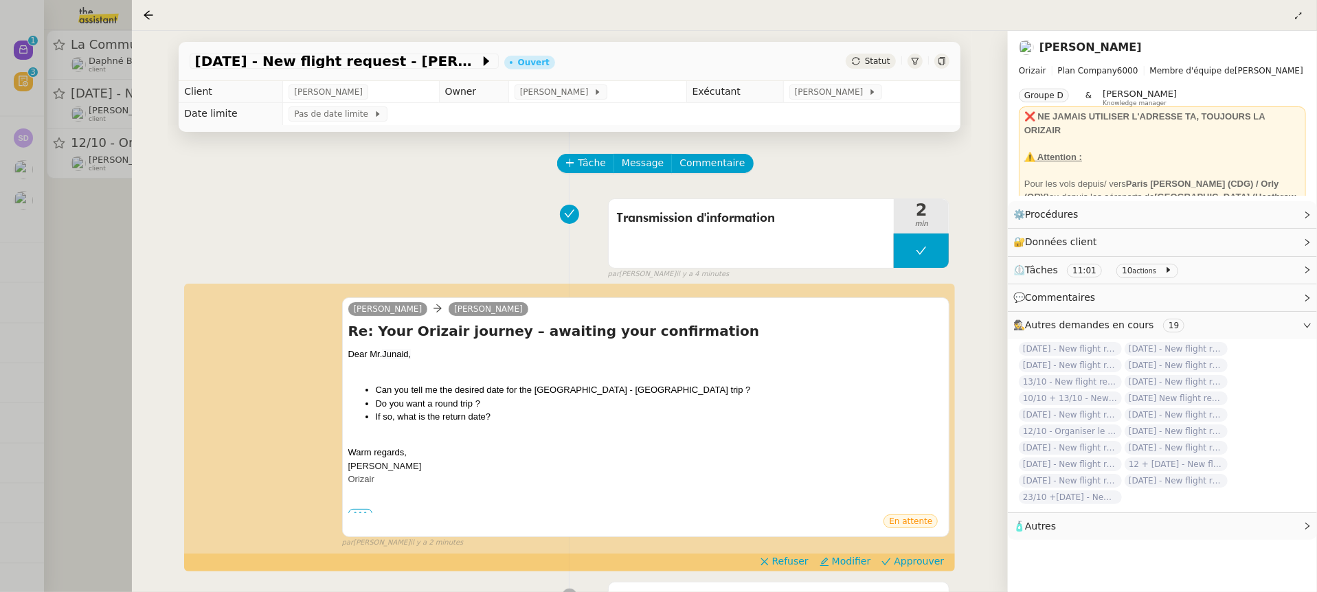
scroll to position [30, 0]
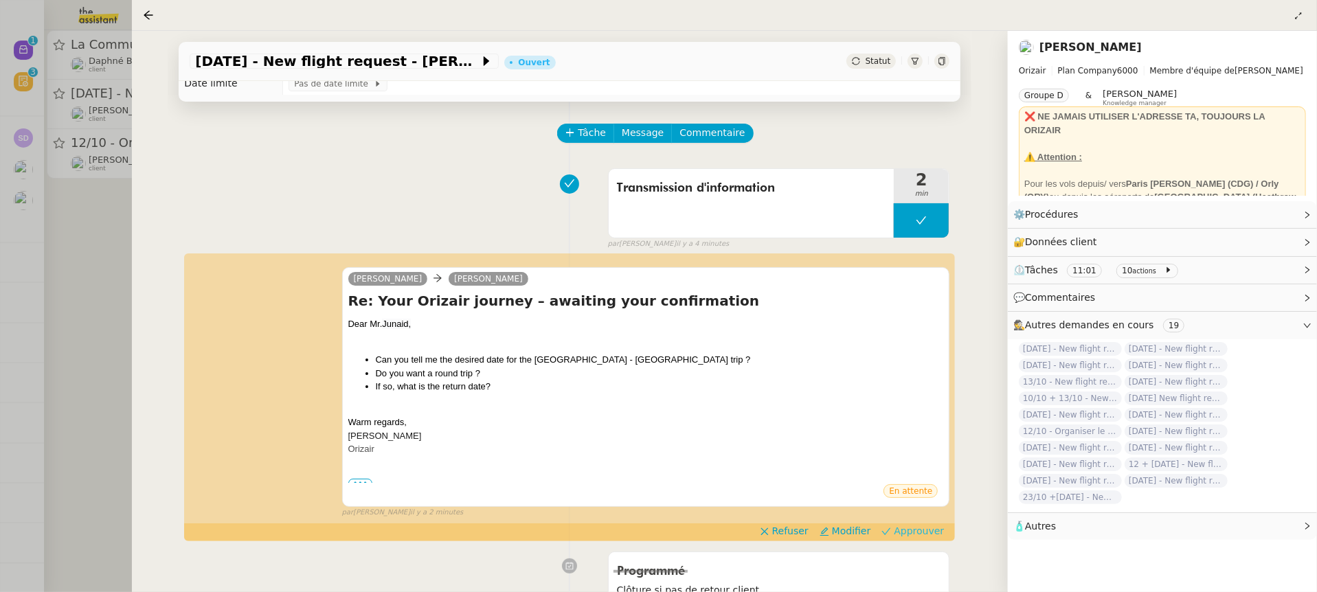
click at [928, 531] on span "Approuver" at bounding box center [919, 531] width 50 height 14
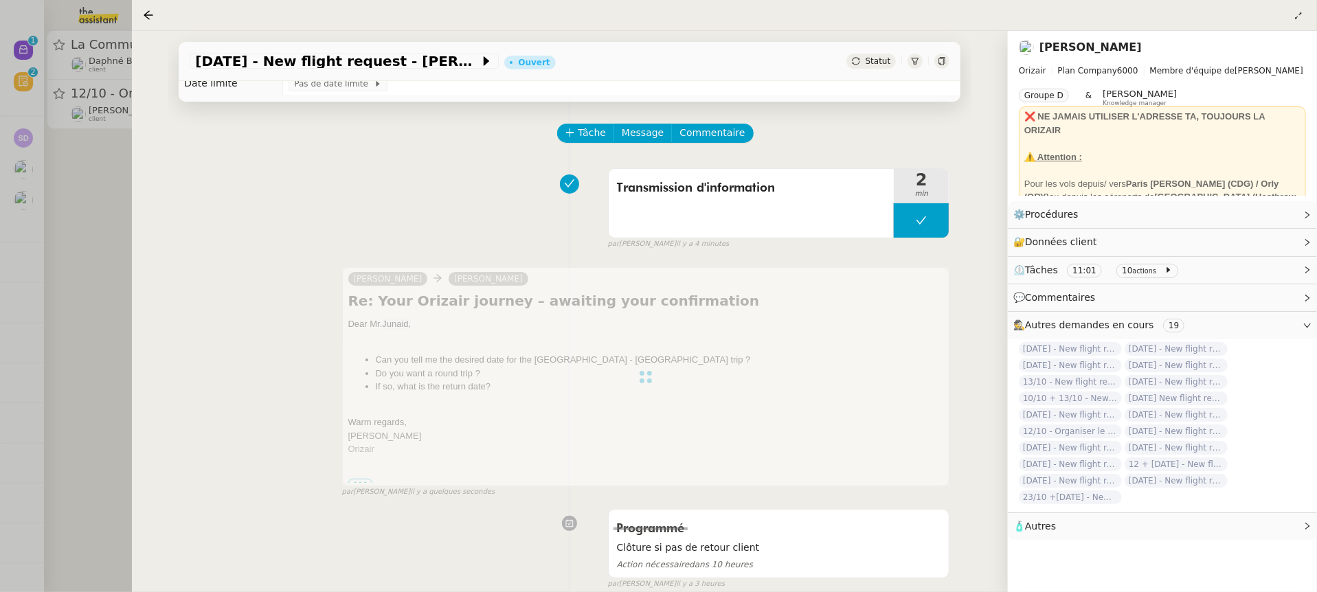
click at [96, 158] on div at bounding box center [658, 296] width 1317 height 592
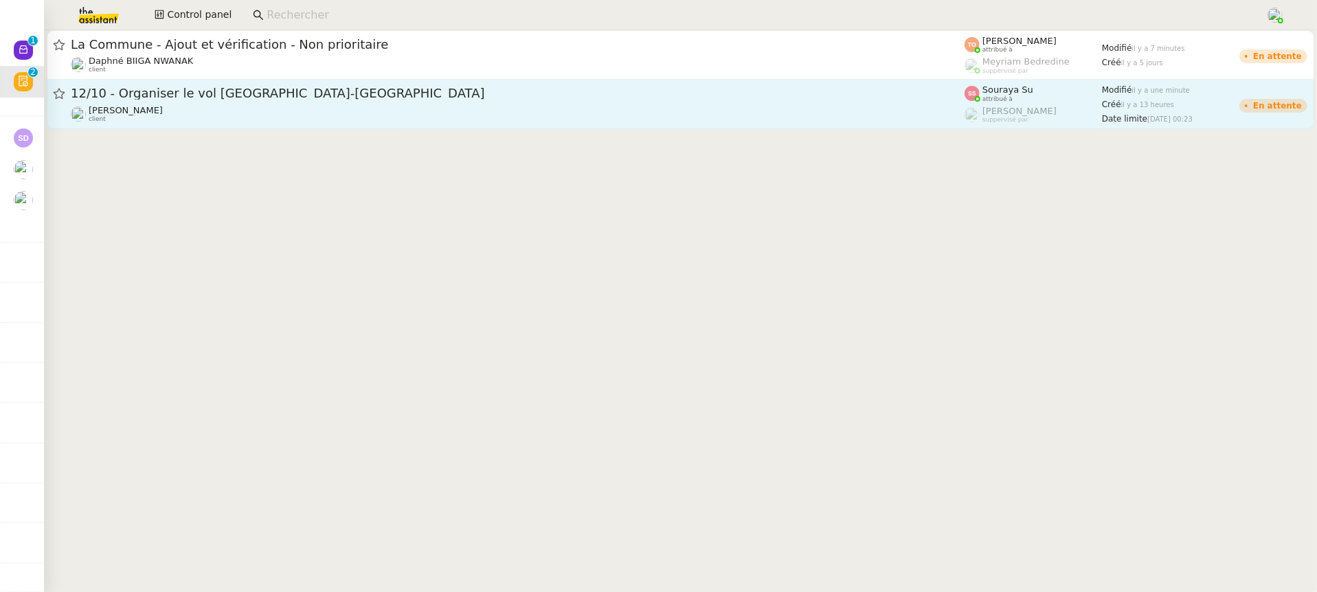
click at [162, 109] on div "[PERSON_NAME] client" at bounding box center [518, 114] width 894 height 18
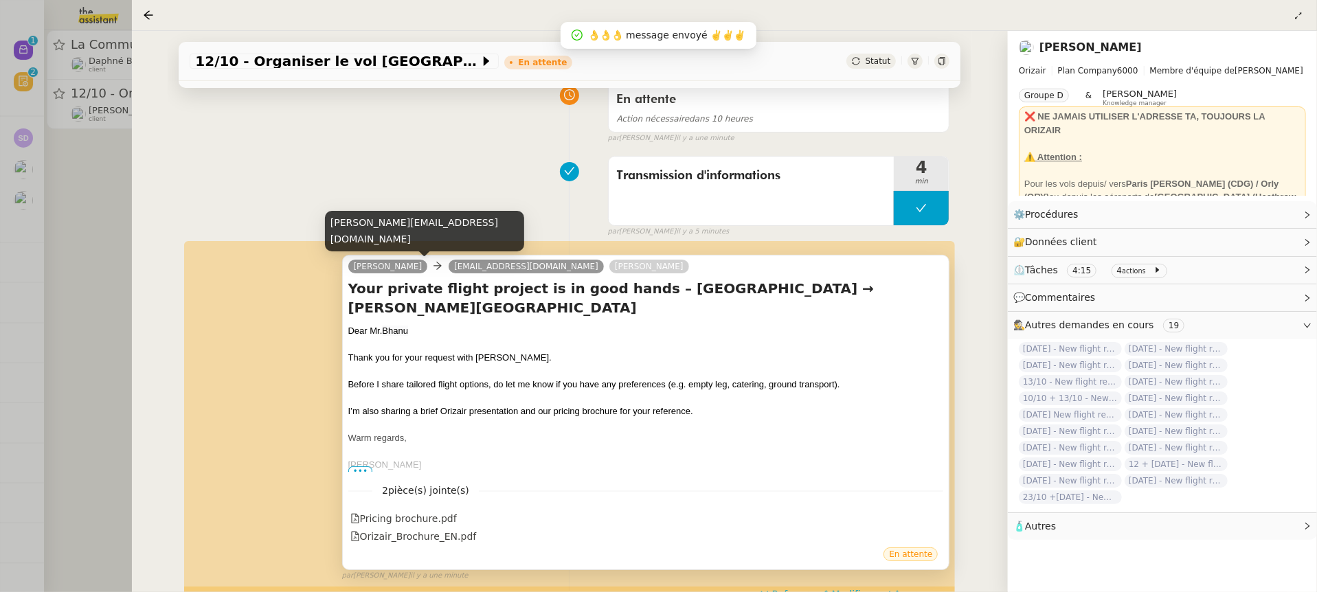
scroll to position [186, 0]
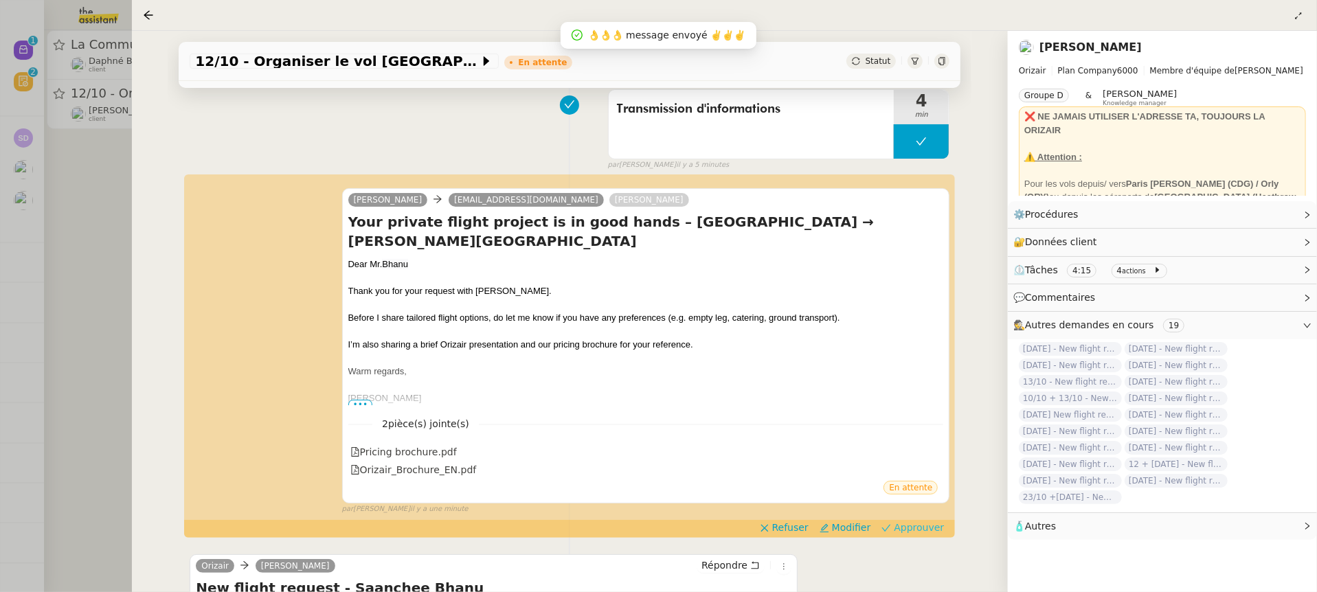
click at [921, 532] on span "Approuver" at bounding box center [919, 528] width 50 height 14
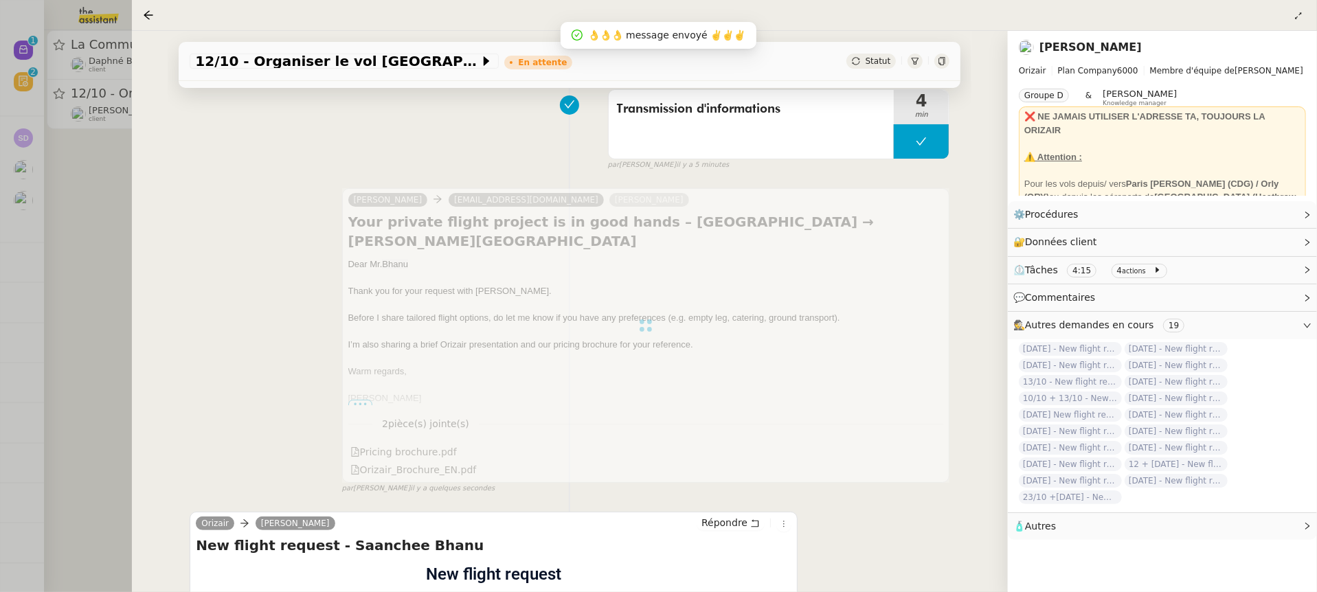
click at [126, 85] on div at bounding box center [658, 296] width 1317 height 592
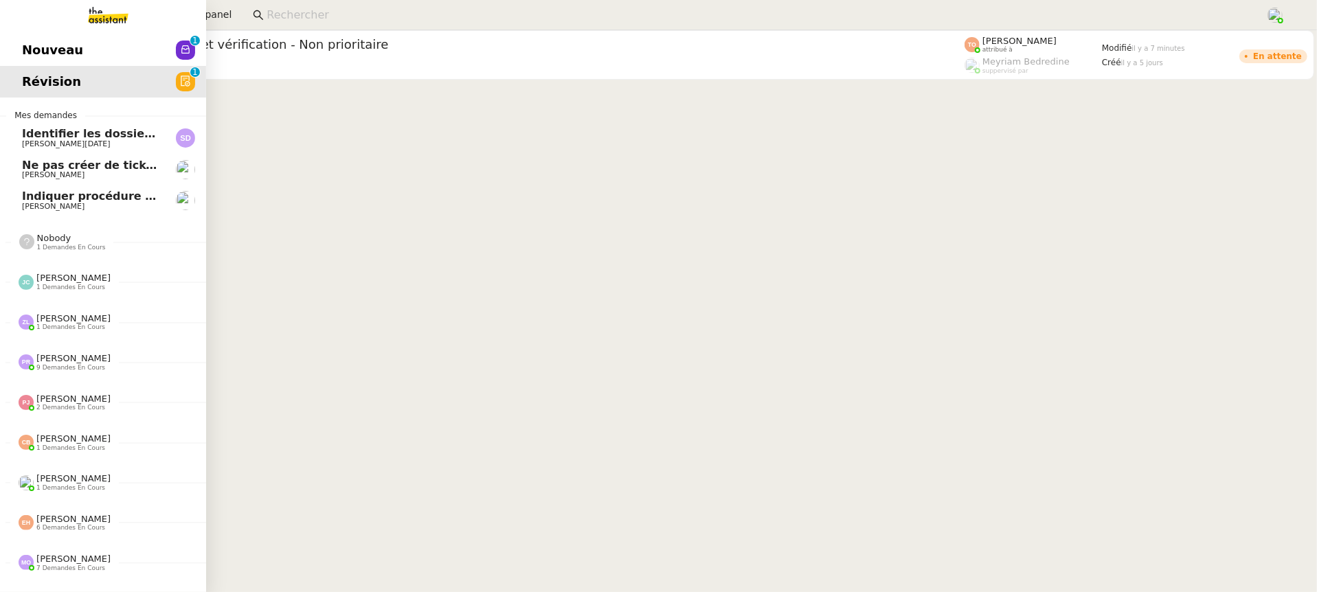
click at [10, 40] on link "Nouveau 0 1 2 3 4 5 6 7 8 9" at bounding box center [103, 50] width 206 height 32
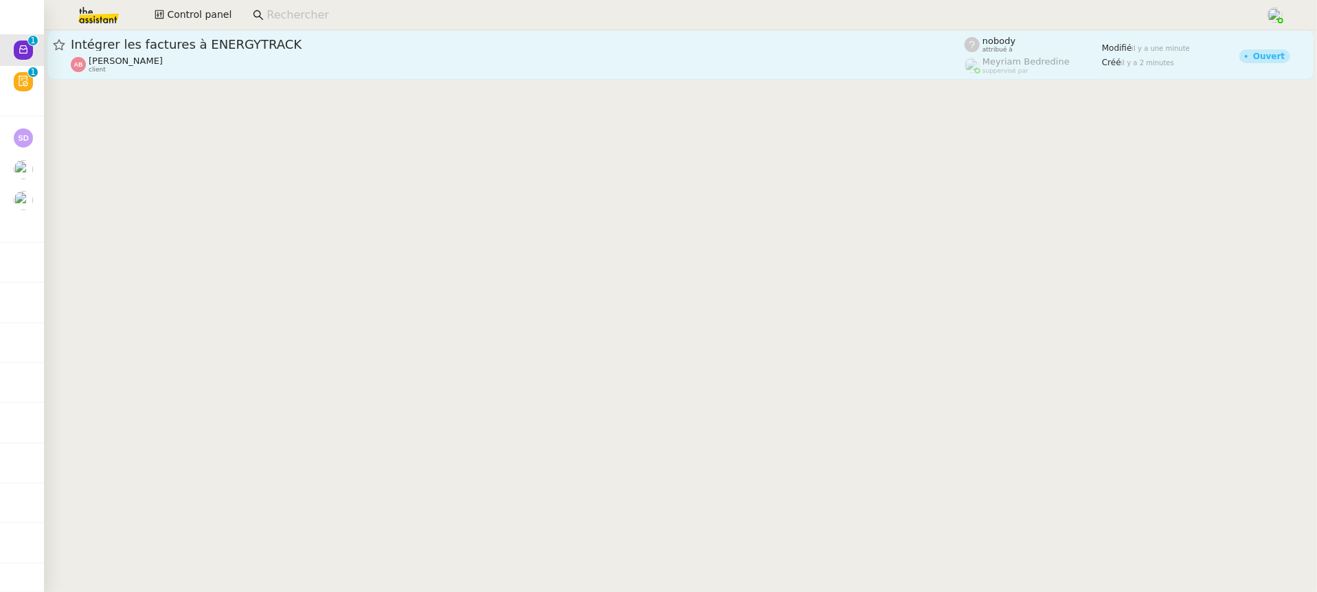
click at [506, 51] on div "Intégrer les factures à ENERGYTRACK" at bounding box center [518, 44] width 894 height 16
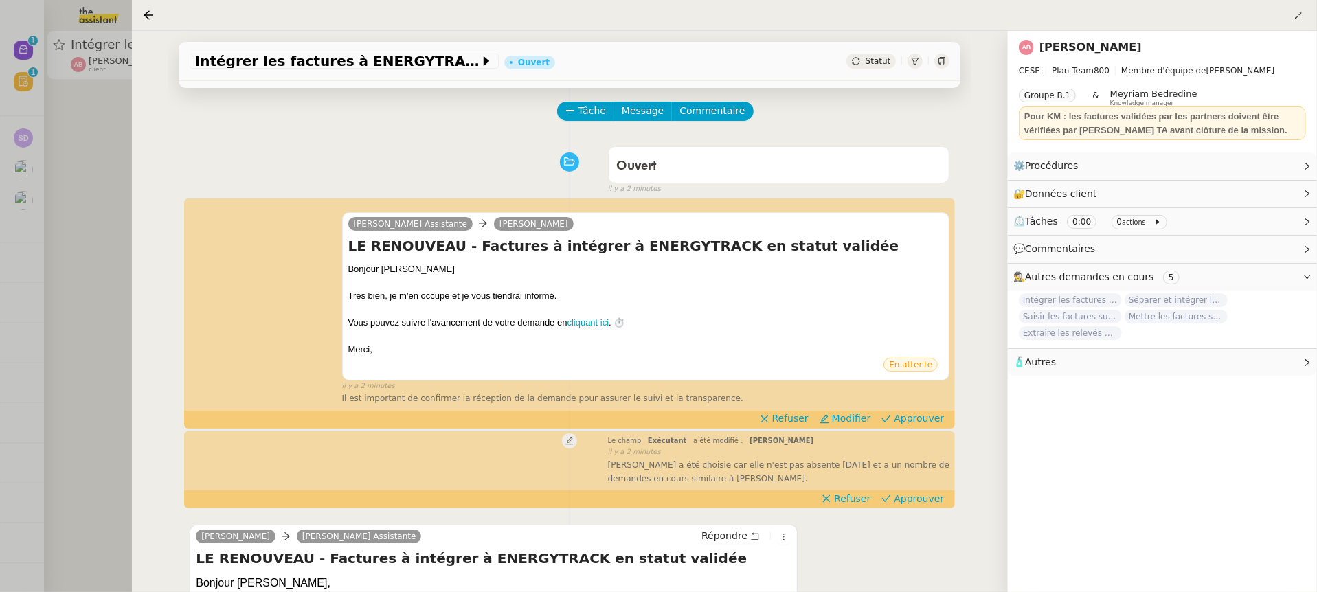
scroll to position [7, 0]
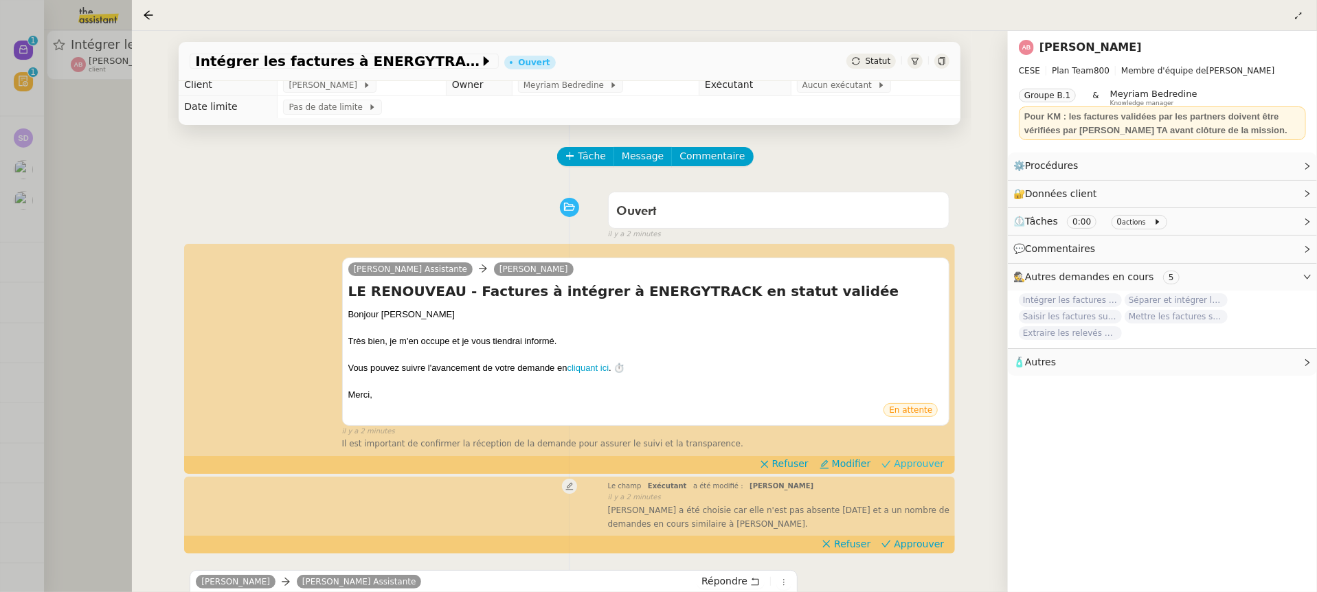
click at [917, 469] on span "Approuver" at bounding box center [919, 464] width 50 height 14
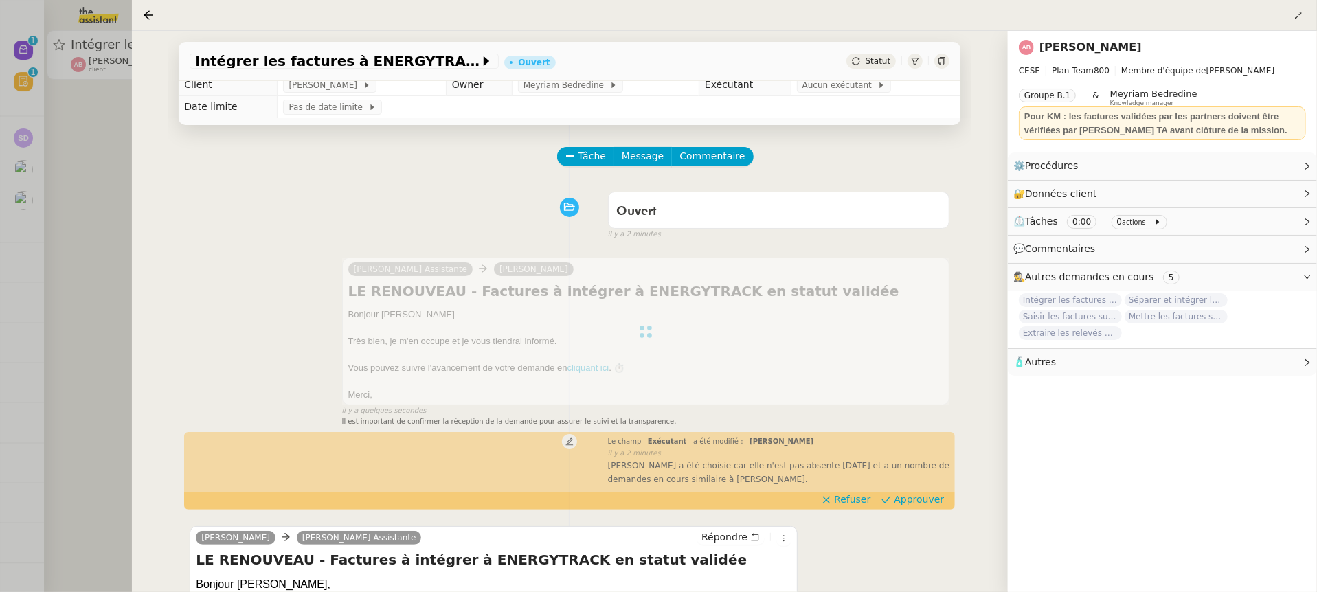
scroll to position [0, 0]
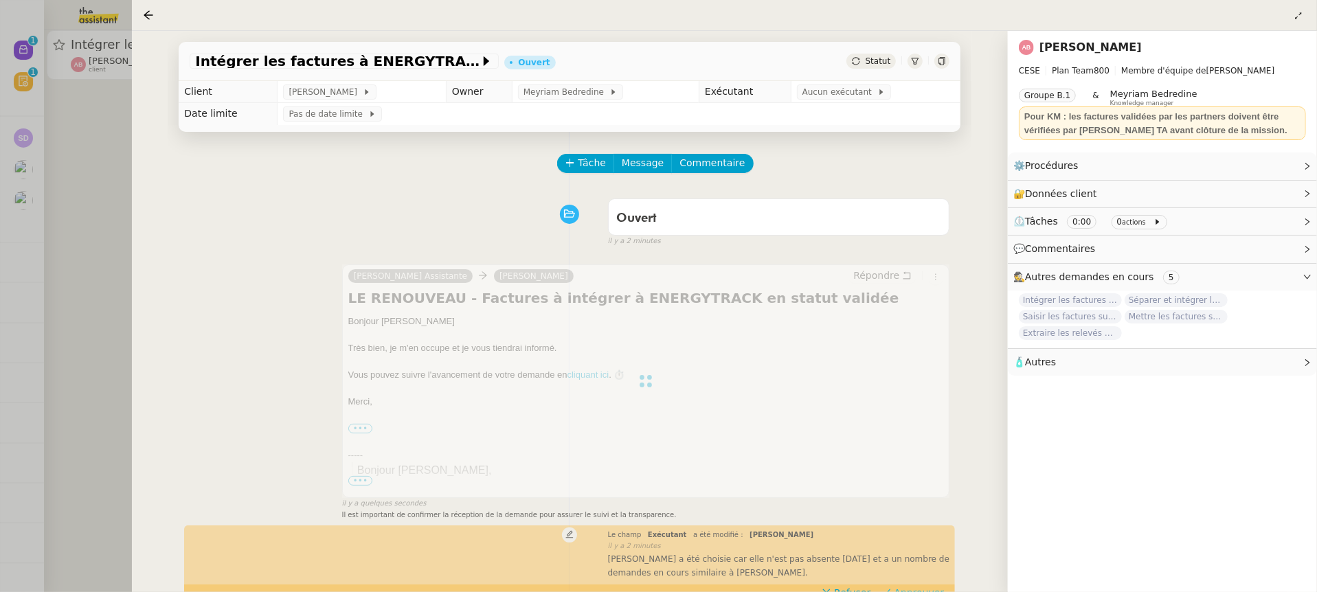
click at [930, 505] on div "il y a quelques secondes" at bounding box center [646, 504] width 608 height 12
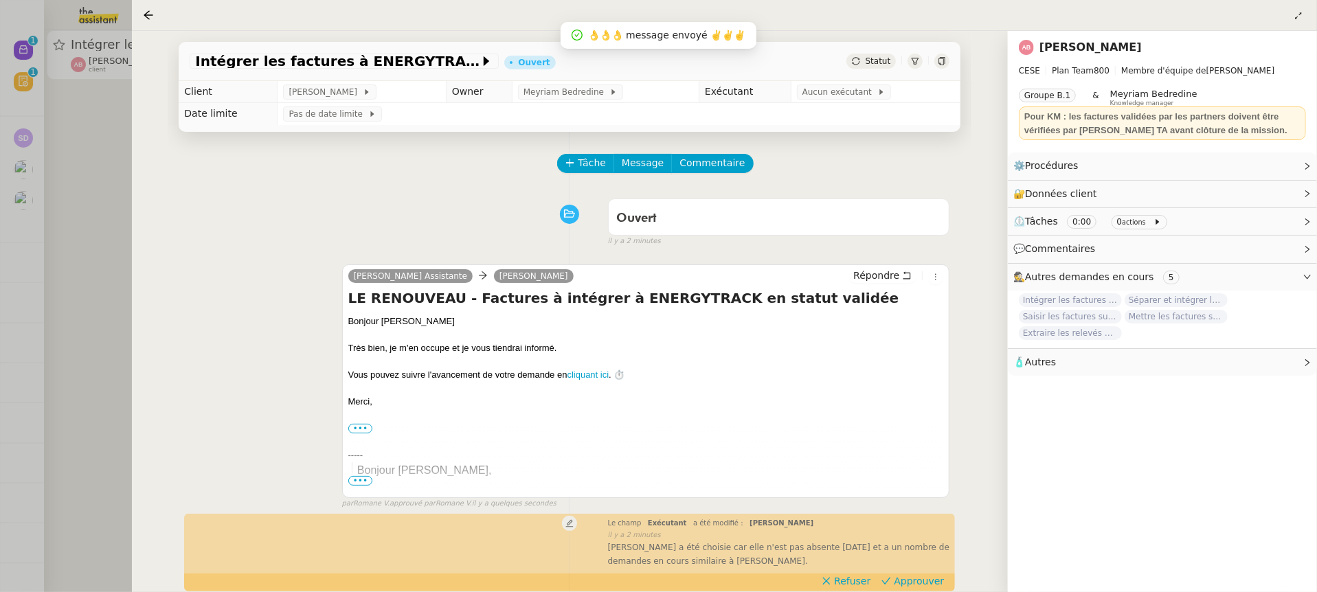
click at [932, 568] on div "Le champ Exécutant a été modifié : [PERSON_NAME] false il y a 2 minutes [PERSON…" at bounding box center [570, 541] width 760 height 53
click at [932, 576] on span "Approuver" at bounding box center [919, 581] width 50 height 14
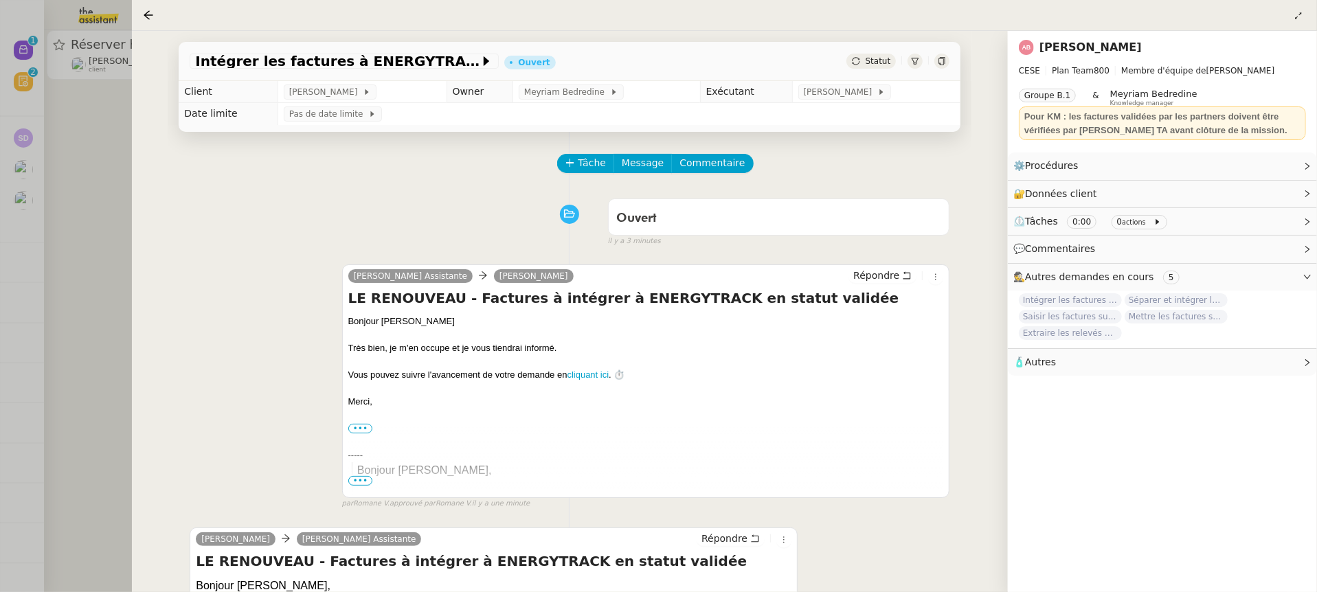
click at [80, 30] on div at bounding box center [658, 296] width 1317 height 592
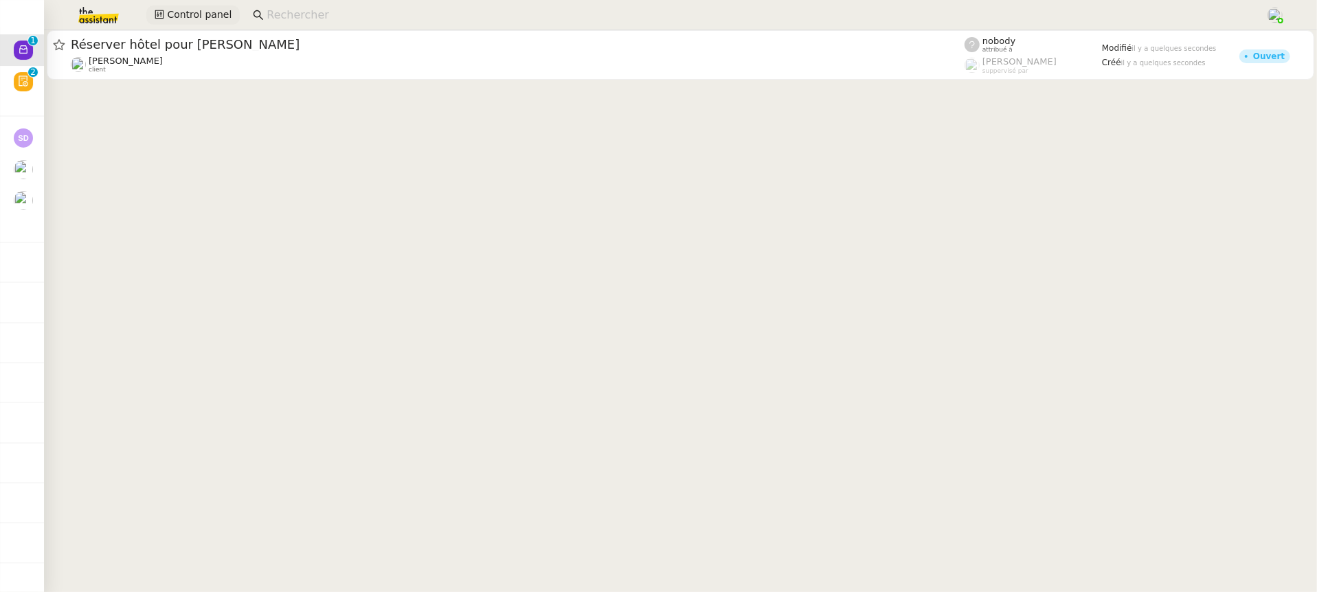
click at [195, 19] on span "Control panel" at bounding box center [199, 15] width 65 height 16
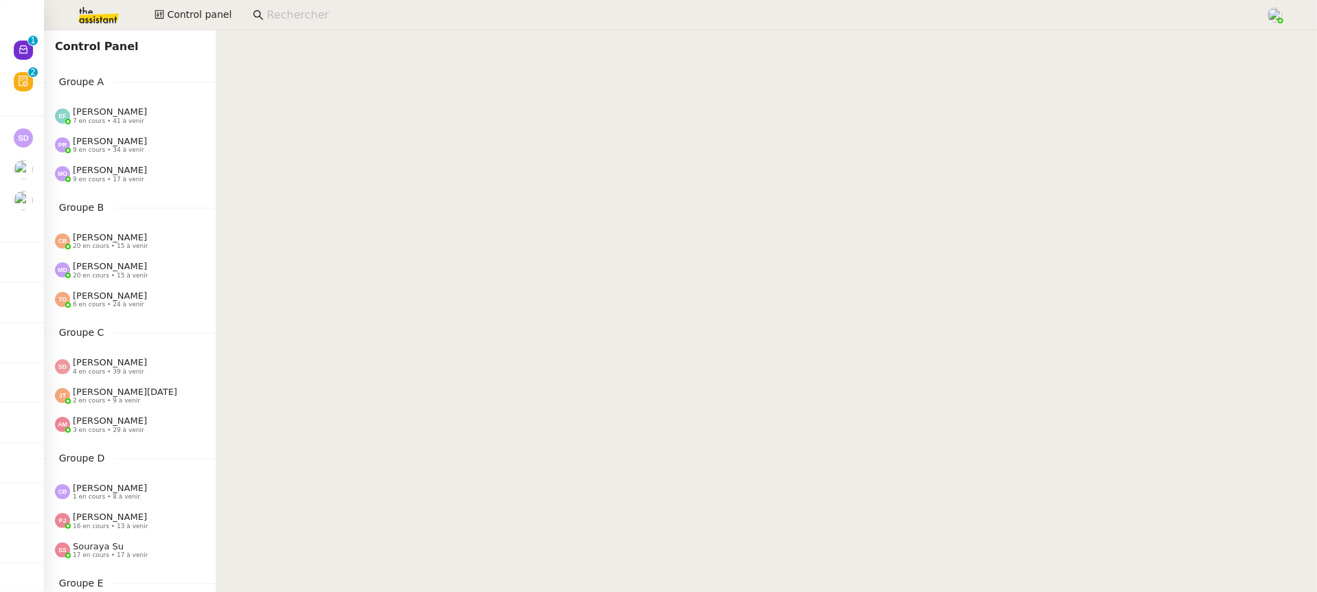
click at [126, 101] on div "[PERSON_NAME] 7 en cours • 41 à venir" at bounding box center [130, 115] width 172 height 29
click at [126, 113] on span "[PERSON_NAME]" at bounding box center [110, 112] width 74 height 10
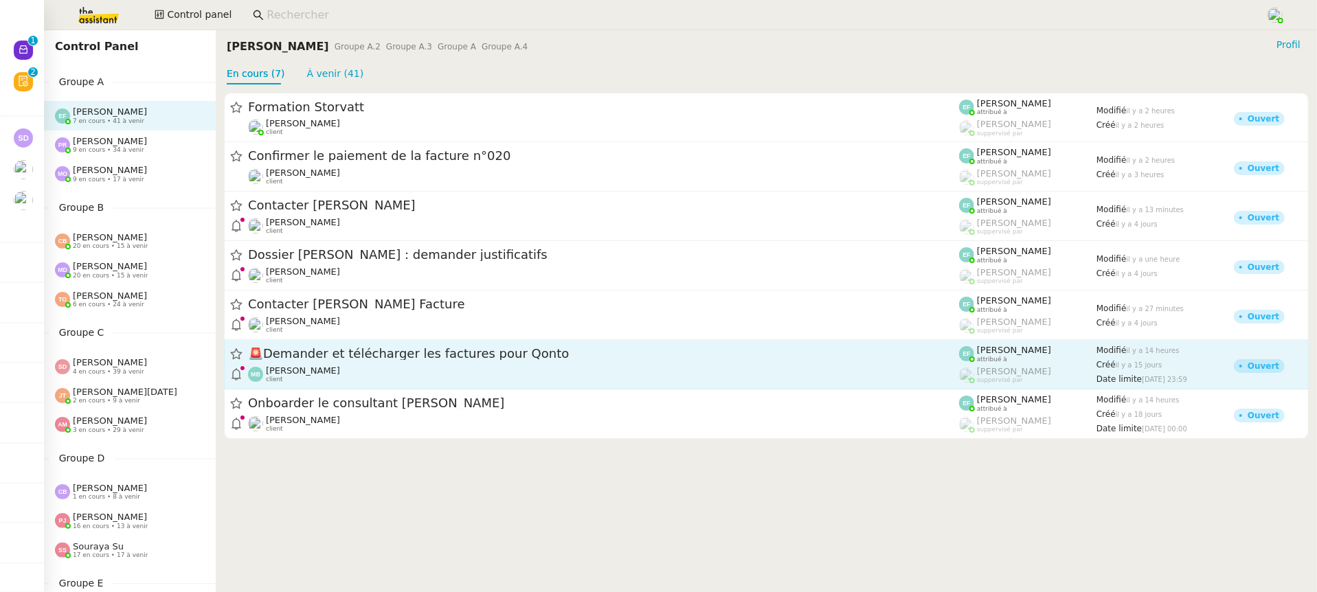
drag, startPoint x: 349, startPoint y: 354, endPoint x: 348, endPoint y: 346, distance: 7.6
click at [349, 355] on span "🚨 Demander et télécharger les factures pour Qonto" at bounding box center [603, 354] width 711 height 12
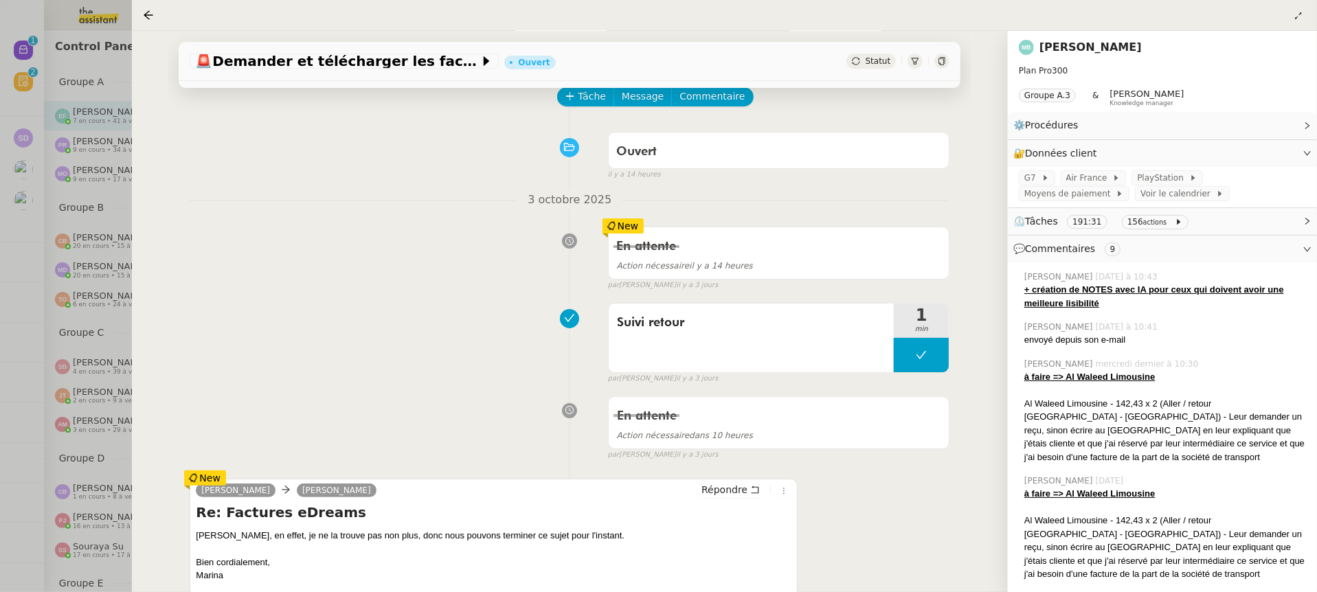
scroll to position [69, 0]
click at [58, 276] on div at bounding box center [658, 296] width 1317 height 592
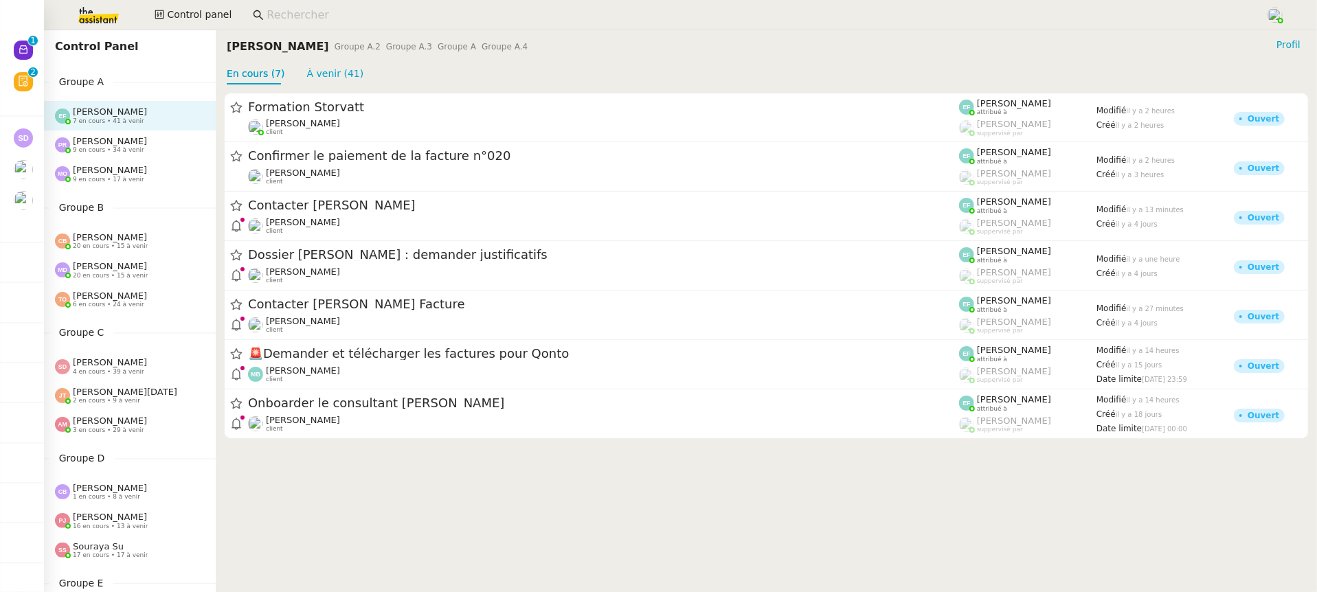
click at [173, 146] on div "[PERSON_NAME] 9 en cours • 34 à venir" at bounding box center [135, 145] width 161 height 18
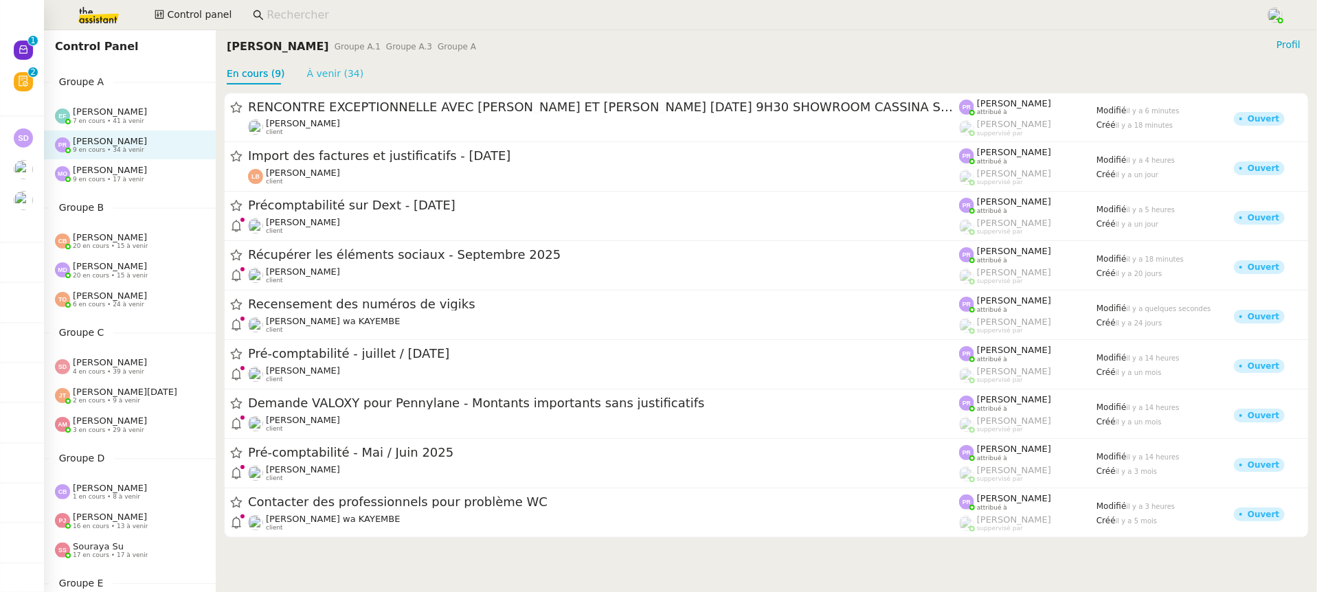
click at [315, 74] on link "À venir (34)" at bounding box center [335, 73] width 57 height 11
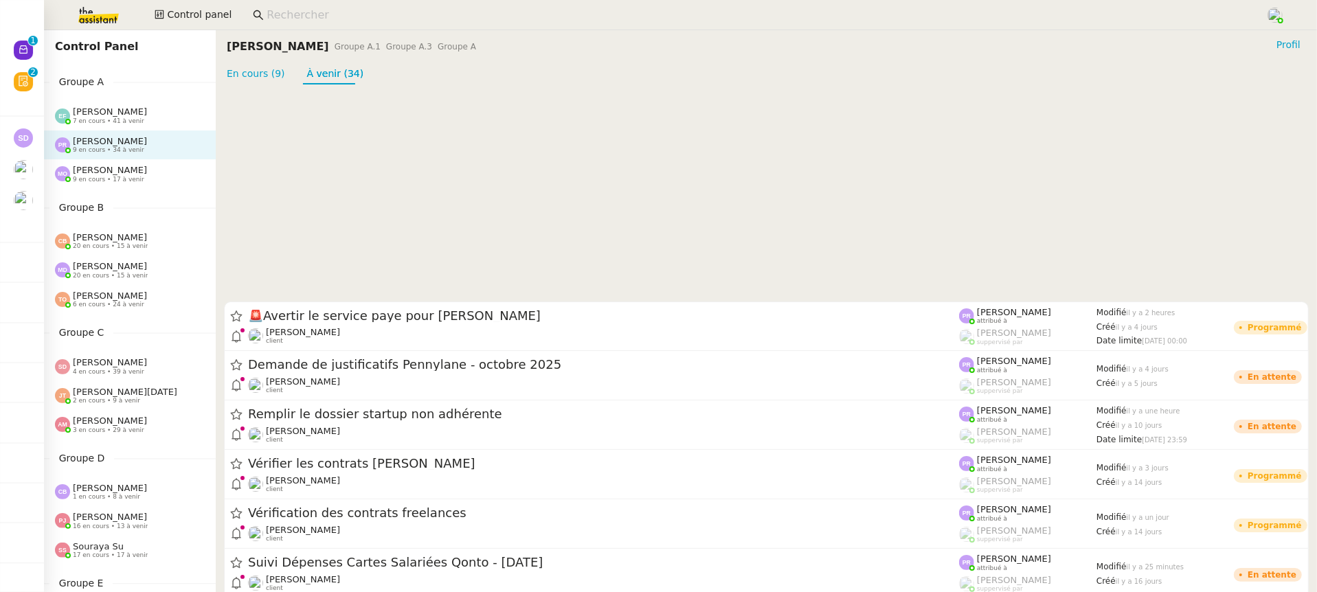
scroll to position [1267, 0]
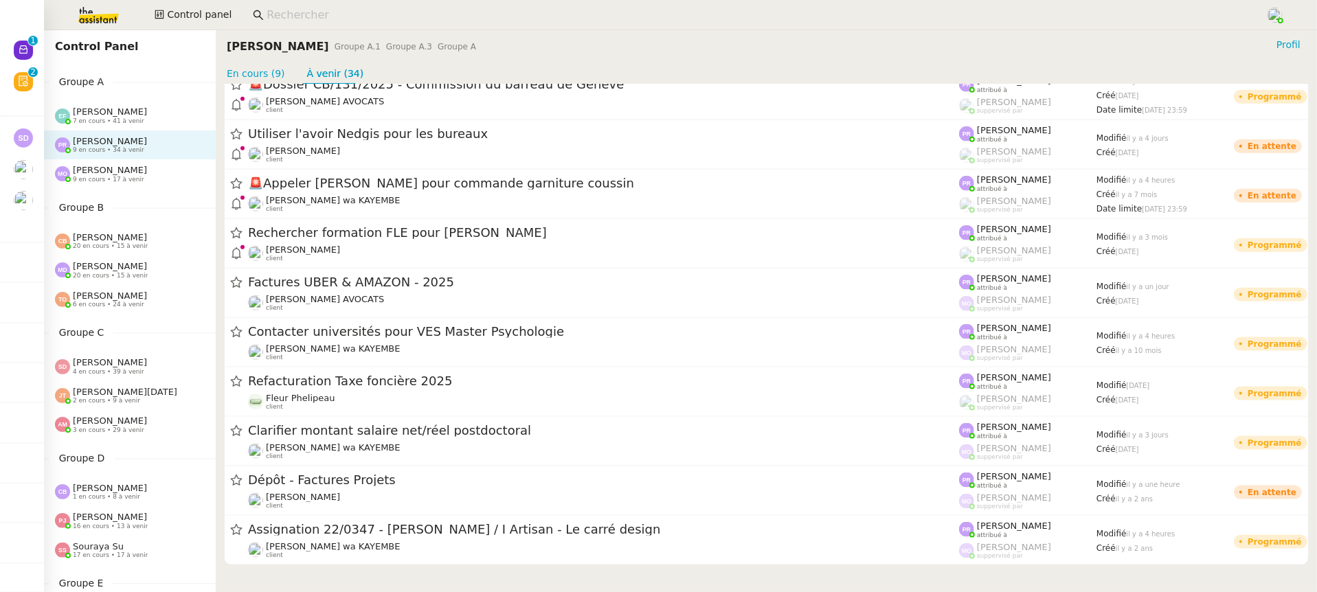
click at [131, 120] on span "7 en cours • 41 à venir" at bounding box center [108, 122] width 71 height 8
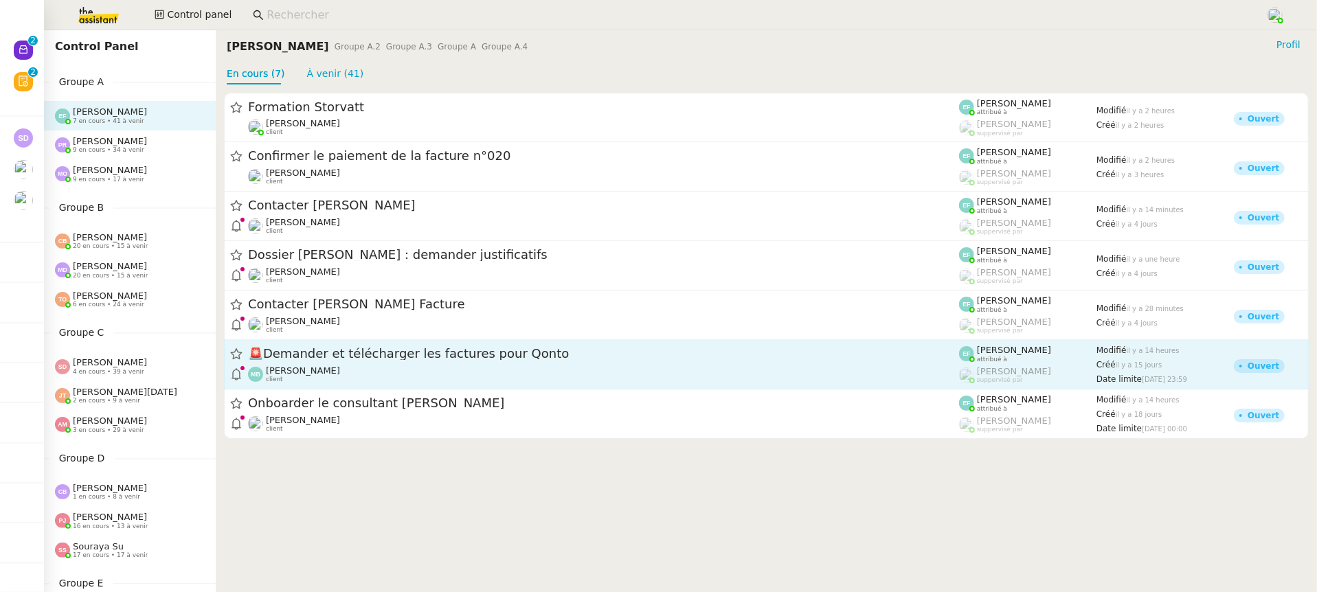
click at [339, 372] on span "[PERSON_NAME]" at bounding box center [303, 371] width 74 height 10
